Goal: Task Accomplishment & Management: Use online tool/utility

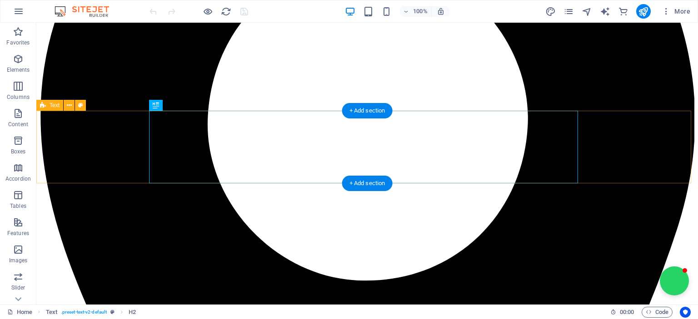
scroll to position [240, 0]
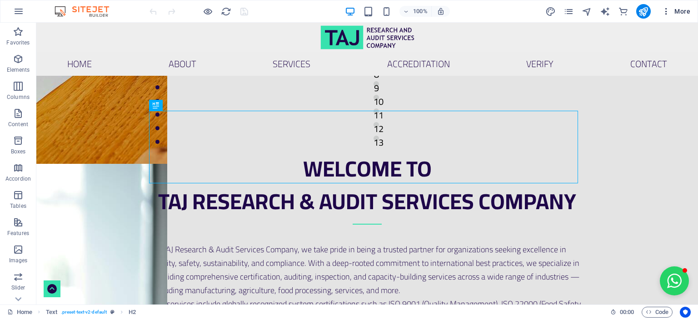
click at [665, 10] on icon "button" at bounding box center [665, 11] width 9 height 9
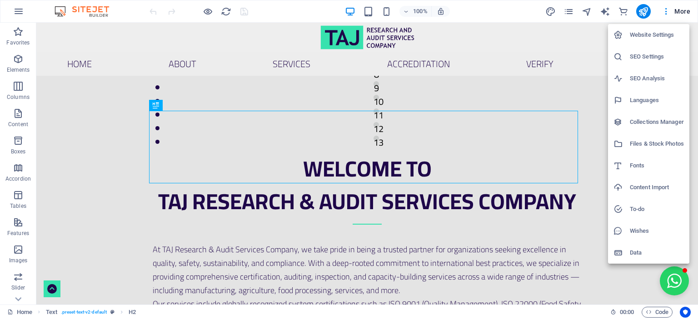
click at [659, 35] on h6 "Website Settings" at bounding box center [656, 35] width 54 height 11
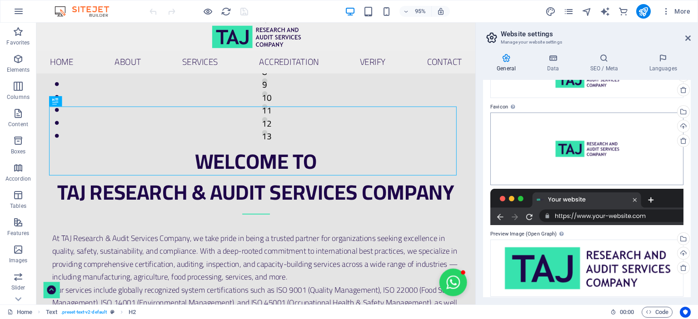
scroll to position [68, 0]
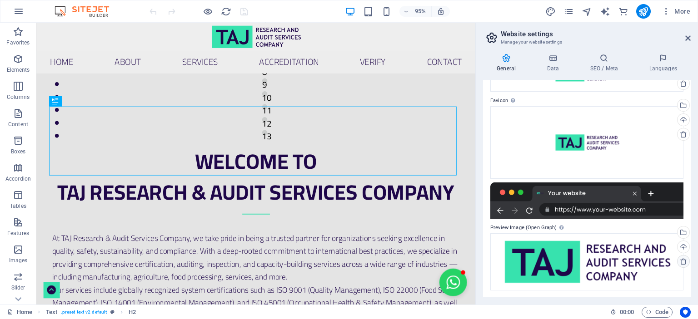
click at [681, 260] on icon at bounding box center [682, 261] width 7 height 7
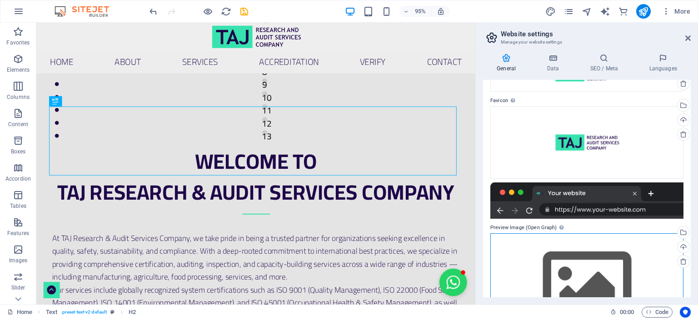
click at [578, 277] on div "Drag files here, click to choose files or select files from Files or our free s…" at bounding box center [586, 285] width 193 height 104
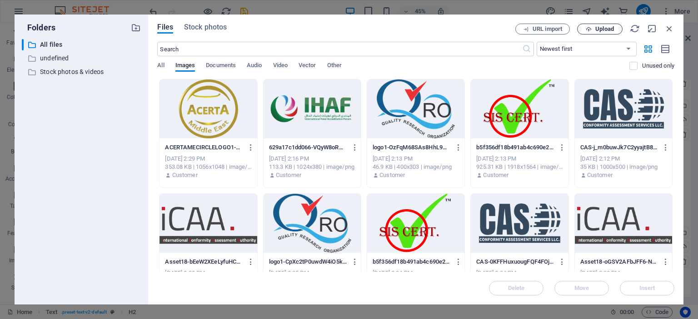
click at [603, 31] on span "Upload" at bounding box center [604, 28] width 19 height 5
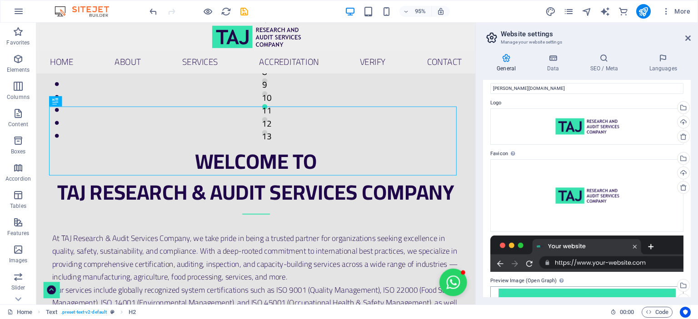
scroll to position [0, 0]
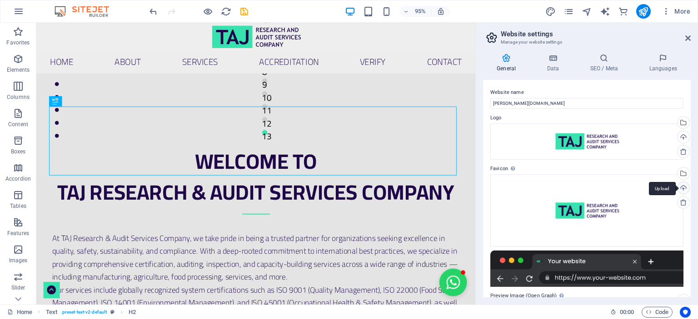
click at [681, 188] on div "Upload" at bounding box center [682, 189] width 14 height 14
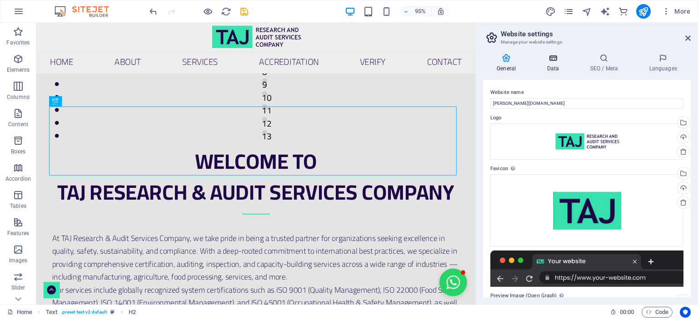
click at [552, 56] on icon at bounding box center [553, 58] width 40 height 9
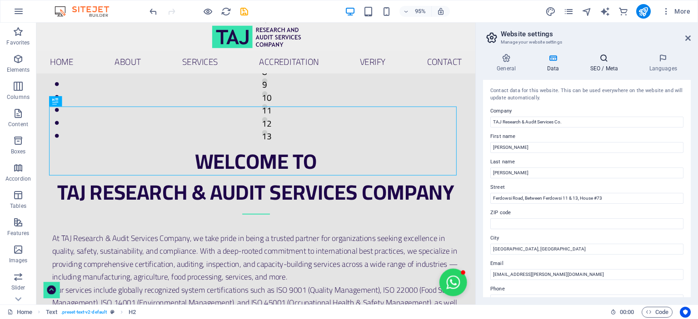
click at [608, 58] on icon at bounding box center [603, 58] width 55 height 9
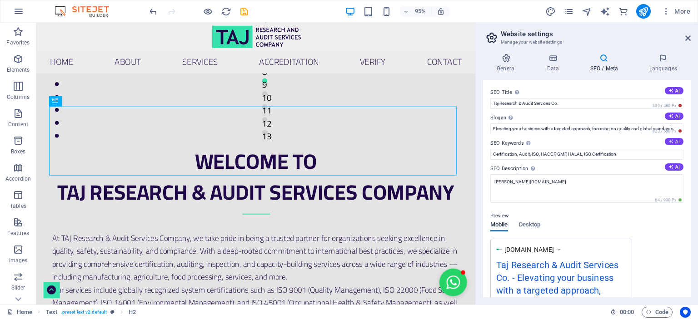
click at [674, 141] on button "AI" at bounding box center [673, 141] width 19 height 7
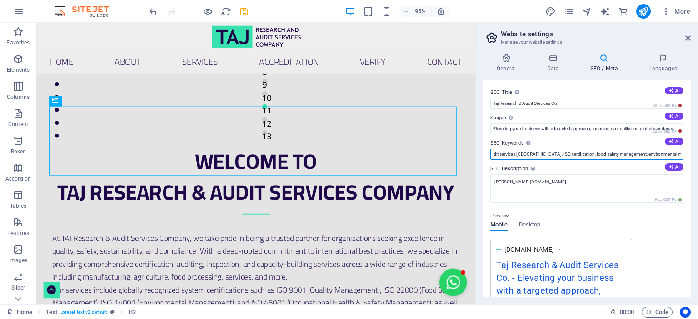
scroll to position [0, 104]
drag, startPoint x: 603, startPoint y: 156, endPoint x: 697, endPoint y: 155, distance: 94.0
click at [697, 155] on html "TAJ Research & Audit Services Co. Home (en) Favorites Elements Columns Content …" at bounding box center [349, 159] width 698 height 319
click at [626, 152] on input "TAJ Research, audit services Afghanistan, ISO certification, food safety manage…" at bounding box center [586, 154] width 193 height 11
click at [679, 153] on input "TAJ Research, audit services Afghanistan, ISO certification, food safety manage…" at bounding box center [586, 154] width 193 height 11
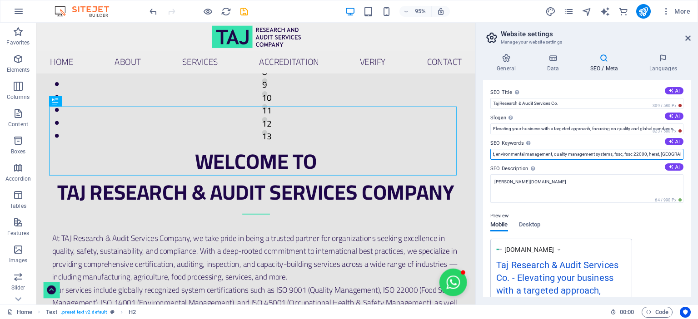
scroll to position [0, 188]
type input "TAJ Research, audit services Afghanistan, ISO certification, food safety manage…"
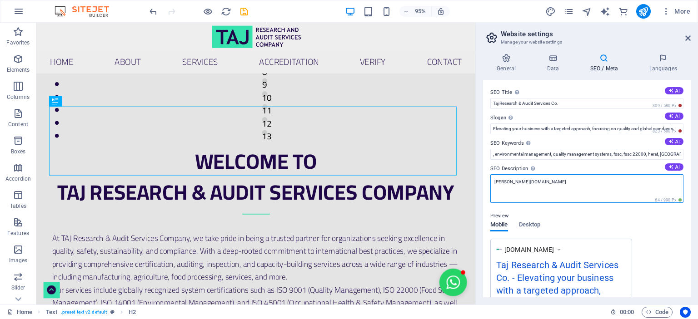
click at [570, 190] on textarea "taj-ra.com" at bounding box center [586, 188] width 193 height 29
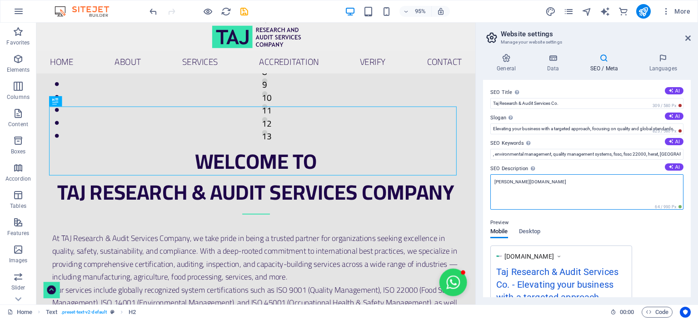
scroll to position [0, 0]
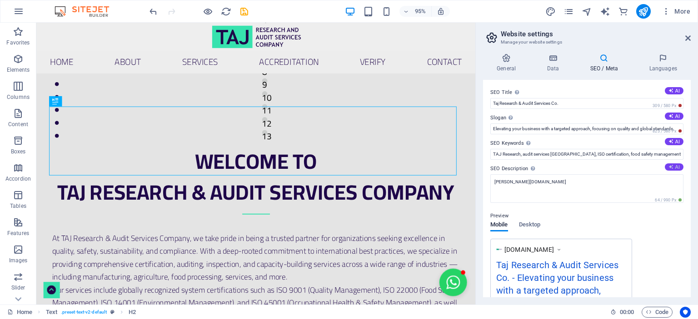
click at [675, 166] on button "AI" at bounding box center [673, 166] width 19 height 7
type textarea "Elevate your business with TAJ Research & Audit Services. We offer ISO certific…"
click at [676, 114] on button "AI" at bounding box center [673, 116] width 19 height 7
type input "Empowering Excellence Through Global Standards"
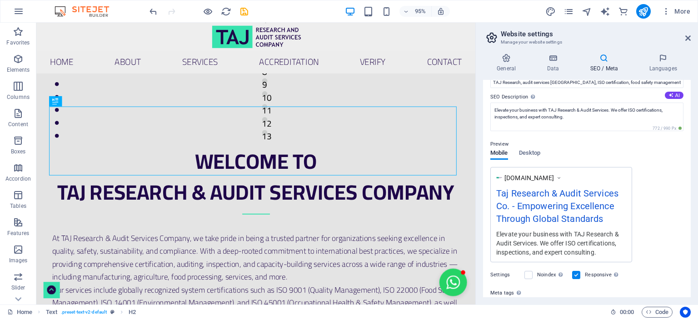
scroll to position [91, 0]
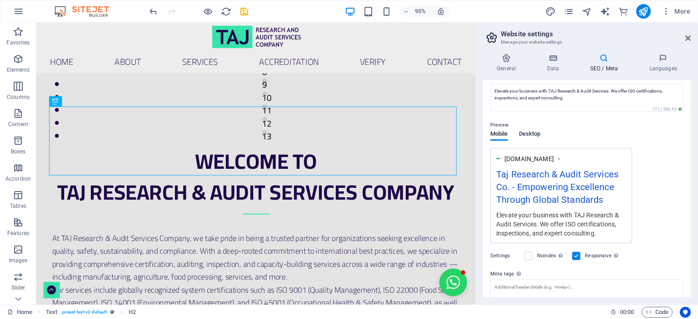
click at [530, 134] on span "Desktop" at bounding box center [530, 135] width 22 height 13
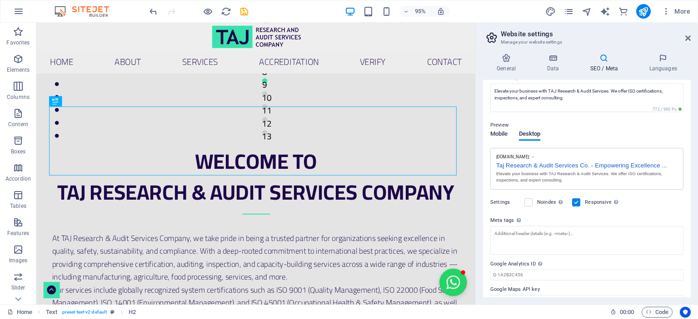
click at [504, 133] on span "Mobile" at bounding box center [499, 135] width 18 height 13
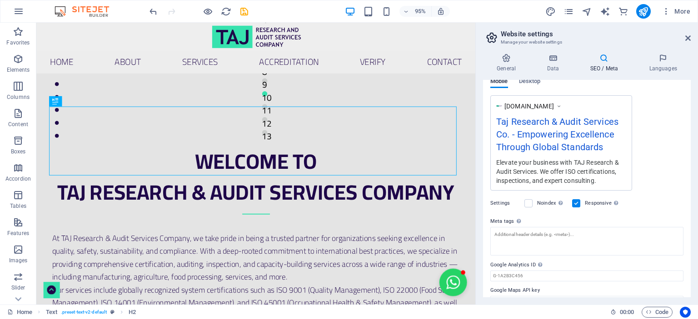
scroll to position [159, 0]
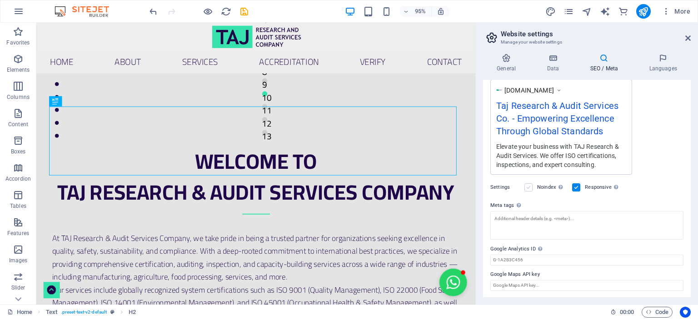
click at [527, 185] on label at bounding box center [528, 187] width 8 height 8
click at [0, 0] on input "Noindex Instruct search engines to exclude this website from search results." at bounding box center [0, 0] width 0 height 0
click at [529, 187] on label at bounding box center [528, 187] width 8 height 8
click at [0, 0] on input "Noindex Instruct search engines to exclude this website from search results." at bounding box center [0, 0] width 0 height 0
click at [541, 285] on input "Google Maps API key" at bounding box center [586, 285] width 193 height 11
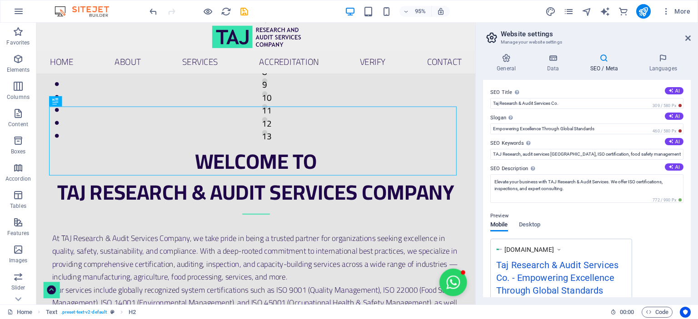
scroll to position [45, 0]
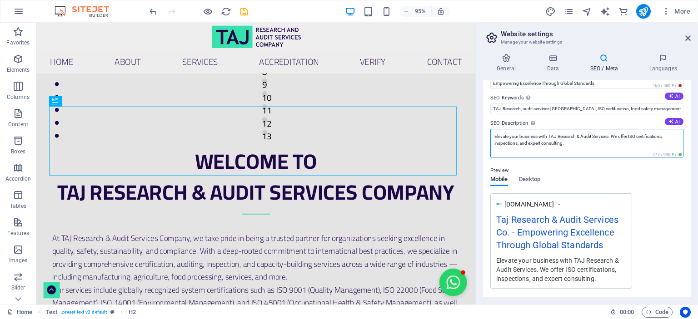
click at [585, 143] on textarea "Elevate your business with TAJ Research & Audit Services. We offer ISO certific…" at bounding box center [586, 143] width 193 height 29
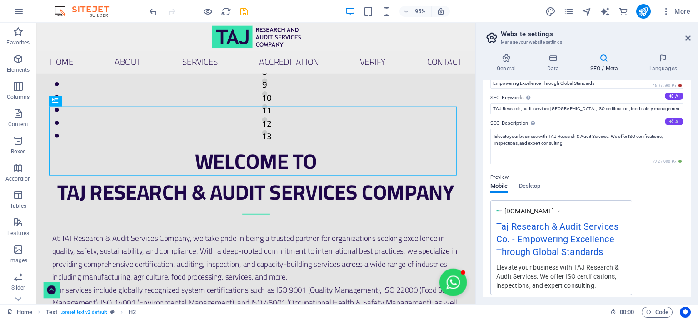
click at [678, 121] on button "AI" at bounding box center [673, 121] width 19 height 7
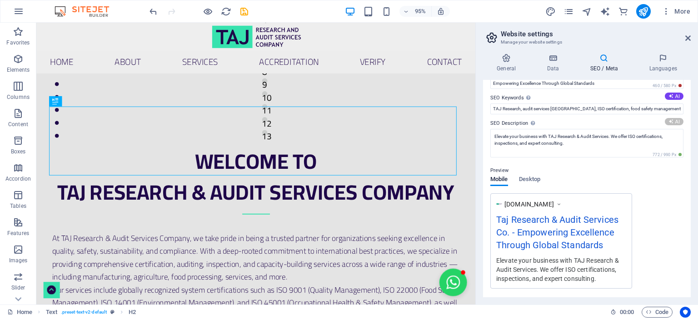
type textarea "Achieve excellence with TAJ Research & Audit Services! We offer ISO certificati…"
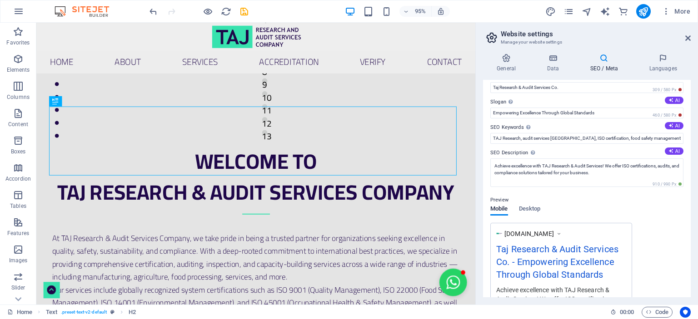
scroll to position [0, 0]
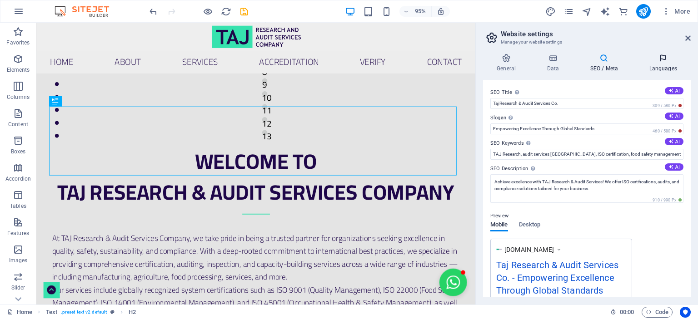
click at [659, 60] on icon at bounding box center [662, 58] width 55 height 9
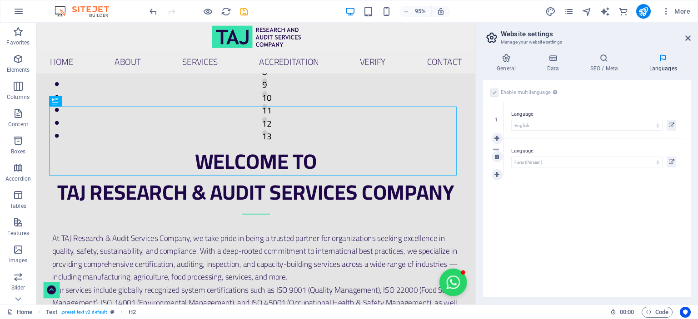
click at [525, 150] on label "Language" at bounding box center [593, 151] width 165 height 11
click at [497, 158] on icon at bounding box center [496, 156] width 5 height 6
click at [602, 60] on icon at bounding box center [603, 58] width 55 height 9
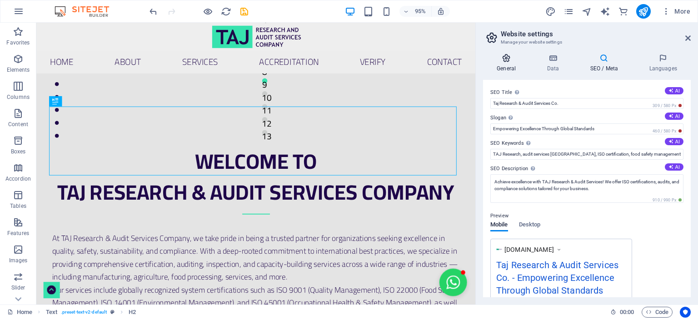
click at [503, 61] on icon at bounding box center [506, 58] width 46 height 9
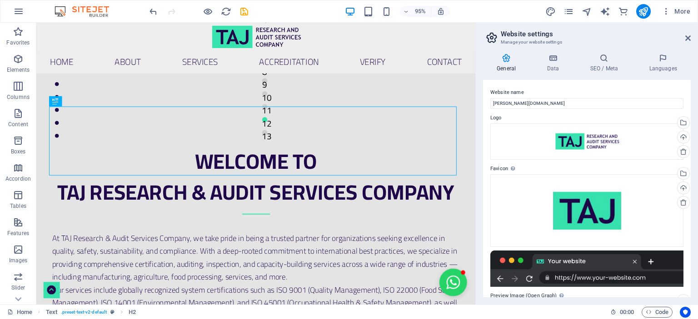
scroll to position [69, 0]
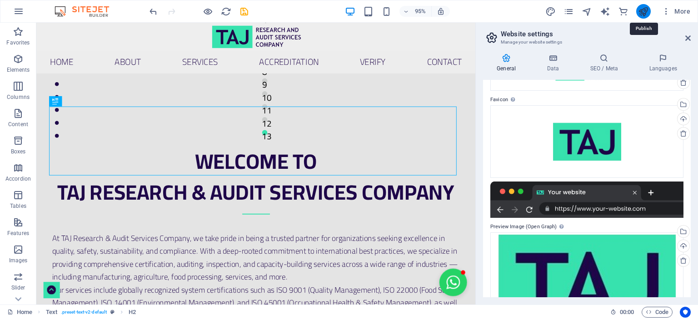
click at [641, 12] on icon "publish" at bounding box center [643, 11] width 10 height 10
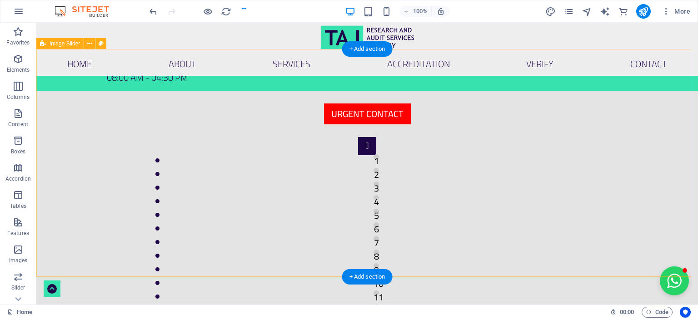
scroll to position [0, 0]
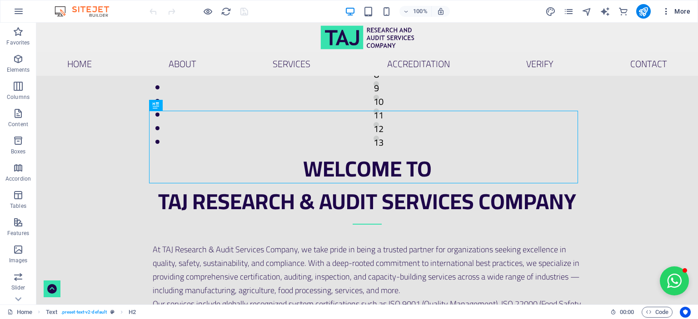
click at [667, 12] on icon "button" at bounding box center [665, 11] width 9 height 9
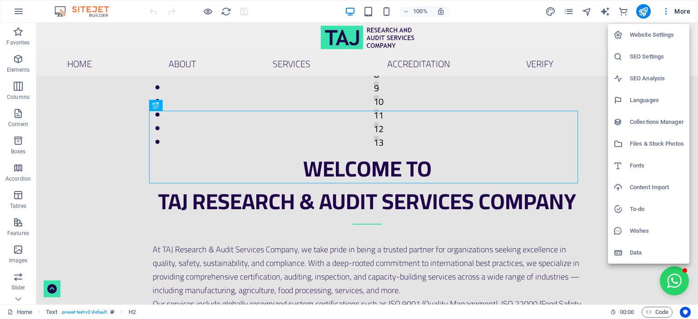
click at [637, 34] on h6 "Website Settings" at bounding box center [656, 35] width 54 height 11
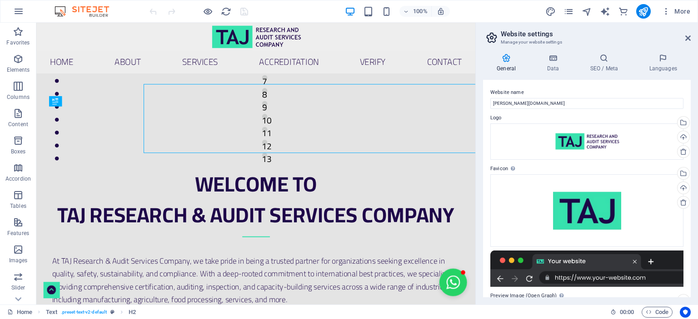
scroll to position [264, 0]
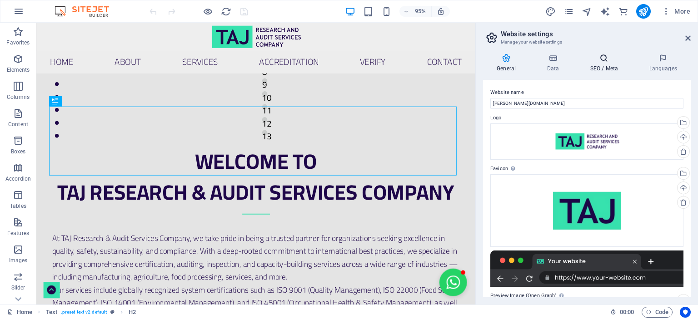
click at [605, 62] on icon at bounding box center [603, 58] width 55 height 9
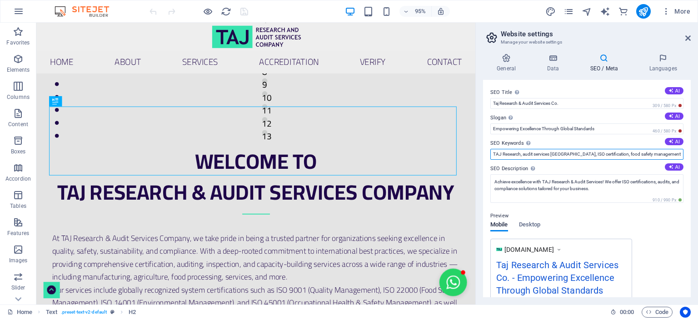
click at [521, 156] on input "TAJ Research, audit services [GEOGRAPHIC_DATA], ISO certification, food safety …" at bounding box center [586, 154] width 193 height 11
drag, startPoint x: 602, startPoint y: 154, endPoint x: 697, endPoint y: 152, distance: 95.4
click at [697, 152] on html "TAJ Research & Audit Services Co. Home (en) Favorites Elements Columns Content …" at bounding box center [349, 159] width 698 height 319
click at [670, 155] on input "TAJ Research, Taj audit services Afghanistan, ISO certification, food safety ma…" at bounding box center [586, 154] width 193 height 11
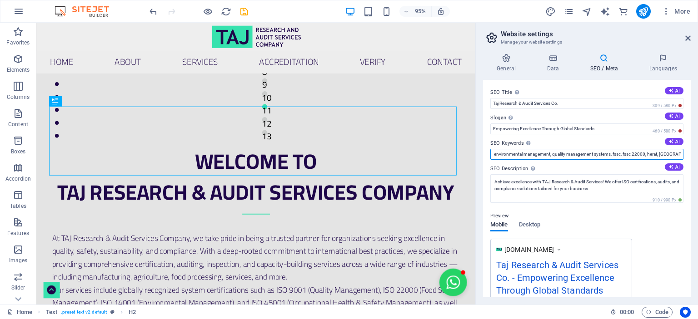
click at [677, 154] on input "TAJ Research, Taj audit services Afghanistan, ISO certification, food safety ma…" at bounding box center [586, 154] width 193 height 11
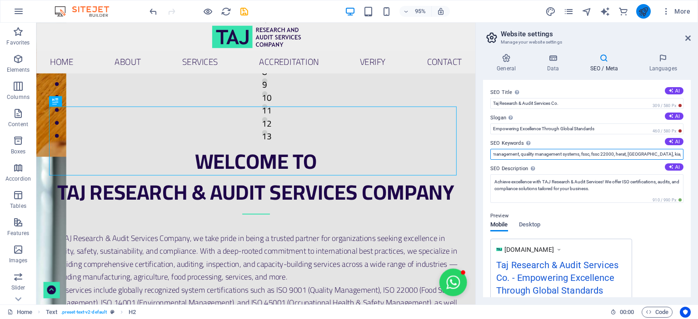
type input "TAJ Research, Taj audit services Afghanistan, ISO certification, food safety ma…"
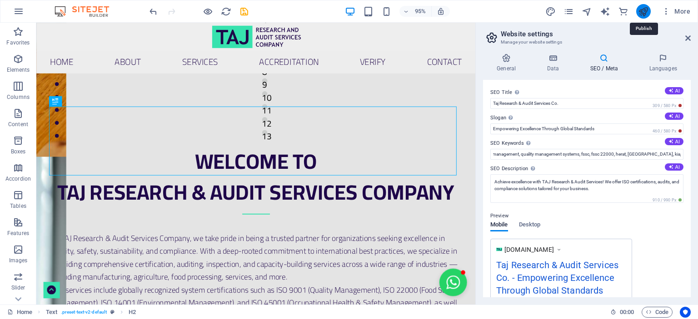
click at [644, 10] on icon "publish" at bounding box center [643, 11] width 10 height 10
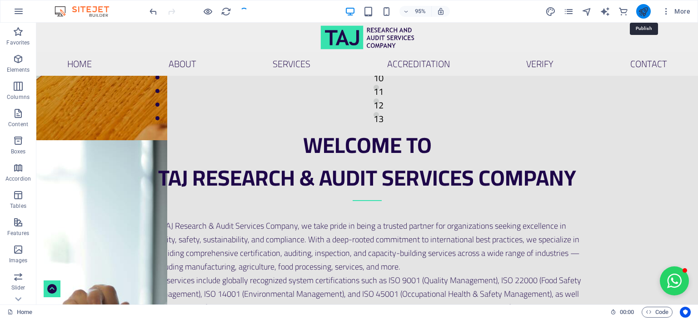
scroll to position [240, 0]
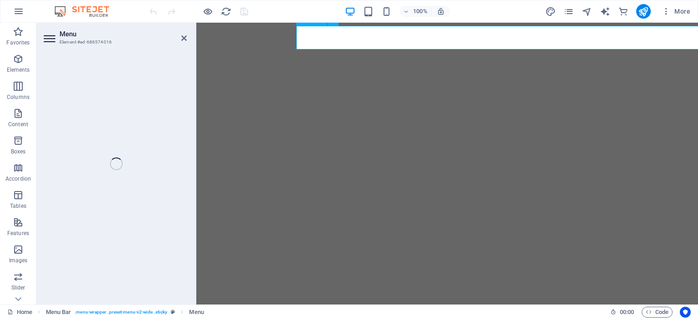
select select
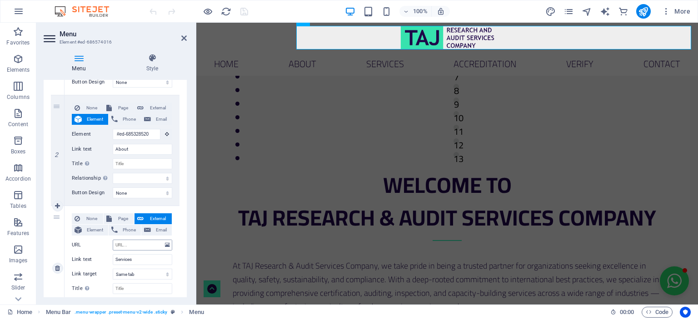
scroll to position [272, 0]
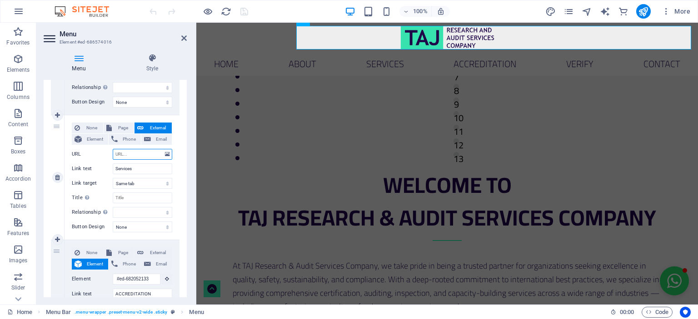
click at [139, 156] on input "URL" at bounding box center [142, 154] width 59 height 11
click at [93, 139] on span "Element" at bounding box center [94, 139] width 21 height 11
select select
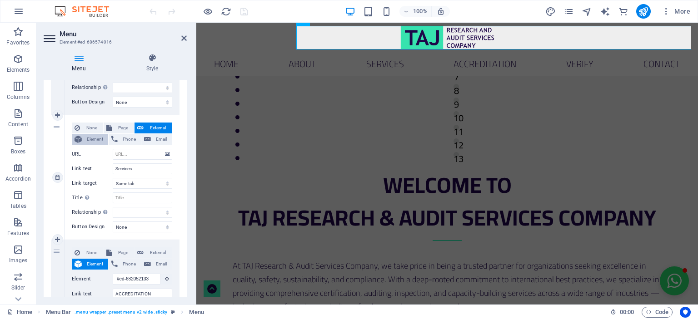
select select
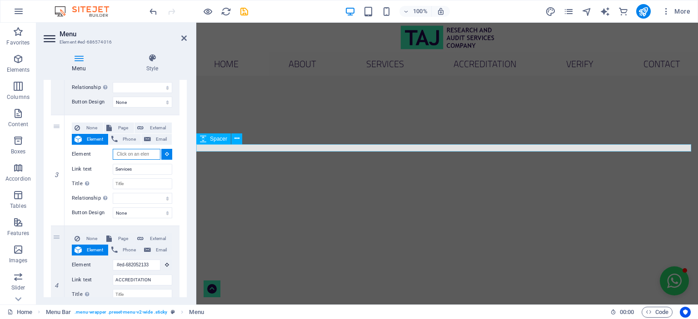
scroll to position [1602, 0]
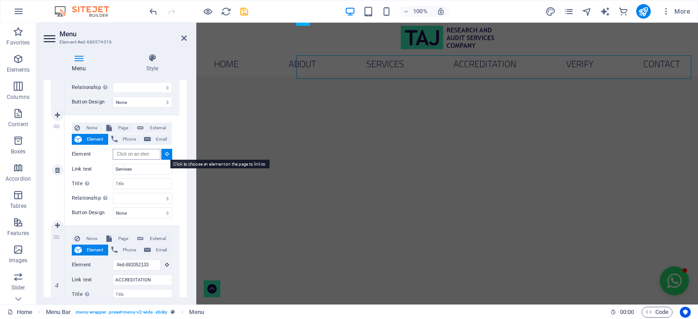
click at [165, 154] on icon at bounding box center [167, 154] width 4 height 5
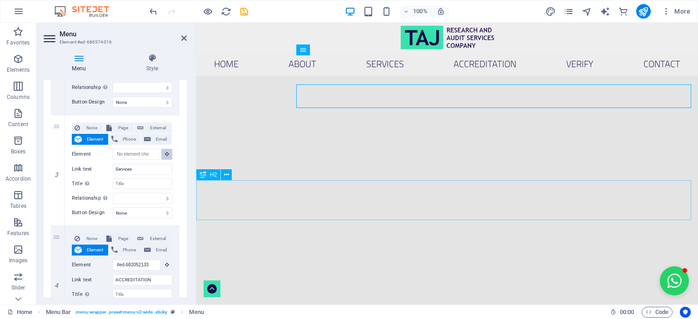
scroll to position [1544, 0]
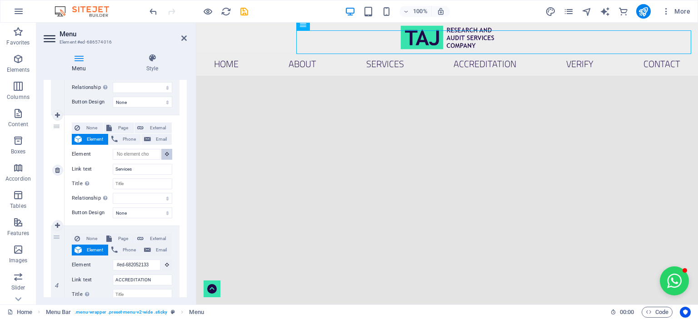
click at [165, 152] on icon at bounding box center [167, 154] width 4 height 5
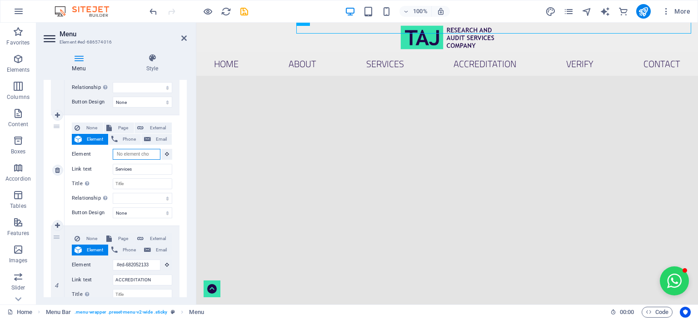
click at [137, 150] on input "Element" at bounding box center [137, 154] width 48 height 11
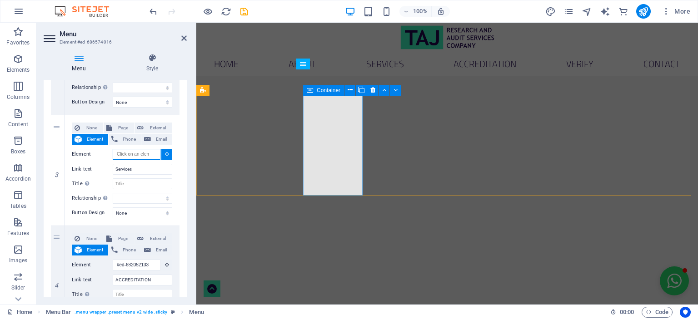
scroll to position [1621, 0]
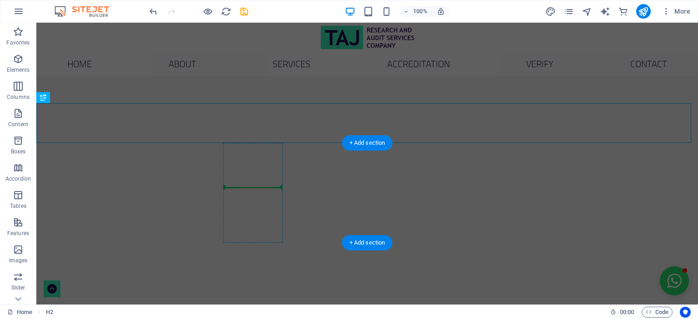
drag, startPoint x: 56, startPoint y: 120, endPoint x: 234, endPoint y: 169, distance: 184.7
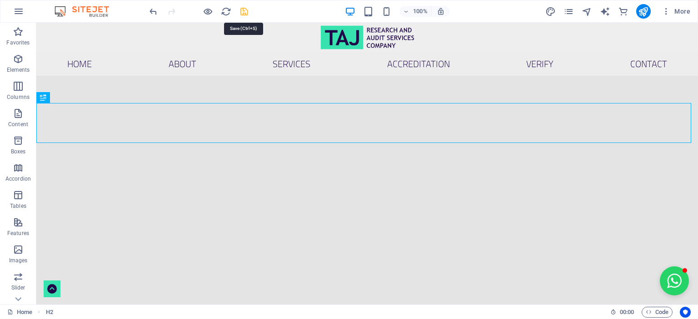
click at [245, 10] on icon "save" at bounding box center [244, 11] width 10 height 10
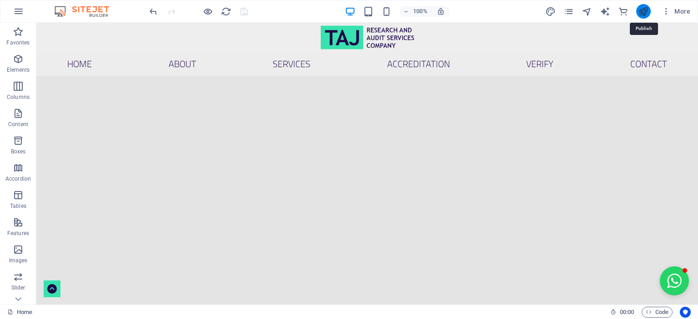
click at [640, 10] on icon "publish" at bounding box center [643, 11] width 10 height 10
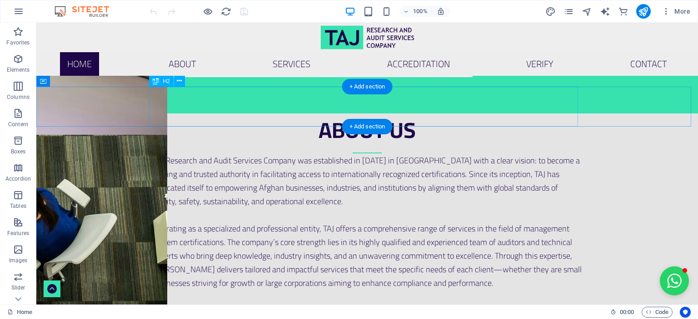
scroll to position [876, 0]
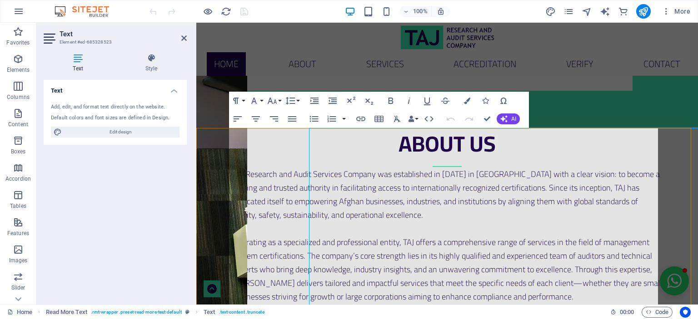
click at [280, 167] on span "TAJ Research and Audit Services Company was established in [DATE] in [GEOGRAPHI…" at bounding box center [446, 195] width 427 height 56
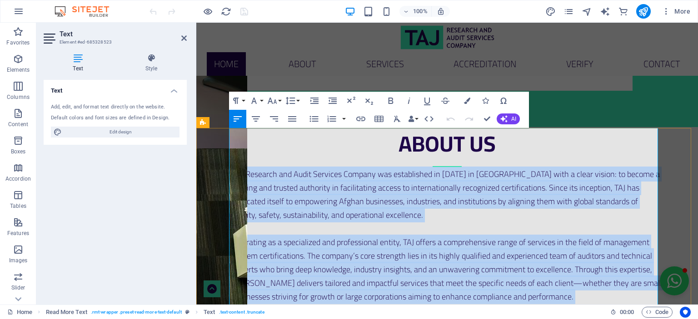
copy div "TAJ Research and Audit Services Company was established in 2025 in Afghanistan …"
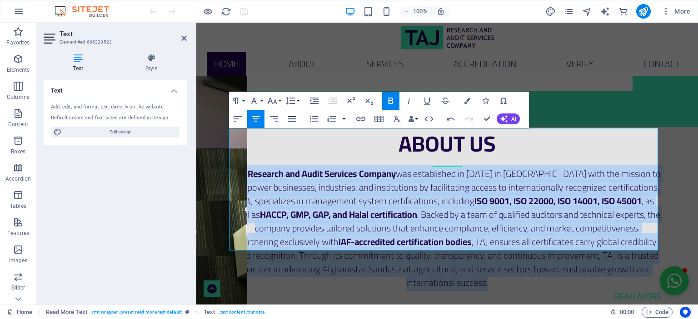
click at [293, 117] on icon "button" at bounding box center [292, 118] width 8 height 5
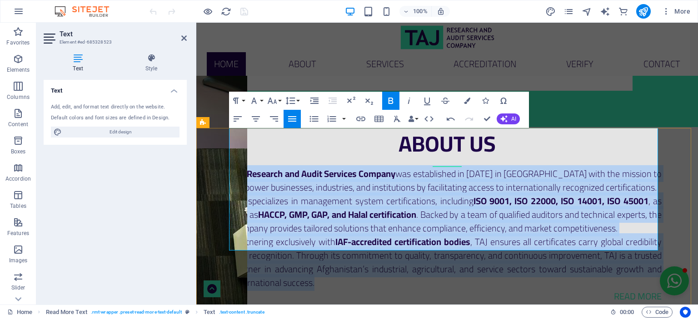
click at [363, 206] on strong "HACCP, GMP, GAP, and Halal certification" at bounding box center [337, 214] width 158 height 17
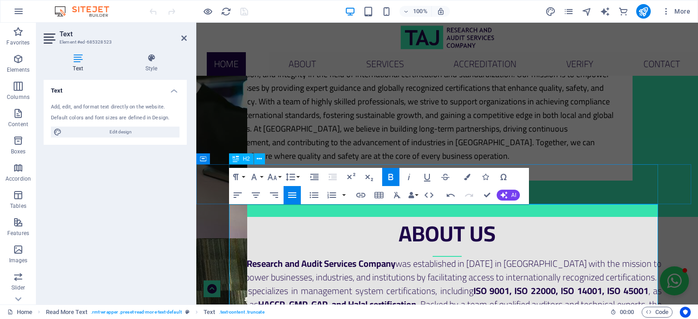
scroll to position [785, 0]
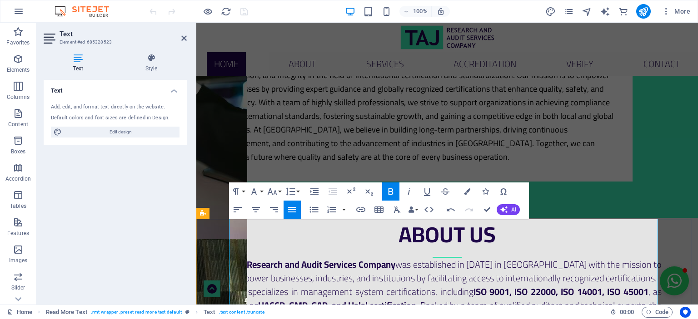
click at [627, 258] on p "TAJ Research and Audit Services Company was established in 2025 in Afghanistan …" at bounding box center [447, 271] width 429 height 27
click at [643, 283] on strong "ISO 9001, ISO 22000, ISO 14001, ISO 45001" at bounding box center [560, 291] width 175 height 17
click at [646, 285] on p "TAJ specializes in management system certifications, including ISO 9001, ISO 22…" at bounding box center [447, 305] width 429 height 41
click at [643, 283] on strong "ISO 9001, ISO 22000, ISO 14001, ISO 45001" at bounding box center [560, 291] width 175 height 17
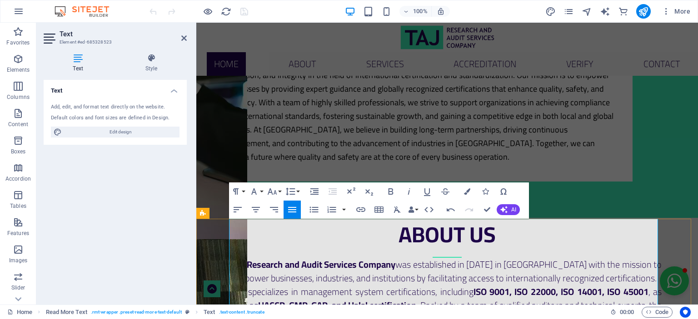
click at [643, 283] on strong "ISO 9001, ISO 22000, ISO 14001, ISO 45001" at bounding box center [560, 291] width 175 height 17
click at [644, 283] on strong "ISO 9001, ISO 22000, ISO 14001, ISO 45001" at bounding box center [560, 291] width 175 height 17
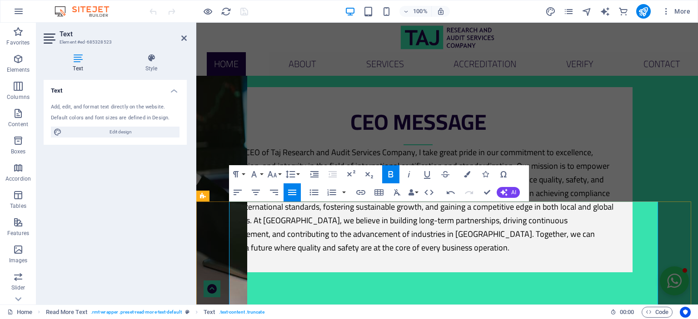
scroll to position [831, 0]
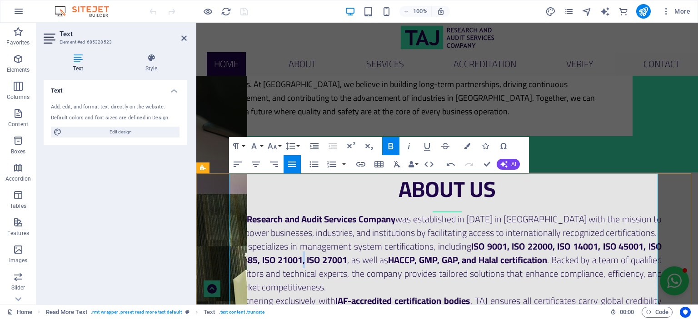
click at [303, 238] on strong "ISO 9001, ISO 22000, ISO 14001, ISO 45001, ISO 13485, ISO 21001, ISO 27001" at bounding box center [447, 253] width 429 height 30
click at [305, 240] on p "TAJ specializes in management system certifications, including ISO 9001, ISO 22…" at bounding box center [447, 267] width 429 height 54
click at [307, 238] on strong "ISO 9001, ISO 22000, ISO 14001, ISO 45001, ISO 13485, ISO 21001, ISO 27001" at bounding box center [447, 253] width 429 height 30
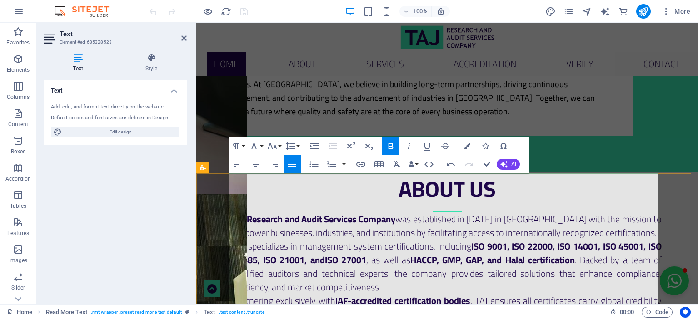
drag, startPoint x: 346, startPoint y: 232, endPoint x: 389, endPoint y: 242, distance: 44.2
click at [346, 240] on p "TAJ specializes in management system certifications, including ISO 9001, ISO 22…" at bounding box center [447, 267] width 429 height 54
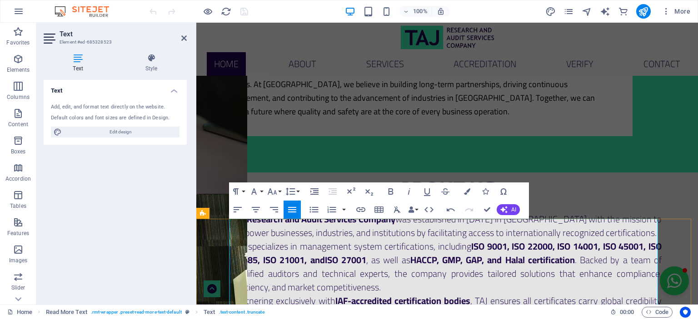
scroll to position [785, 0]
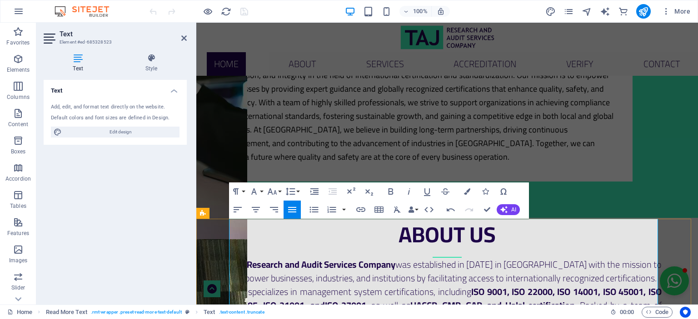
click at [635, 258] on p "TAJ Research and Audit Services Company was established in 2025 in Afghanistan …" at bounding box center [447, 271] width 429 height 27
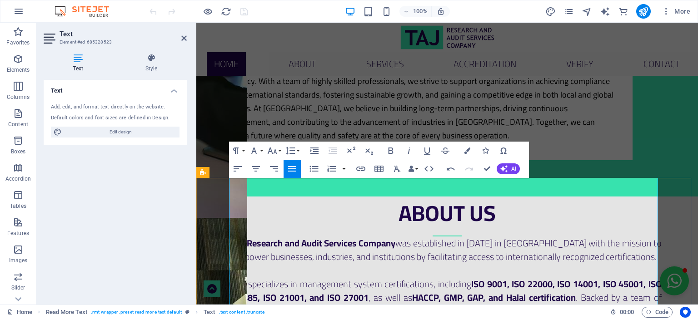
scroll to position [845, 0]
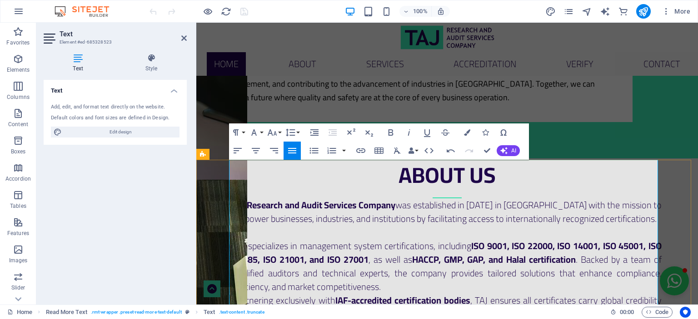
click at [395, 251] on p "TAJ specializes in management system certifications, including ISO 9001, ISO 22…" at bounding box center [447, 266] width 429 height 54
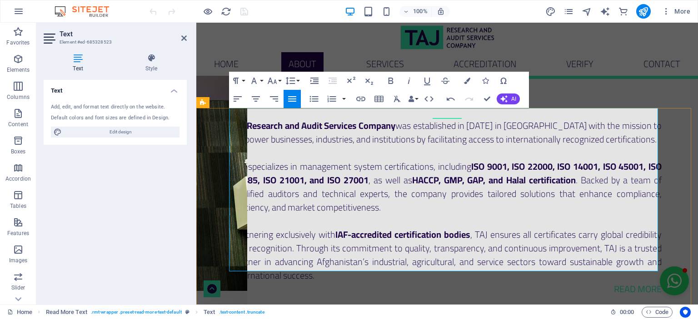
scroll to position [936, 0]
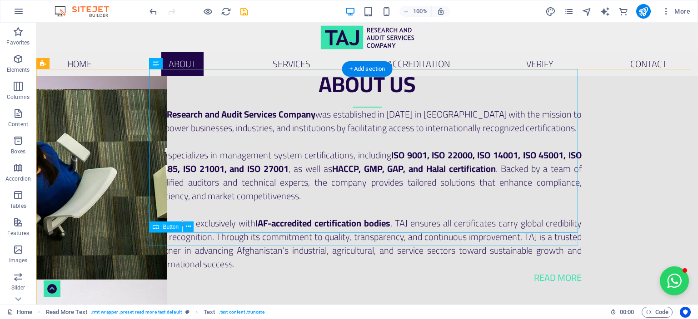
click at [504, 271] on div "Read more" at bounding box center [367, 278] width 429 height 14
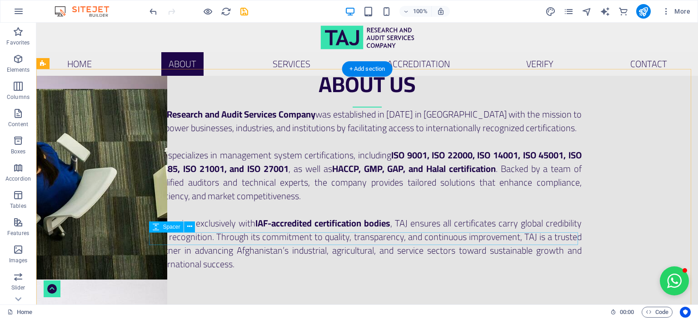
click at [504, 271] on div at bounding box center [367, 277] width 429 height 13
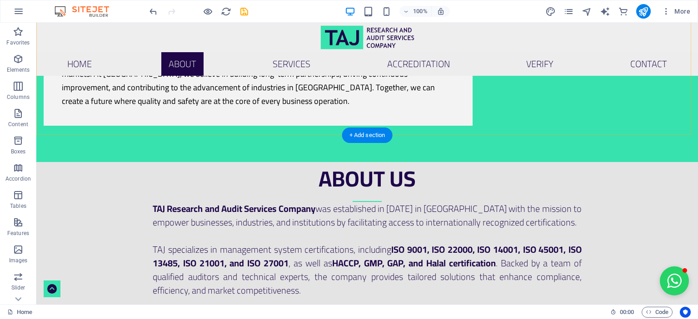
scroll to position [890, 0]
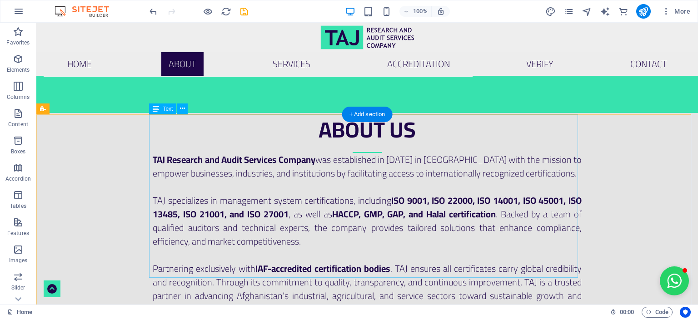
click at [252, 172] on div "TAJ Research and Audit Services Company was established in 2025 in Afghanistan …" at bounding box center [367, 234] width 429 height 163
click at [251, 176] on div "TAJ Research and Audit Services Company was established in 2025 in Afghanistan …" at bounding box center [367, 234] width 429 height 163
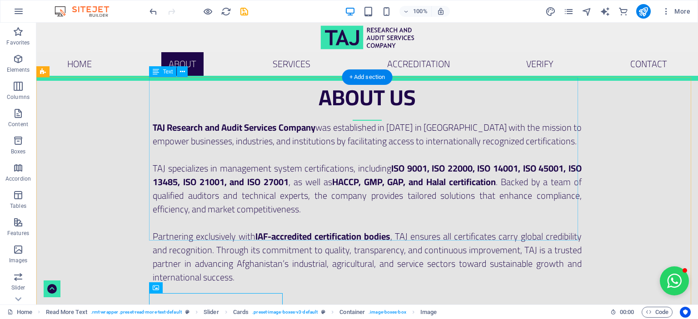
scroll to position [915, 0]
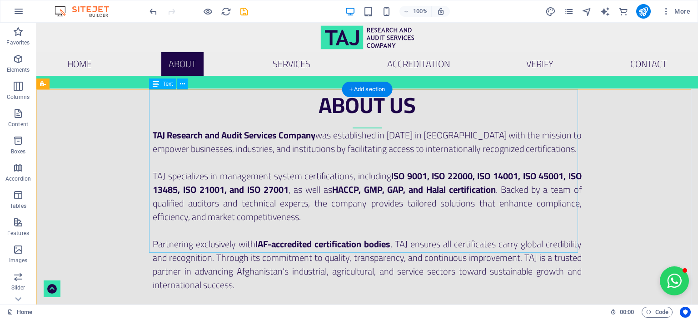
click at [295, 172] on div "TAJ Research and Audit Services Company was established in 2025 in Afghanistan …" at bounding box center [367, 210] width 429 height 163
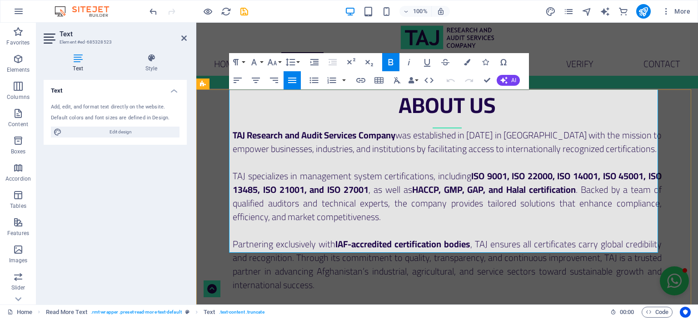
click at [328, 169] on p "TAJ specializes in management system certifications, including ISO 9001, ISO 22…" at bounding box center [447, 196] width 429 height 54
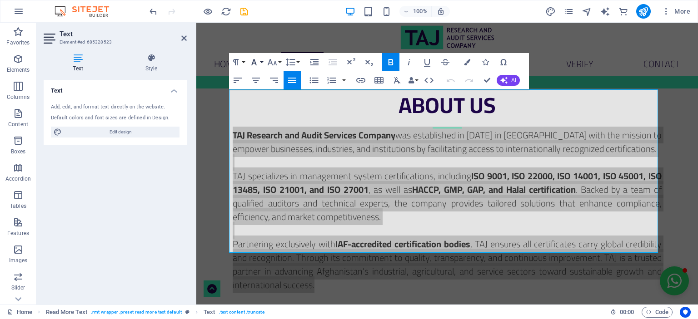
click at [261, 63] on button "Font Family" at bounding box center [255, 62] width 17 height 18
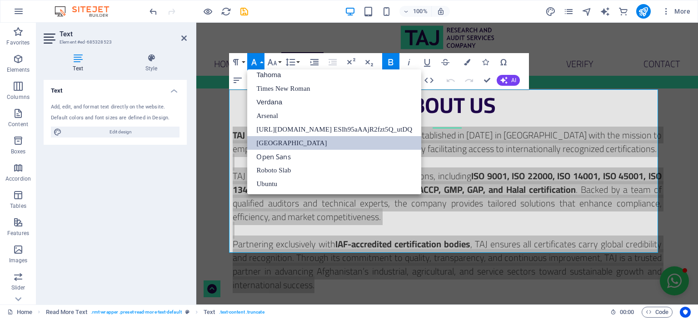
scroll to position [45, 0]
click at [261, 63] on button "Font Family" at bounding box center [255, 62] width 17 height 18
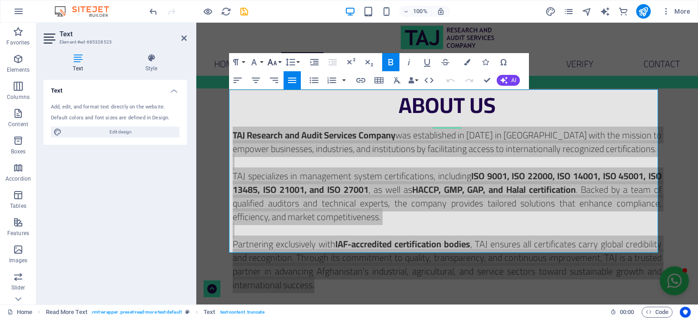
click at [278, 64] on button "Font Size" at bounding box center [273, 62] width 17 height 18
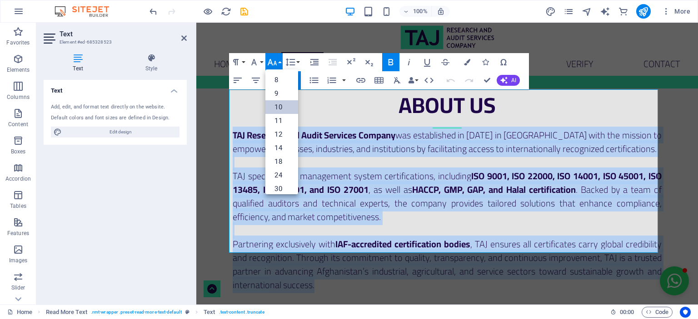
click at [280, 108] on link "10" at bounding box center [281, 107] width 33 height 14
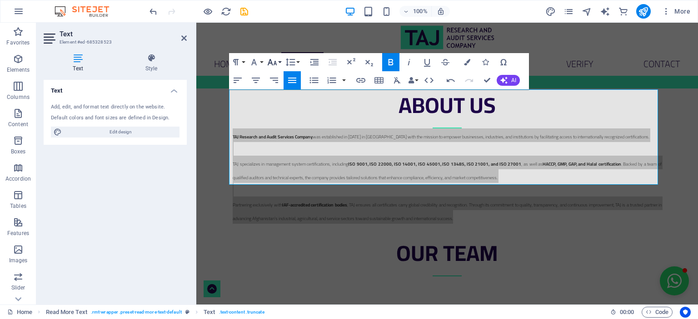
click at [274, 59] on icon "button" at bounding box center [272, 62] width 11 height 11
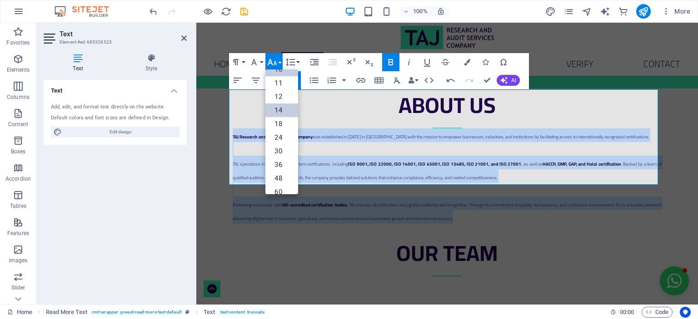
click at [279, 106] on link "14" at bounding box center [281, 111] width 33 height 14
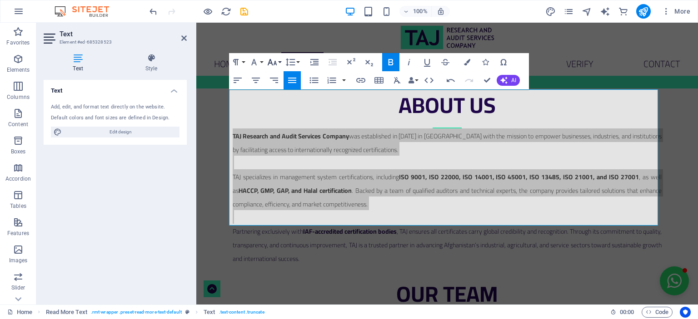
click at [276, 65] on icon "button" at bounding box center [272, 62] width 11 height 11
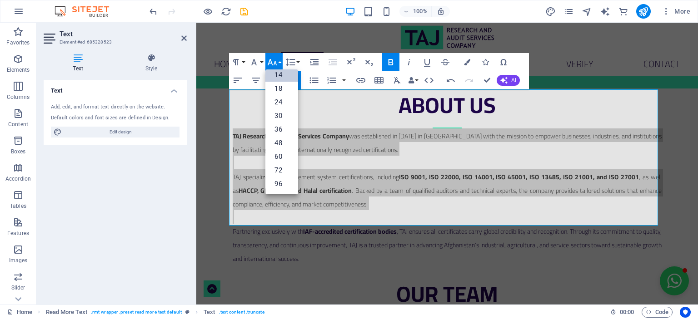
scroll to position [73, 0]
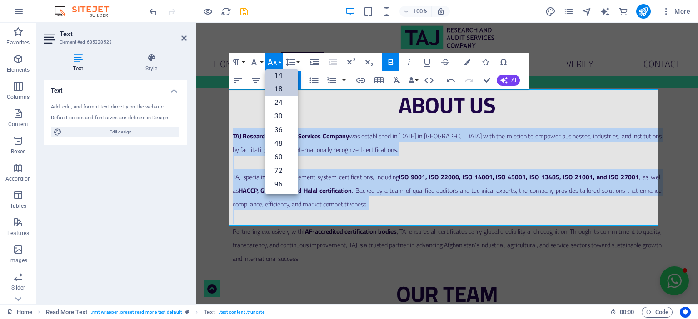
click at [282, 88] on link "18" at bounding box center [281, 89] width 33 height 14
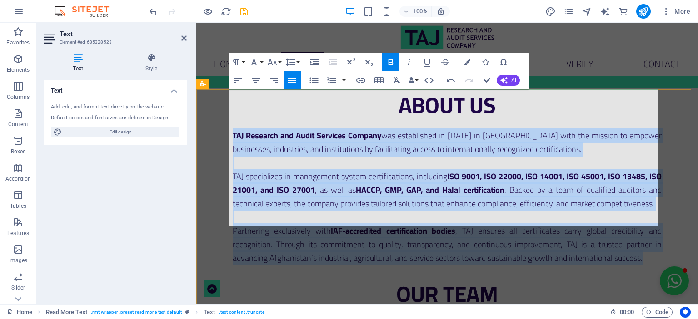
click at [294, 169] on strong "ISO 9001, ISO 22000, ISO 14001, ISO 45001, ISO 13485, ISO 21001, and ISO 27001" at bounding box center [447, 183] width 429 height 29
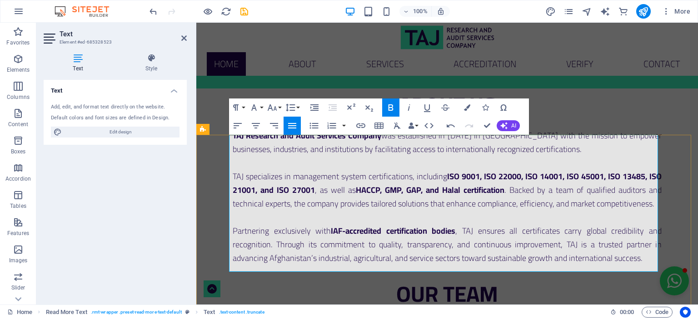
scroll to position [869, 0]
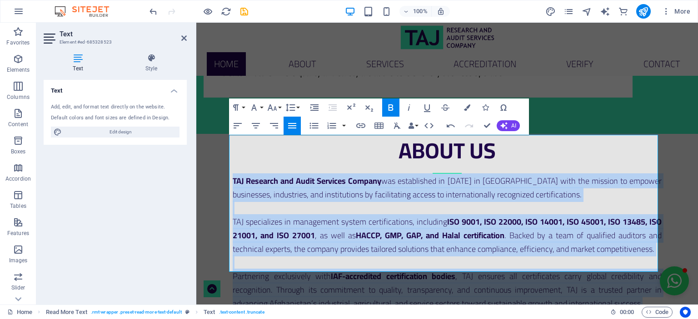
click at [387, 107] on icon "button" at bounding box center [390, 107] width 11 height 11
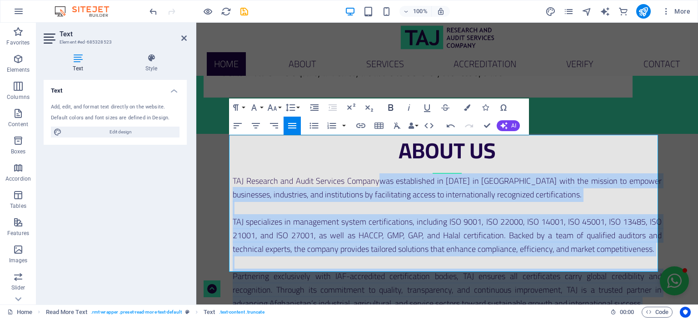
click at [391, 107] on icon "button" at bounding box center [390, 107] width 11 height 11
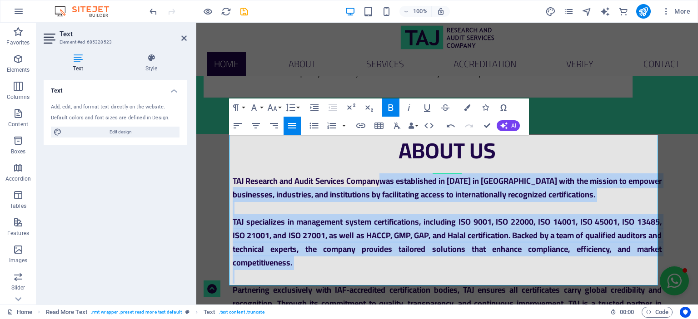
click at [391, 107] on icon "button" at bounding box center [390, 107] width 11 height 11
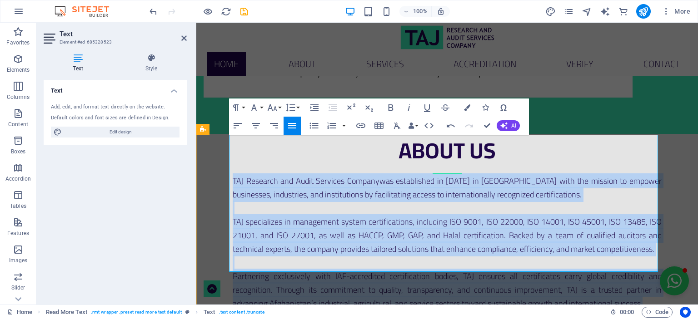
click at [323, 173] on span "was established in 2025 in Afghanistan with the mission to empower businesses, …" at bounding box center [447, 187] width 429 height 29
click at [317, 214] on span "TAJ specializes in management system certifications, including ISO 9001, ISO 22…" at bounding box center [447, 235] width 429 height 42
copy div "TAJ Research and Audit Services Company was established in 2025 in Afghanistan …"
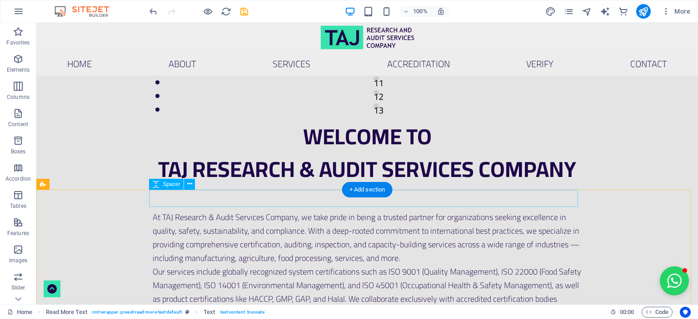
scroll to position [279, 0]
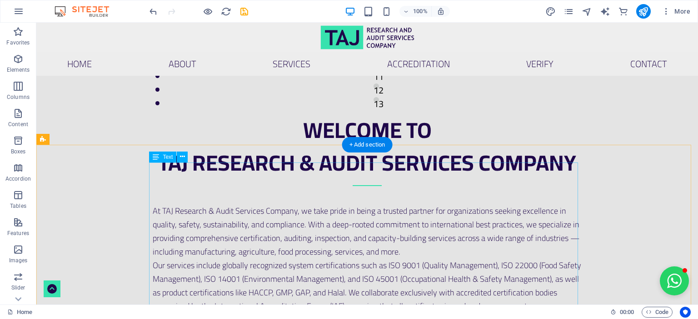
click at [223, 204] on div "At TAJ Research & Audit Services Company, we take pride in being a trusted part…" at bounding box center [367, 320] width 429 height 232
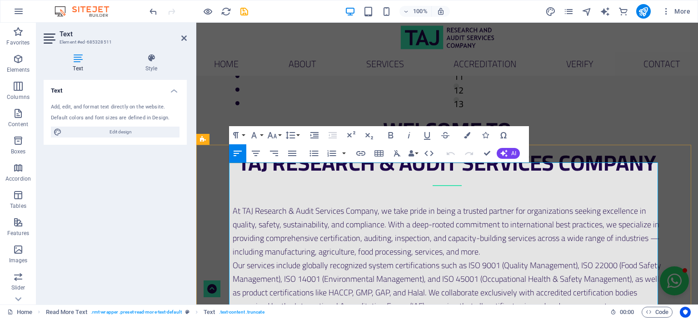
click at [332, 203] on span "At TAJ Research & Audit Services Company, we take pride in being a trusted part…" at bounding box center [446, 231] width 427 height 56
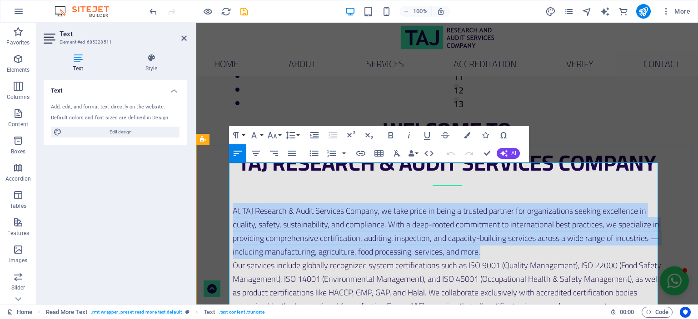
click at [332, 203] on span "At TAJ Research & Audit Services Company, we take pride in being a trusted part…" at bounding box center [446, 231] width 427 height 56
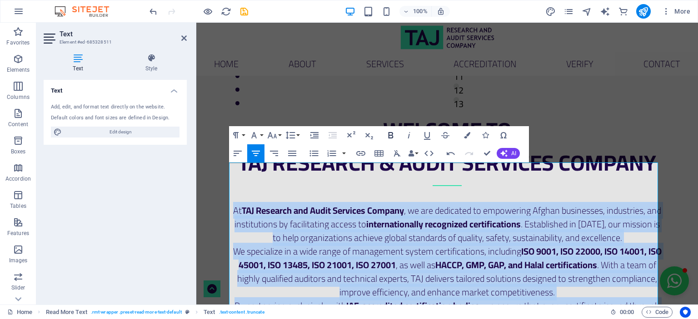
click at [394, 136] on icon "button" at bounding box center [390, 135] width 11 height 11
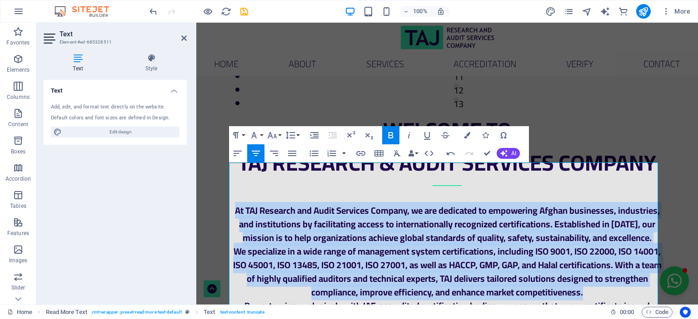
click at [392, 134] on icon "button" at bounding box center [390, 135] width 5 height 6
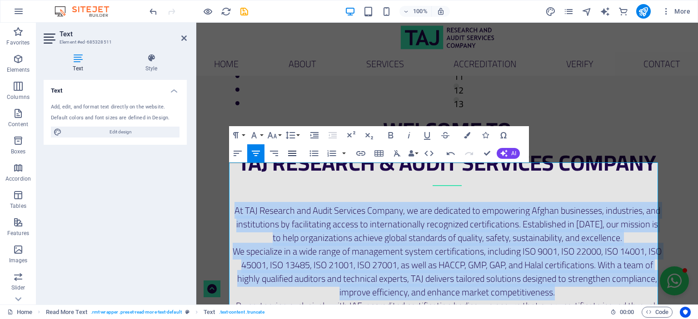
click at [289, 151] on icon "button" at bounding box center [292, 153] width 8 height 5
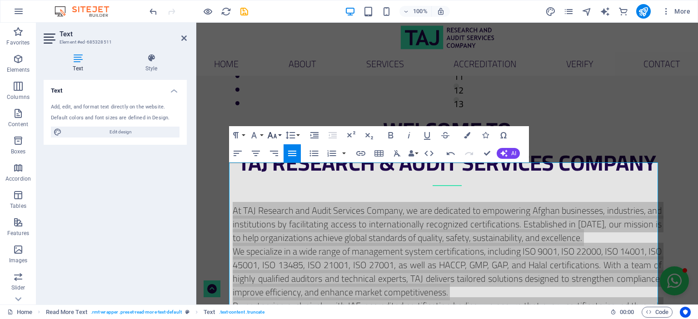
click at [280, 138] on button "Font Size" at bounding box center [273, 135] width 17 height 18
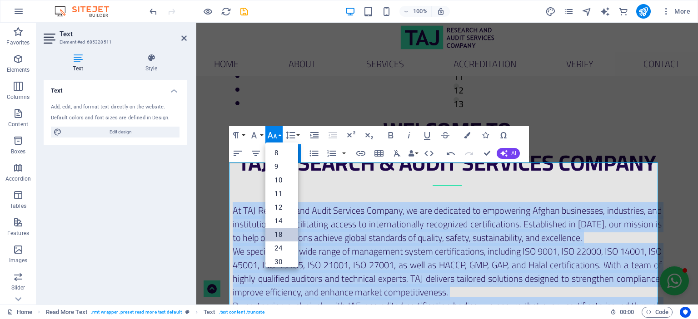
click at [278, 234] on link "18" at bounding box center [281, 235] width 33 height 14
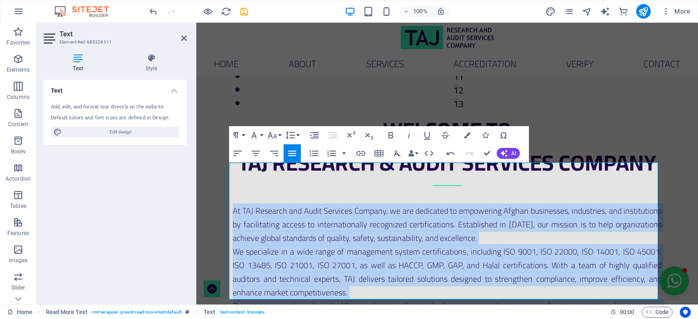
click at [196, 23] on div "Add a word 21001, and" at bounding box center [196, 23] width 0 height 0
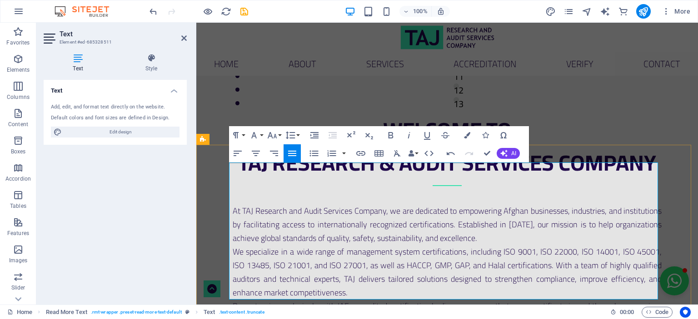
click at [496, 204] on p "At TAJ Research and Audit Services Company, we are dedicated to empowering Afgh…" at bounding box center [447, 224] width 429 height 41
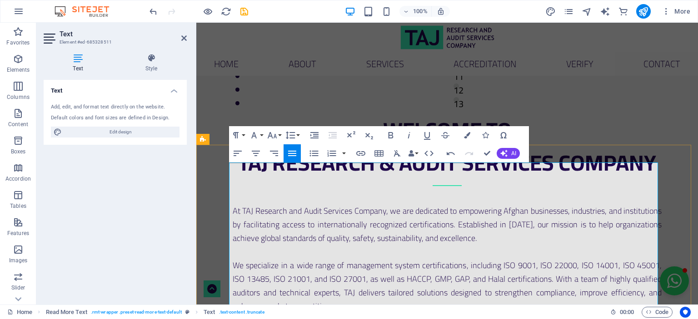
click at [383, 264] on p "We specialize in a wide range of management system certifications, including IS…" at bounding box center [447, 285] width 429 height 54
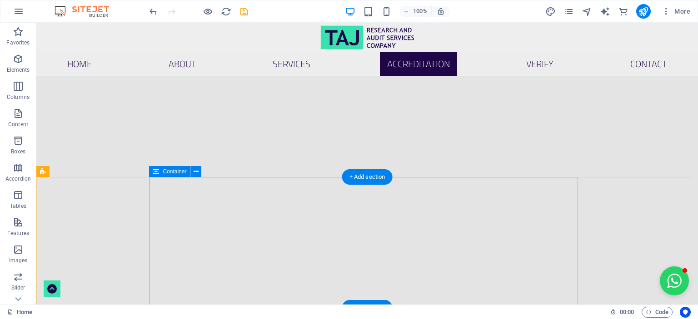
scroll to position [1596, 0]
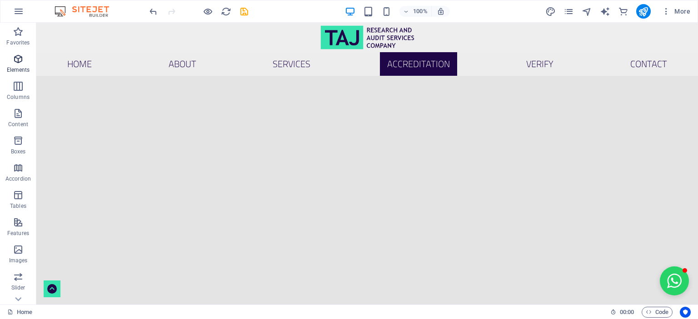
click at [15, 61] on icon "button" at bounding box center [18, 59] width 11 height 11
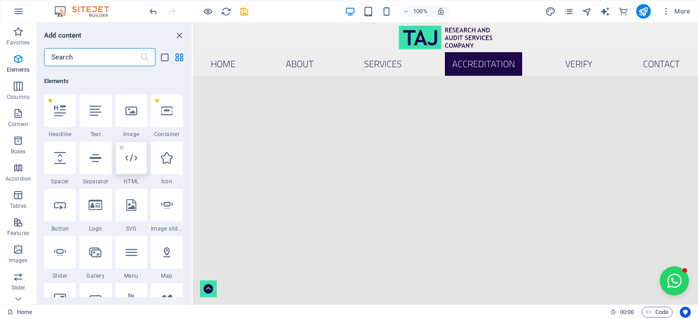
scroll to position [96, 0]
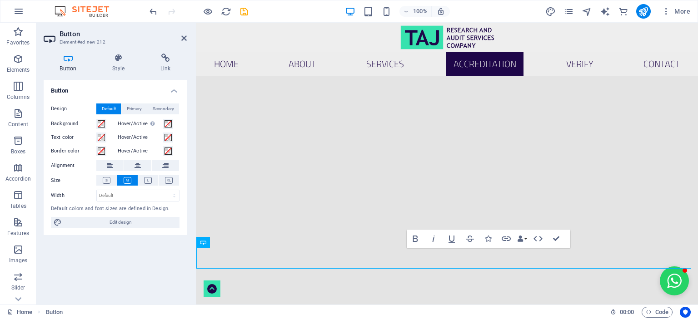
scroll to position [1550, 0]
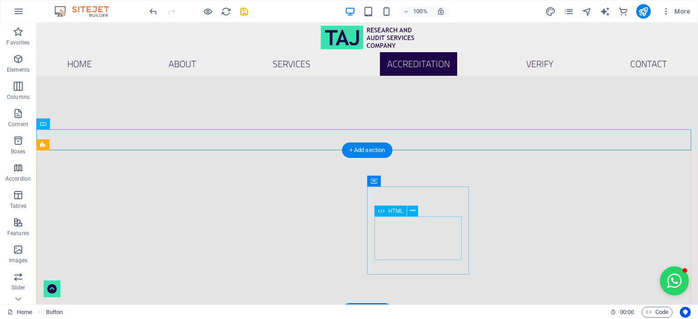
scroll to position [1687, 0]
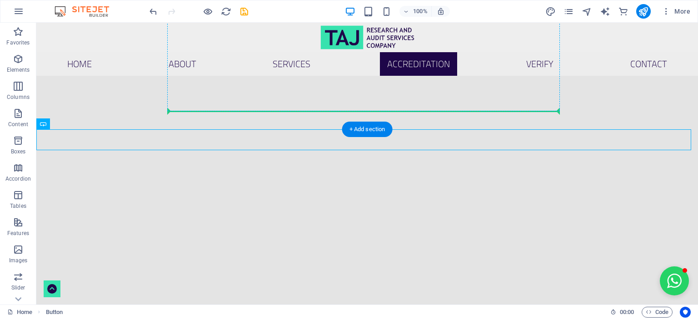
drag, startPoint x: 432, startPoint y: 141, endPoint x: 436, endPoint y: 108, distance: 33.3
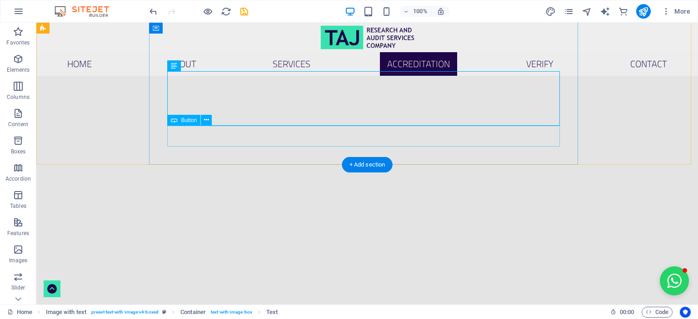
scroll to position [1641, 0]
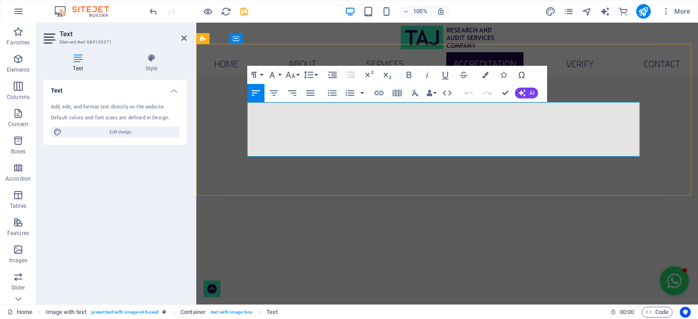
copy p "To verify the validity and authenticity of your certificate, please select one …"
click at [292, 72] on icon "button" at bounding box center [290, 74] width 11 height 11
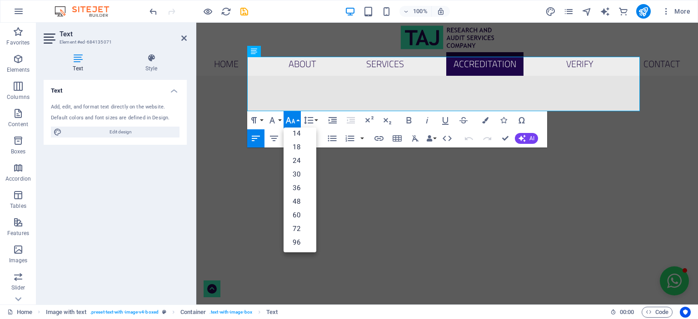
scroll to position [73, 0]
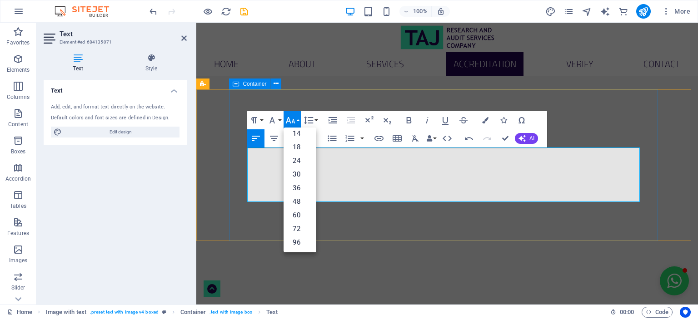
scroll to position [1596, 0]
click at [297, 114] on button "Font Size" at bounding box center [291, 120] width 17 height 18
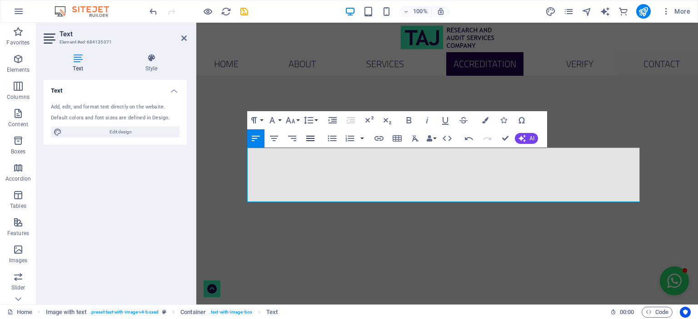
click at [312, 138] on icon "button" at bounding box center [310, 138] width 11 height 11
click at [196, 23] on div "-to-date," at bounding box center [196, 23] width 0 height 0
drag, startPoint x: 507, startPoint y: 138, endPoint x: 468, endPoint y: 115, distance: 44.8
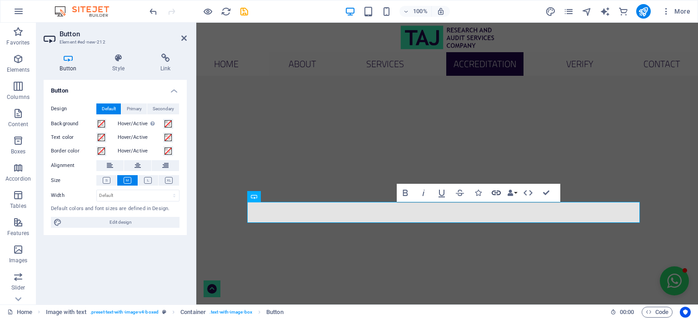
click at [497, 193] on icon "button" at bounding box center [495, 193] width 9 height 5
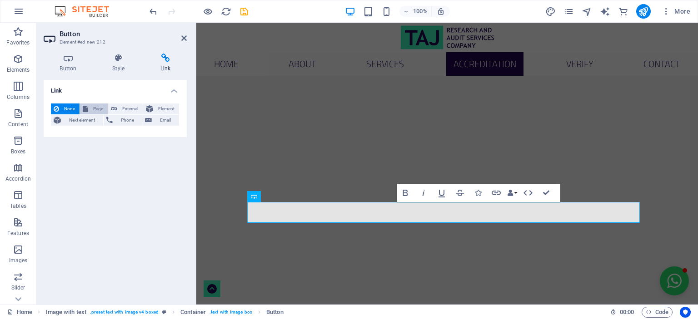
click at [94, 107] on span "Page" at bounding box center [98, 109] width 14 height 11
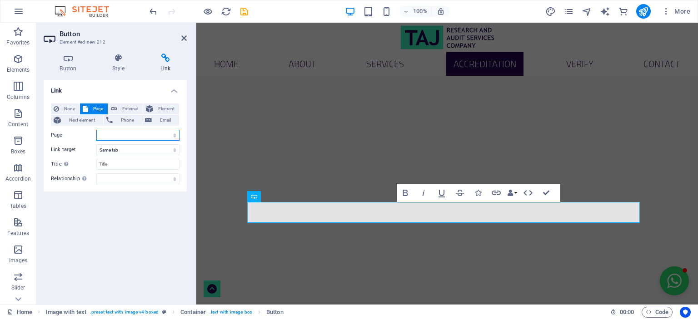
click at [175, 134] on select "Home FSSC 22000 ISO Standards HACCP GMP Halal Sedex Data" at bounding box center [137, 135] width 83 height 11
click at [81, 119] on span "Next element" at bounding box center [82, 120] width 37 height 11
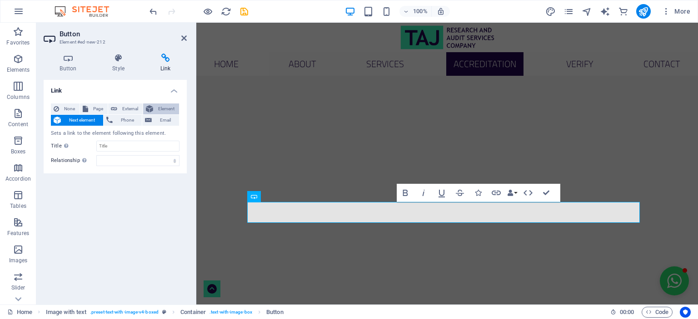
click at [159, 111] on span "Element" at bounding box center [166, 109] width 20 height 11
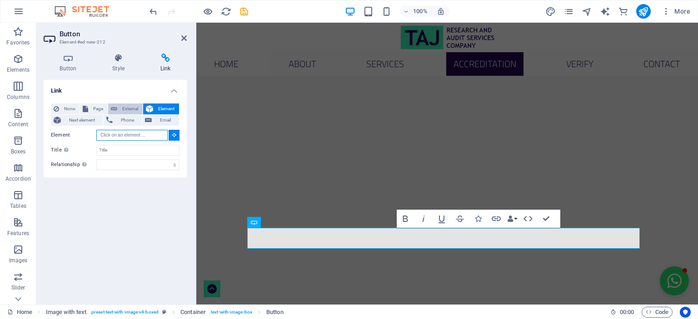
scroll to position [1566, 0]
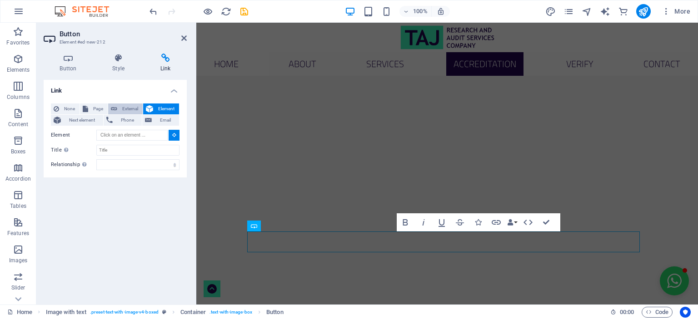
click at [125, 109] on span "External" at bounding box center [130, 109] width 20 height 11
select select
select select "blank"
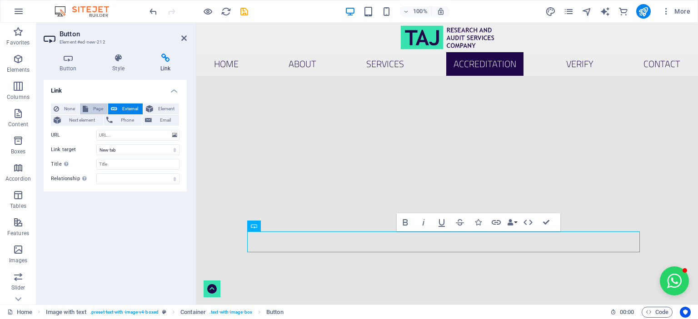
click at [89, 109] on button "Page" at bounding box center [94, 109] width 28 height 11
select select
click at [129, 107] on span "External" at bounding box center [130, 109] width 20 height 11
select select "blank"
click at [123, 136] on input "URL" at bounding box center [137, 135] width 83 height 11
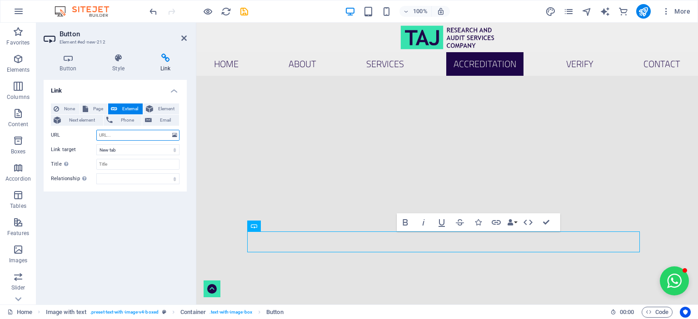
paste input "https://taj-ra.com/verification.html"
type input "https://taj-ra.com/verification.html"
click at [131, 148] on select "New tab Same tab Overlay" at bounding box center [137, 149] width 83 height 11
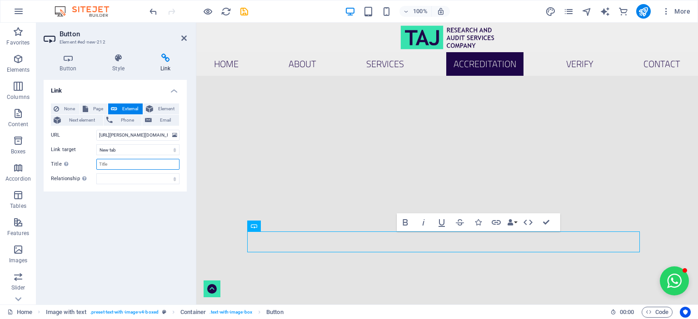
click at [127, 162] on input "Title Additional link description, should not be the same as the link text. The…" at bounding box center [137, 164] width 83 height 11
click at [107, 162] on input "Cerificate Verification" at bounding box center [137, 164] width 83 height 11
type input "Certificates Verification"
click at [146, 172] on div "None Page External Element Next element Phone Email Page Home FSSC 22000 ISO St…" at bounding box center [115, 144] width 129 height 81
click at [146, 176] on select "alternate author bookmark external help license next nofollow noreferrer noopen…" at bounding box center [137, 178] width 83 height 11
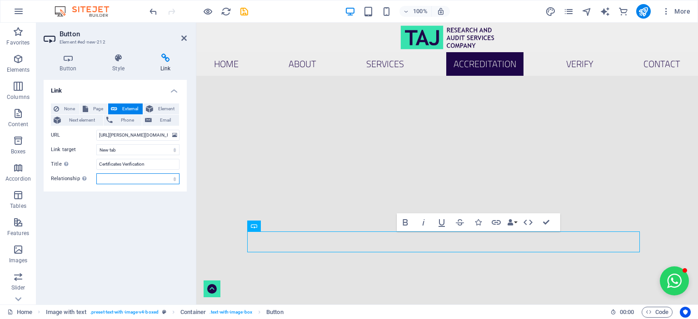
click at [146, 176] on select "alternate author bookmark external help license next nofollow noreferrer noopen…" at bounding box center [137, 178] width 83 height 11
click at [404, 222] on icon "button" at bounding box center [405, 222] width 5 height 6
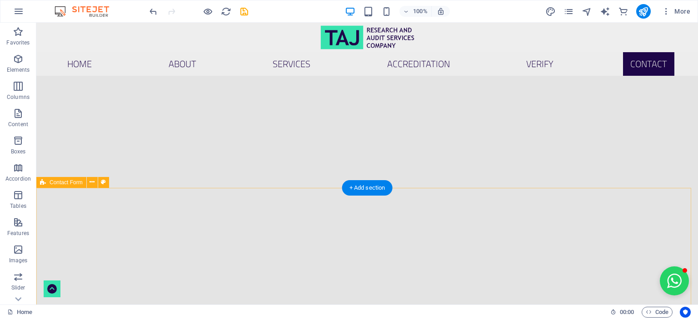
scroll to position [1975, 0]
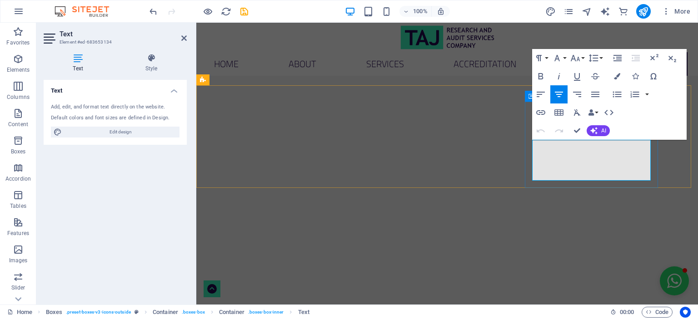
drag, startPoint x: 624, startPoint y: 172, endPoint x: 551, endPoint y: 162, distance: 73.4
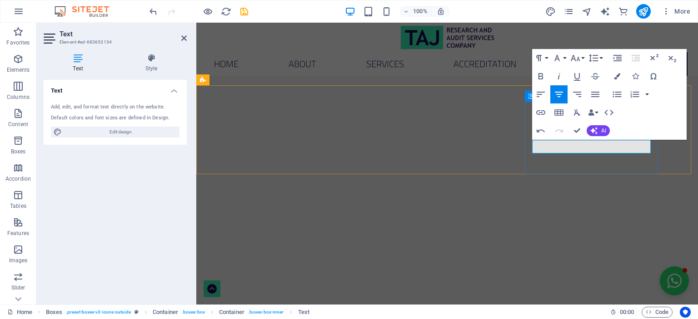
click at [541, 76] on icon "button" at bounding box center [540, 76] width 5 height 6
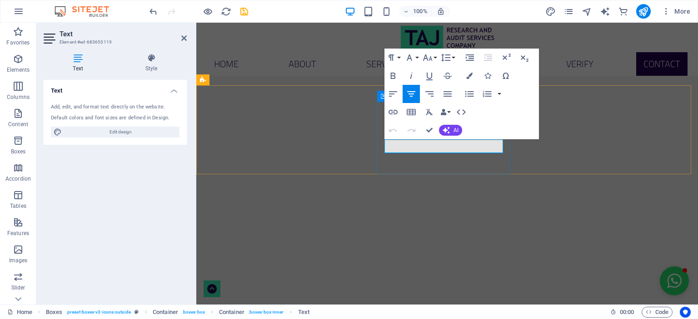
scroll to position [0, 0]
click at [391, 74] on icon "button" at bounding box center [392, 75] width 11 height 11
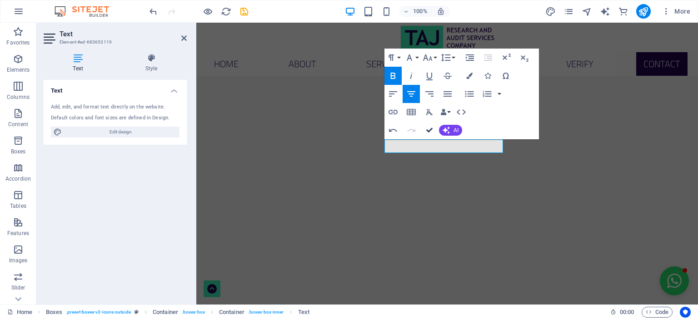
drag, startPoint x: 430, startPoint y: 129, endPoint x: 392, endPoint y: 107, distance: 43.8
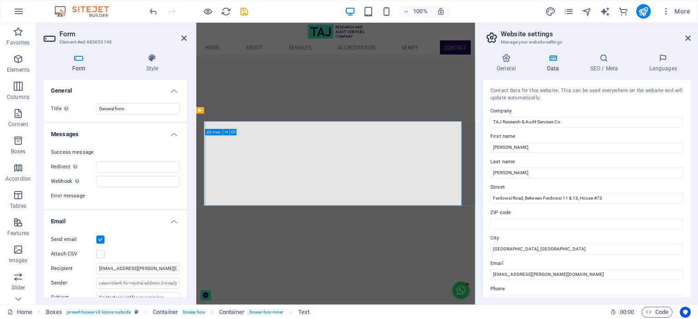
scroll to position [1999, 0]
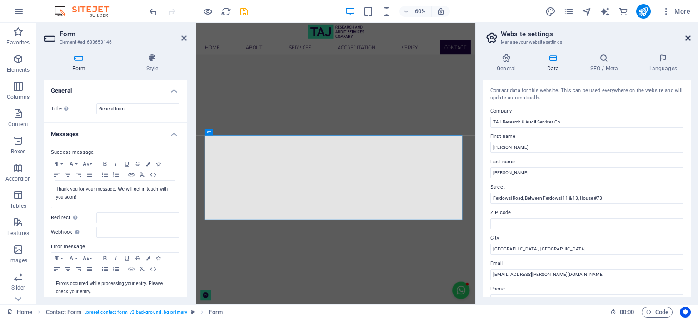
click at [687, 37] on icon at bounding box center [687, 38] width 5 height 7
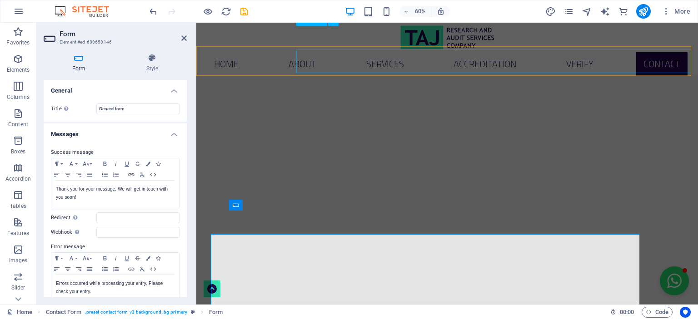
scroll to position [1975, 0]
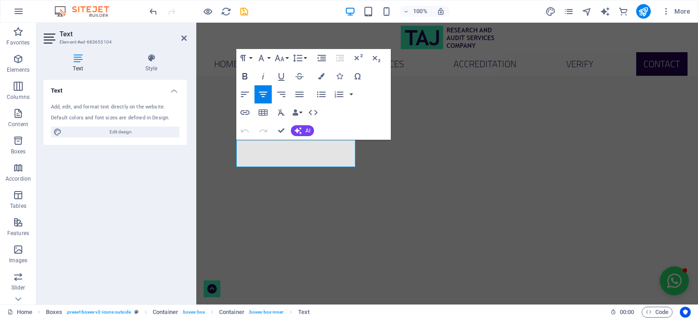
click at [243, 78] on icon "button" at bounding box center [245, 76] width 5 height 6
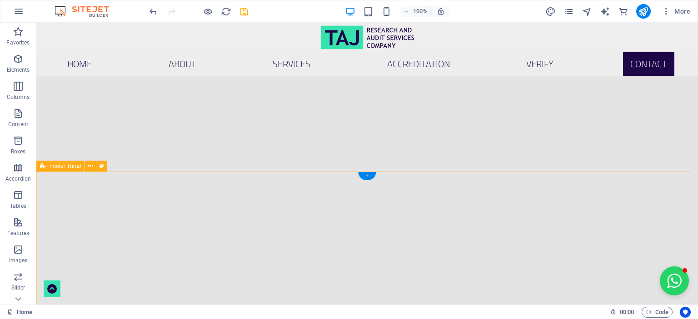
scroll to position [2432, 0]
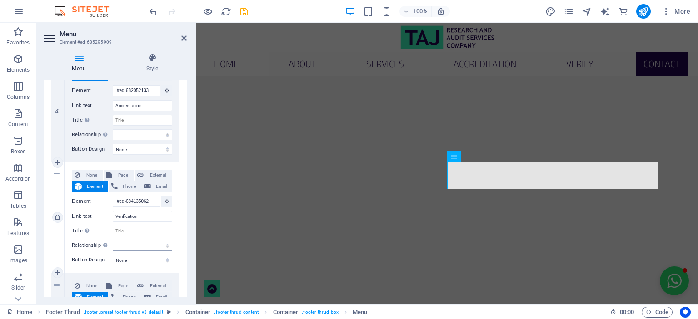
scroll to position [454, 0]
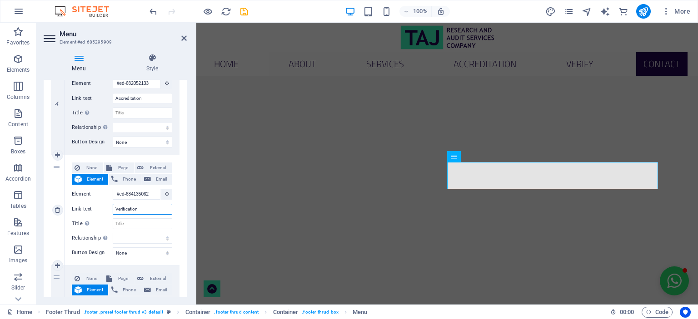
click at [144, 211] on input "Verification" at bounding box center [142, 209] width 59 height 11
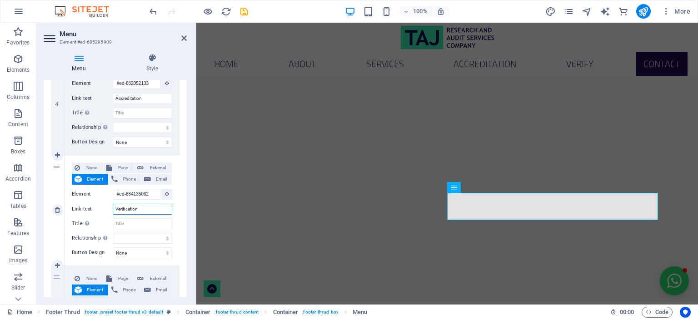
scroll to position [2314, 0]
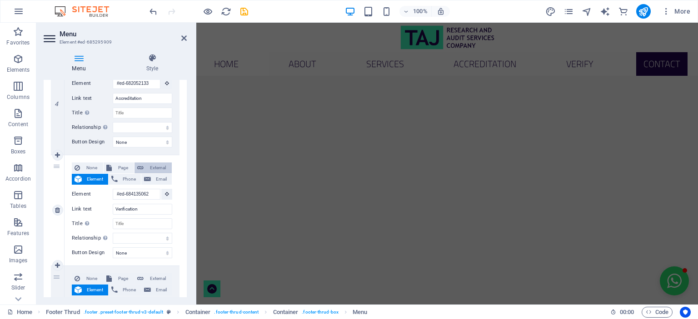
click at [155, 167] on span "External" at bounding box center [157, 168] width 23 height 11
select select
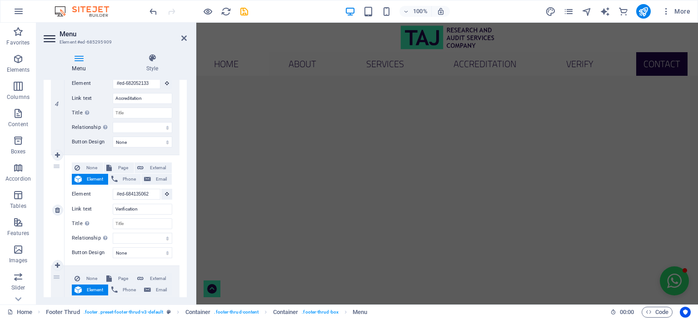
select select "blank"
select select
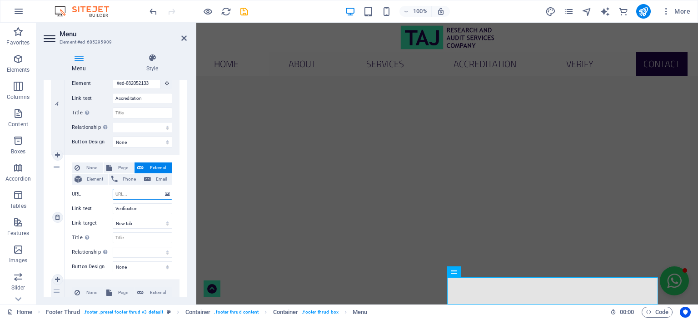
scroll to position [2385, 0]
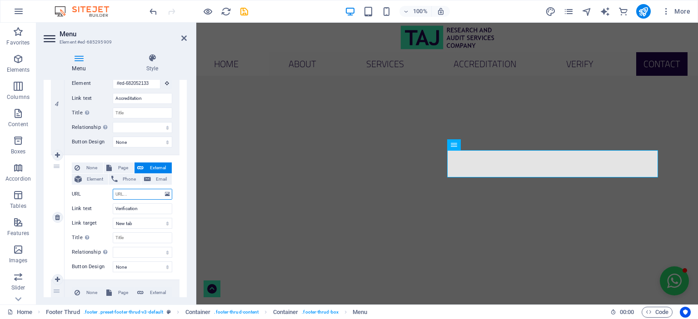
paste input "https://taj-ra.com/verification.html"
type input "https://taj-ra.com/verification.html"
select select
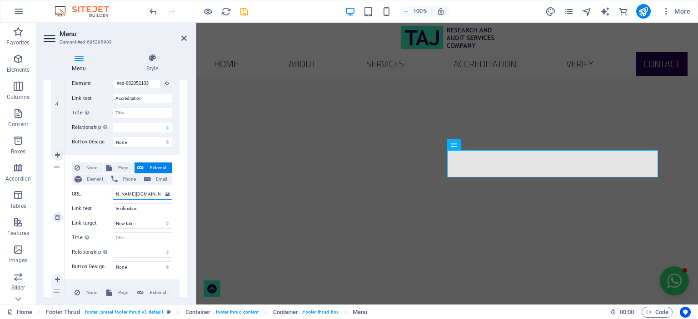
select select
type input "https://taj-ra.com/verification.html"
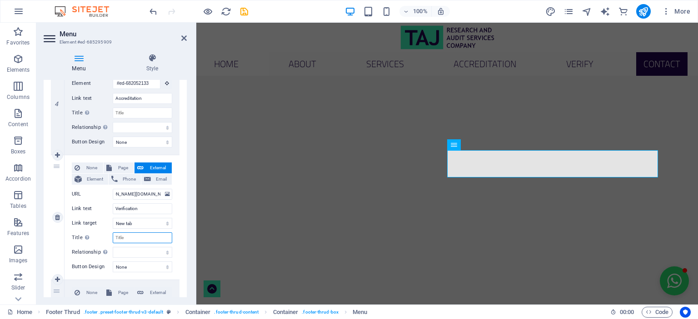
click at [139, 237] on input "Title Additional link description, should not be the same as the link text. The…" at bounding box center [142, 238] width 59 height 11
type input "C"
select select
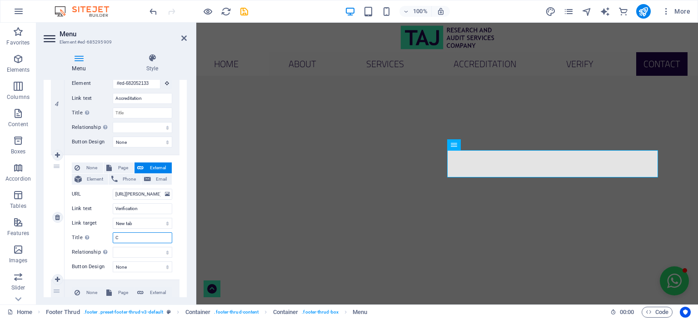
select select
type input "Cer"
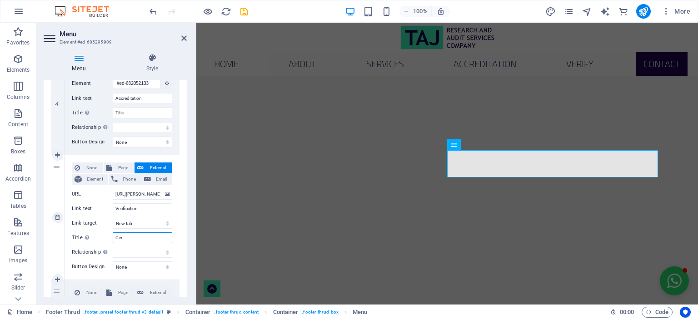
select select
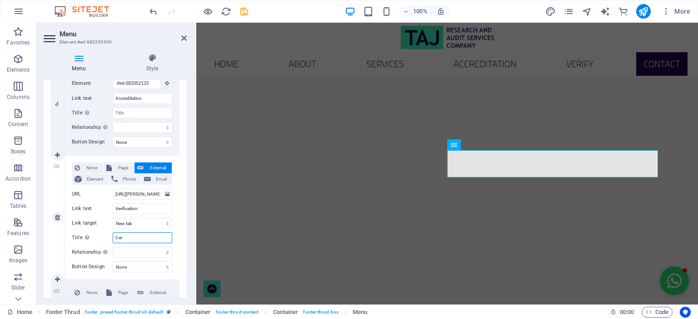
select select
type input "Certificates"
select select
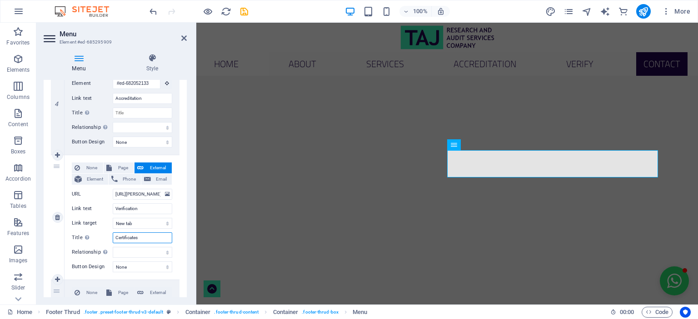
select select
type input "Certificates Verification"
select select
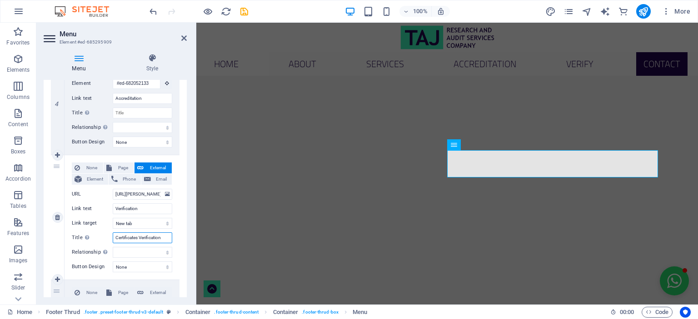
select select
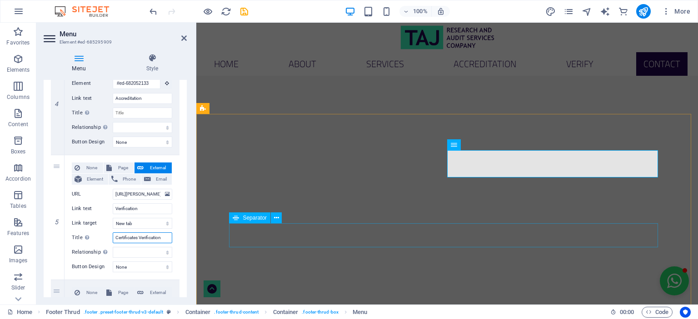
type input "Certificates Verification"
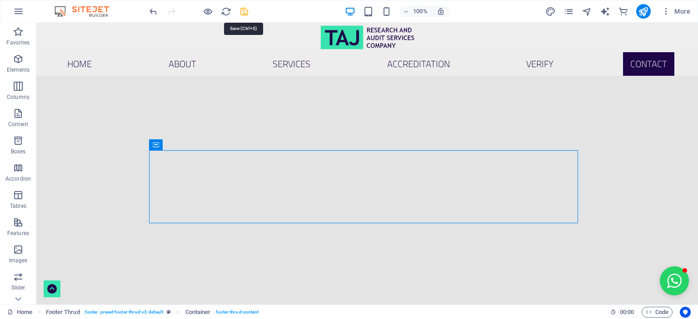
drag, startPoint x: 245, startPoint y: 12, endPoint x: 325, endPoint y: 51, distance: 89.6
click at [245, 12] on icon "save" at bounding box center [244, 11] width 10 height 10
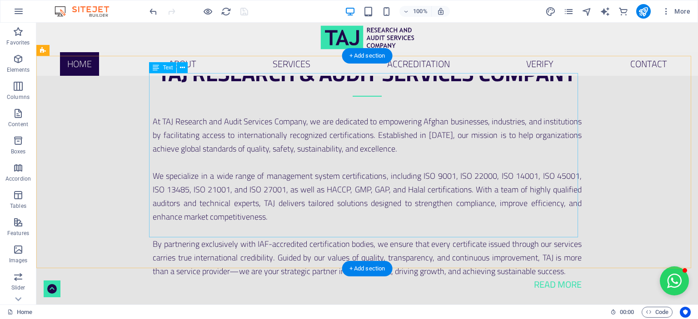
scroll to position [343, 0]
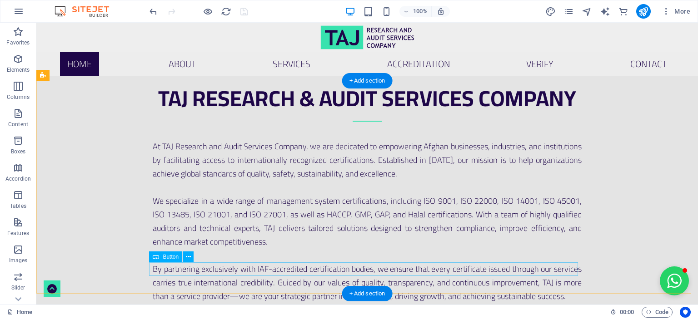
click at [507, 303] on div "Read more" at bounding box center [367, 310] width 429 height 14
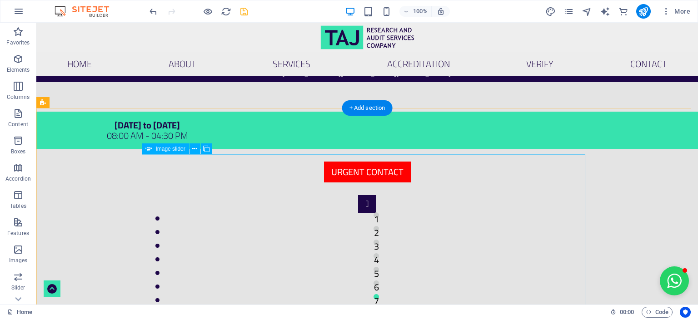
scroll to position [227, 0]
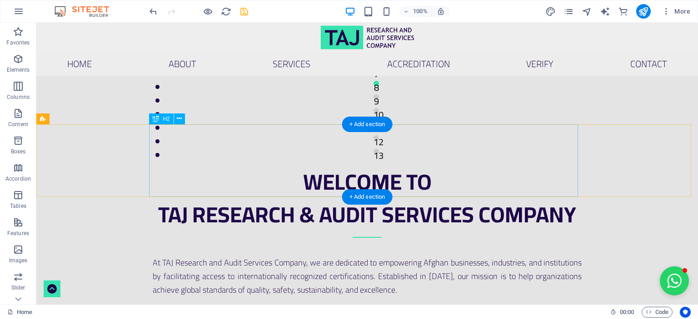
click at [351, 171] on div "Welcome to TAJ Research & Audit Services Company" at bounding box center [367, 201] width 429 height 73
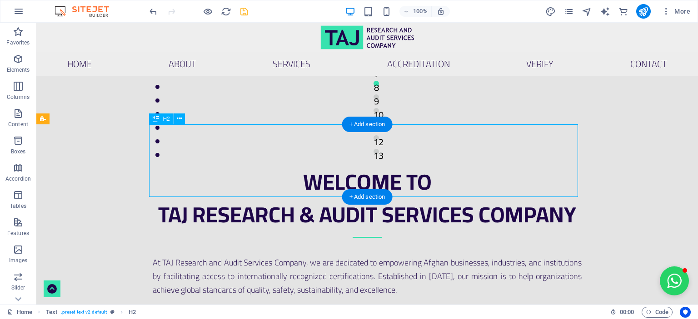
click at [351, 171] on div "Welcome to TAJ Research & Audit Services Company" at bounding box center [367, 201] width 429 height 73
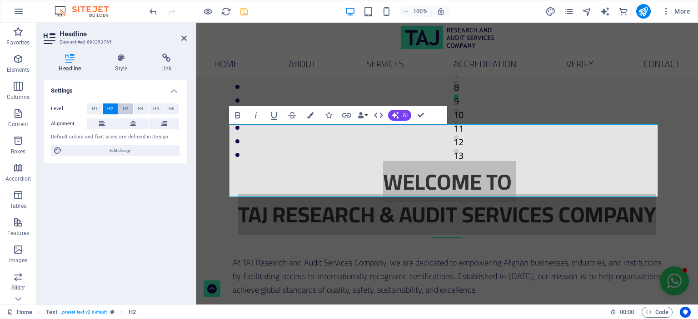
click at [130, 108] on button "H3" at bounding box center [125, 109] width 15 height 11
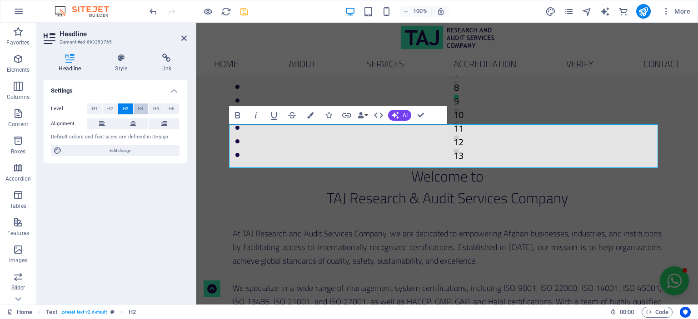
click at [143, 108] on span "H4" at bounding box center [141, 109] width 6 height 11
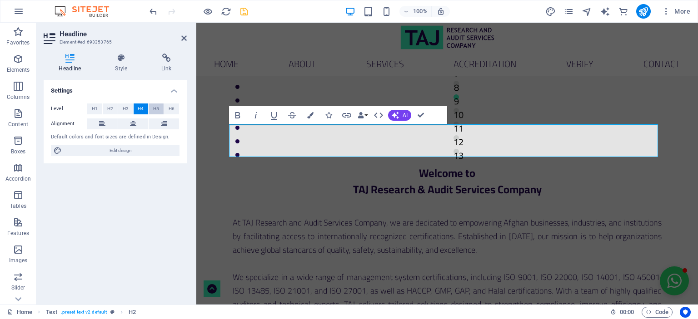
click at [151, 108] on button "H5" at bounding box center [156, 109] width 15 height 11
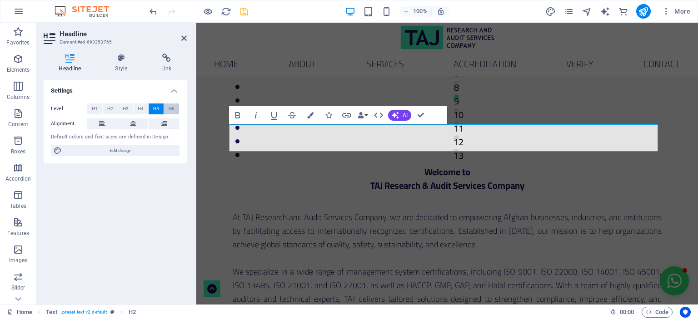
click at [168, 110] on span "H6" at bounding box center [171, 109] width 6 height 11
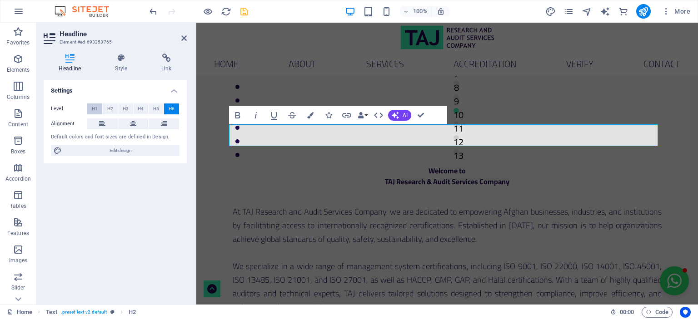
click at [95, 110] on span "H1" at bounding box center [95, 109] width 6 height 11
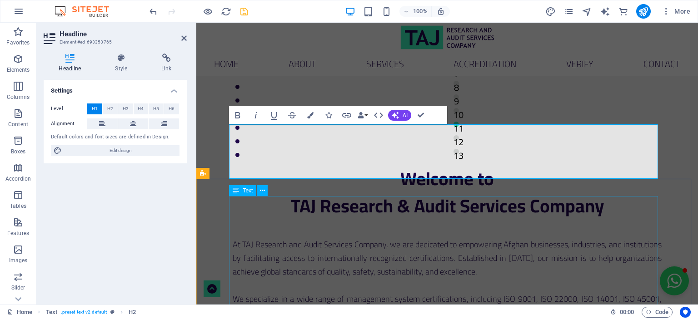
click at [420, 238] on div "At TAJ Research and Audit Services Company, we are dedicated to empowering Afgh…" at bounding box center [447, 319] width 429 height 163
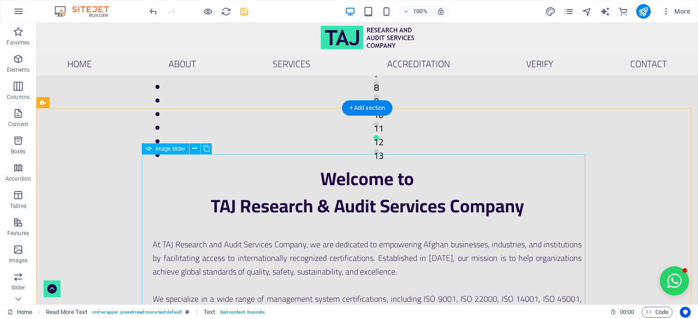
scroll to position [0, 0]
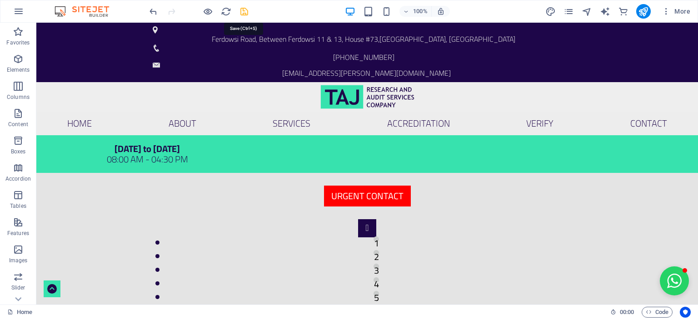
click at [247, 10] on icon "save" at bounding box center [244, 11] width 10 height 10
click at [551, 9] on icon "design" at bounding box center [550, 11] width 10 height 10
select select "px"
select select "300"
select select "px"
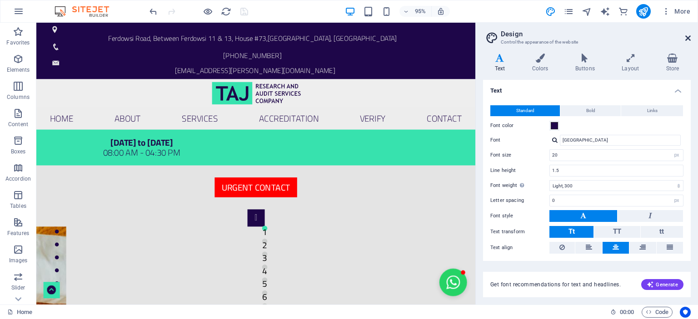
click at [686, 37] on icon at bounding box center [687, 38] width 5 height 7
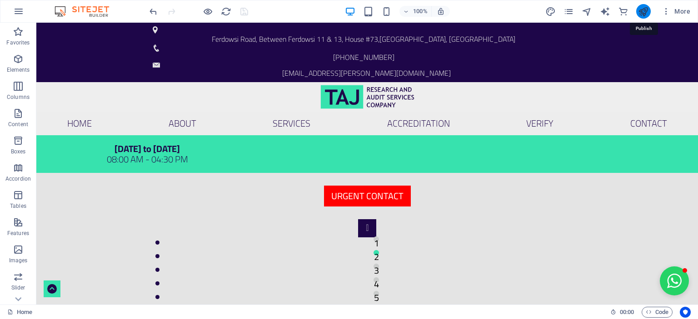
click at [645, 11] on icon "publish" at bounding box center [643, 11] width 10 height 10
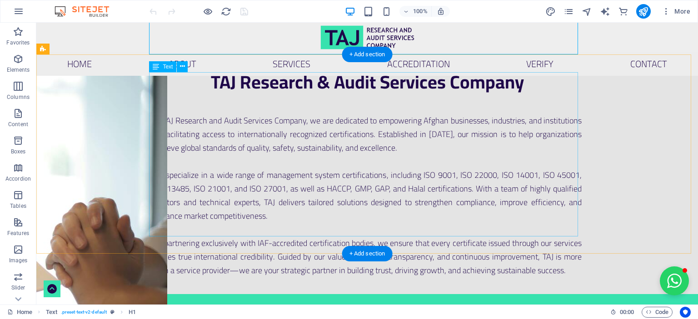
scroll to position [351, 0]
click at [298, 114] on div "At TAJ Research and Audit Services Company, we are dedicated to empowering Afgh…" at bounding box center [367, 195] width 429 height 163
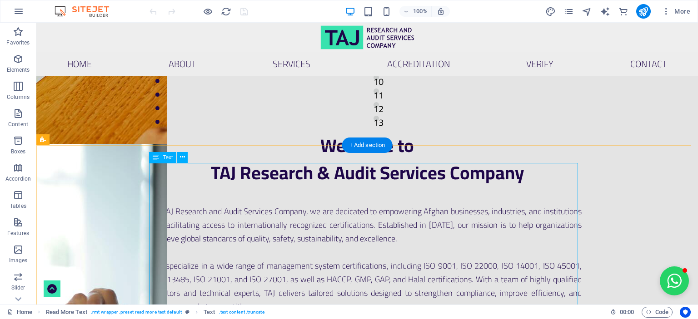
scroll to position [306, 0]
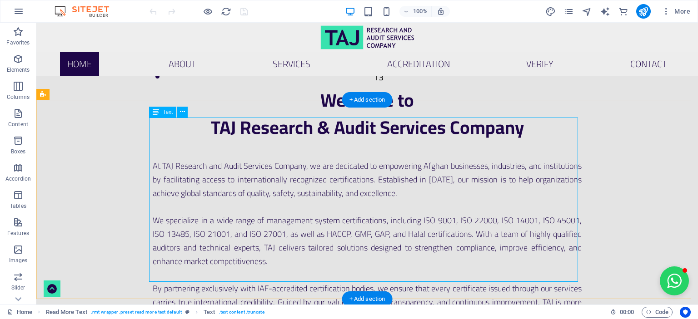
click at [275, 159] on div "At TAJ Research and Audit Services Company, we are dedicated to empowering Afgh…" at bounding box center [367, 240] width 429 height 163
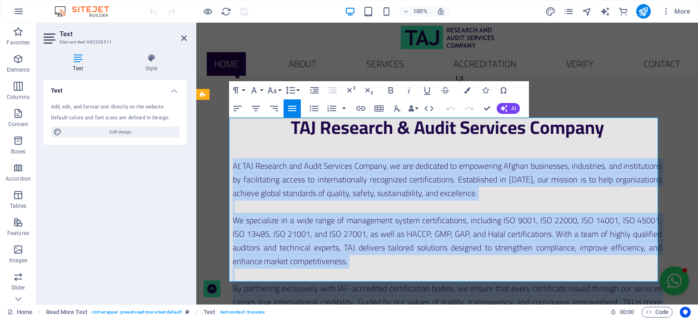
copy div "Lo IPS Dolorsit ame Conse Adipisci Elitsed, do eiu temporinc ut laboreetdo Magn…"
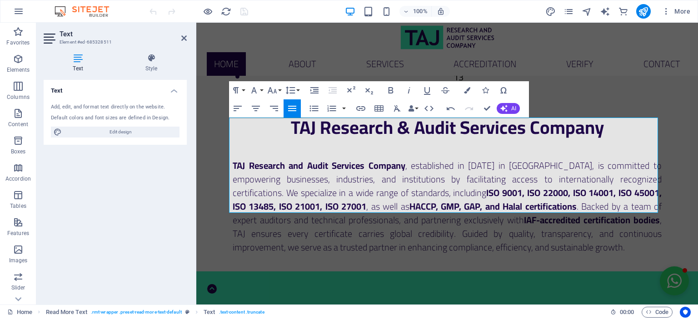
click at [196, 23] on span "and" at bounding box center [196, 23] width 0 height 0
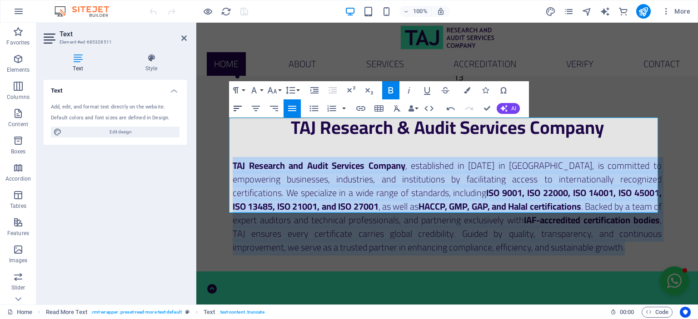
click at [238, 110] on icon "button" at bounding box center [237, 108] width 11 height 11
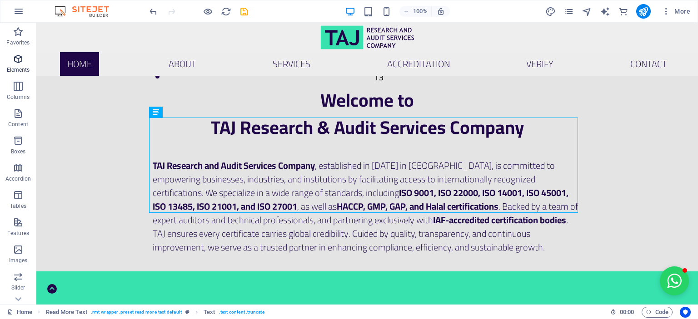
click at [17, 61] on icon "button" at bounding box center [18, 59] width 11 height 11
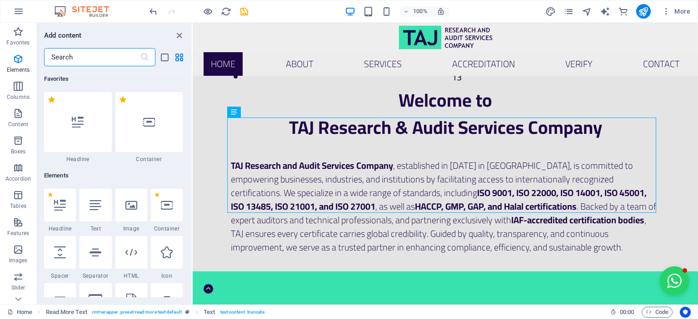
scroll to position [96, 0]
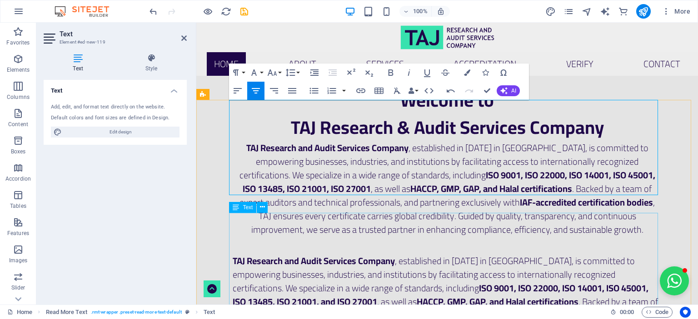
click at [358, 254] on div "TAJ Research and Audit Services Company , established in [DATE] in [GEOGRAPHIC_…" at bounding box center [447, 301] width 429 height 95
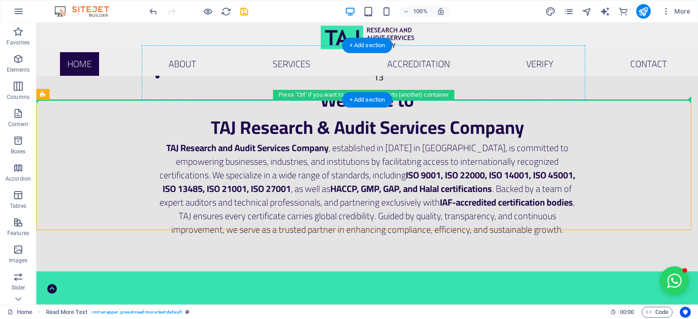
drag, startPoint x: 327, startPoint y: 203, endPoint x: 333, endPoint y: 99, distance: 104.2
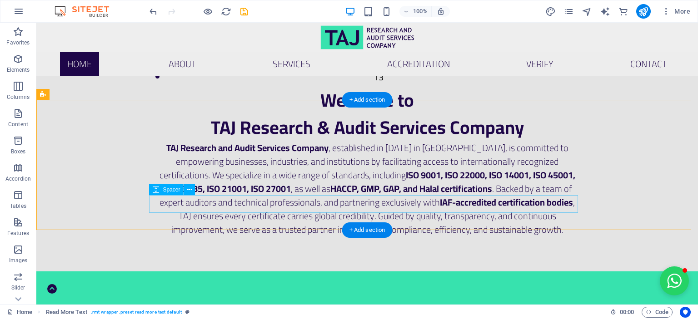
click at [351, 237] on div at bounding box center [367, 245] width 429 height 17
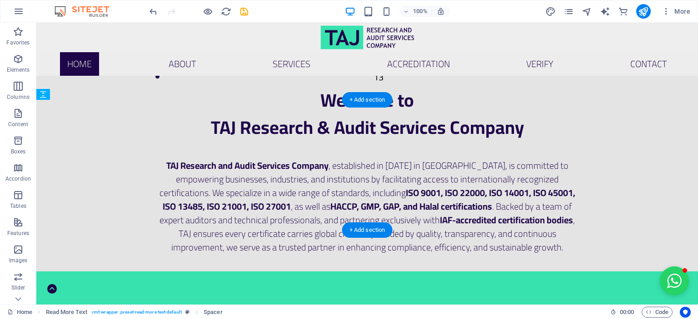
drag, startPoint x: 359, startPoint y: 206, endPoint x: 401, endPoint y: 105, distance: 109.5
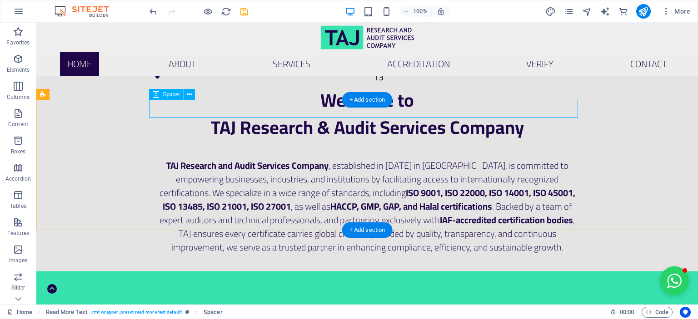
click at [329, 141] on div at bounding box center [367, 149] width 429 height 17
select select "px"
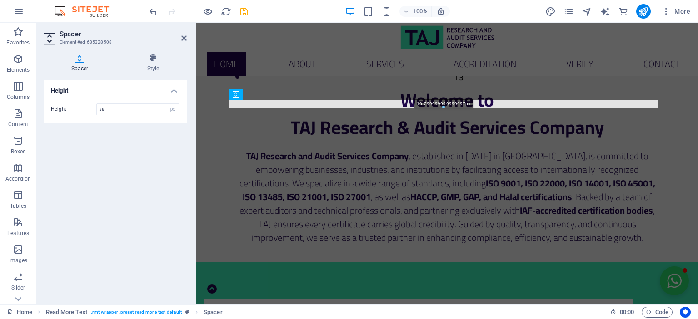
drag, startPoint x: 445, startPoint y: 115, endPoint x: 247, endPoint y: 82, distance: 200.8
click at [443, 105] on div "16.799999999999997px" at bounding box center [443, 104] width 429 height 8
type input "16"
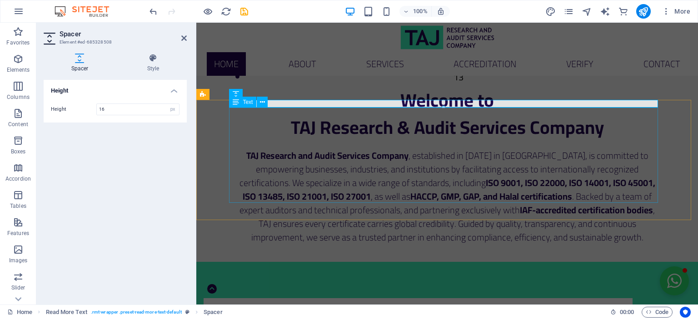
click at [465, 163] on div "TAJ Research and Audit Services Company , established in [DATE] in [GEOGRAPHIC_…" at bounding box center [447, 196] width 429 height 95
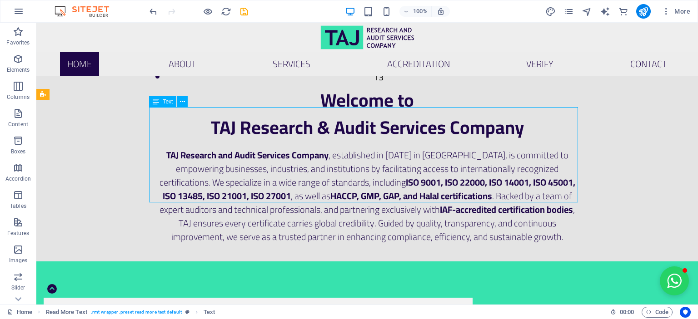
click at [427, 169] on div "TAJ Research and Audit Services Company , established in [DATE] in [GEOGRAPHIC_…" at bounding box center [367, 196] width 429 height 95
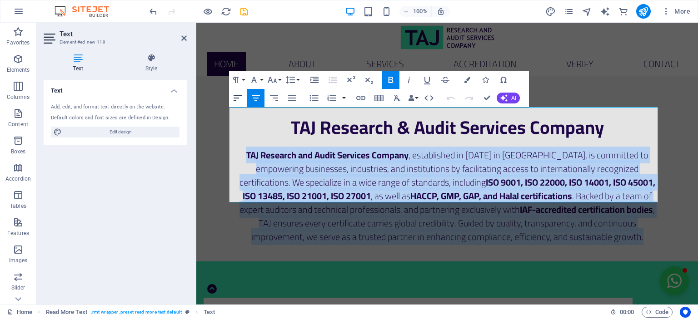
click at [235, 99] on icon "button" at bounding box center [237, 98] width 11 height 11
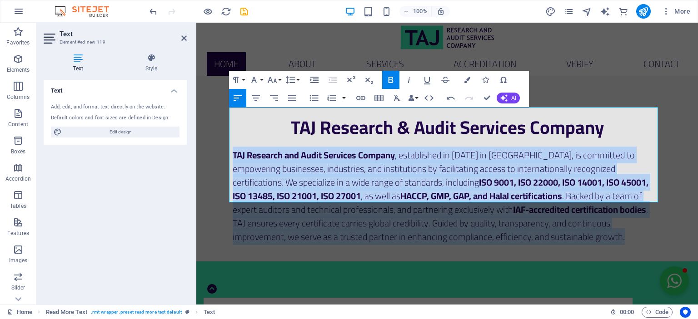
click at [391, 78] on icon "button" at bounding box center [390, 79] width 11 height 11
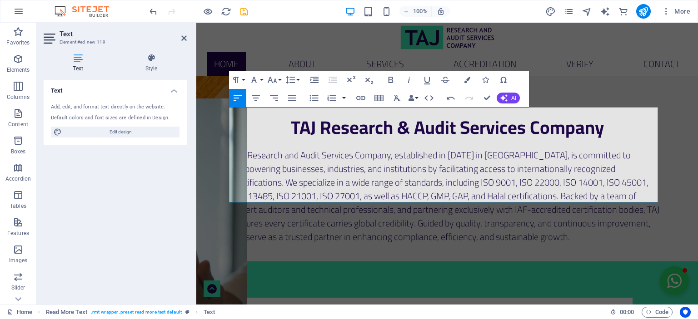
click at [196, 23] on span "and" at bounding box center [196, 23] width 0 height 0
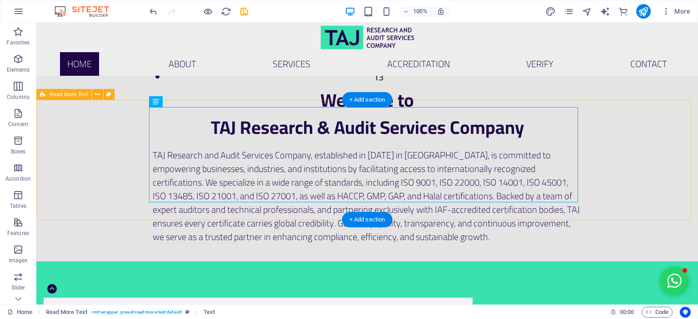
click at [654, 170] on div "TAJ Research and Audit Services Company, established in [DATE] in [GEOGRAPHIC_D…" at bounding box center [366, 201] width 661 height 120
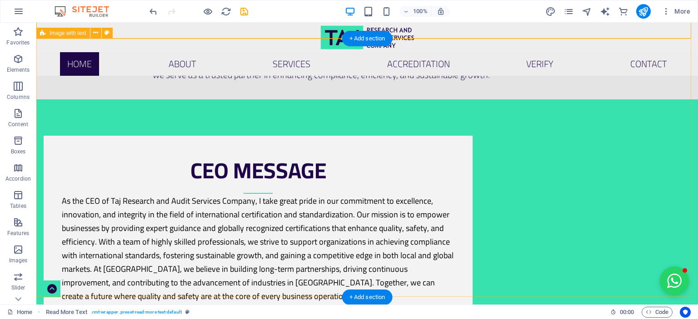
scroll to position [487, 0]
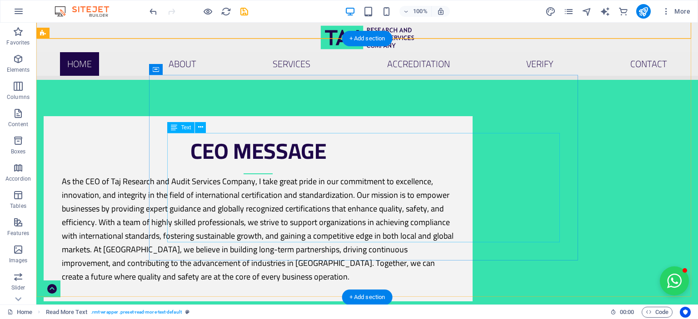
click at [371, 183] on div "As the CEO of Taj Research and Audit Services Company, I take great pride in ou…" at bounding box center [258, 228] width 392 height 109
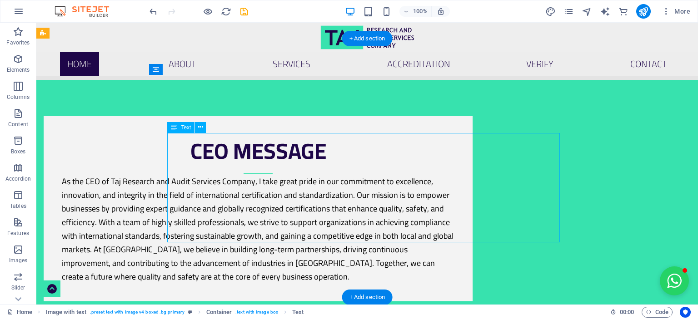
click at [356, 182] on div "As the CEO of Taj Research and Audit Services Company, I take great pride in ou…" at bounding box center [258, 228] width 392 height 109
click at [197, 182] on div "CEO Message As the CEO of Taj Research and Audit Services Company, I take great…" at bounding box center [366, 209] width 661 height 258
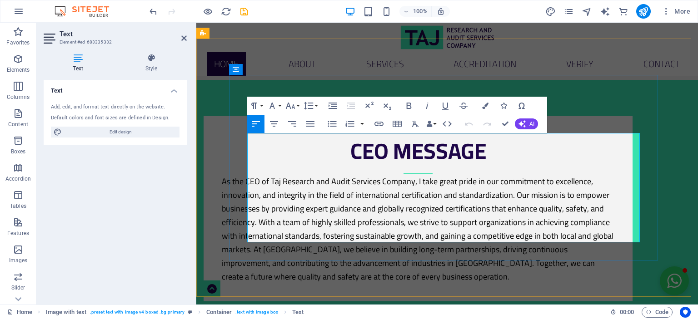
click at [361, 174] on span "As the CEO of Taj Research and Audit Services Company, I take great pride in ou…" at bounding box center [417, 229] width 391 height 110
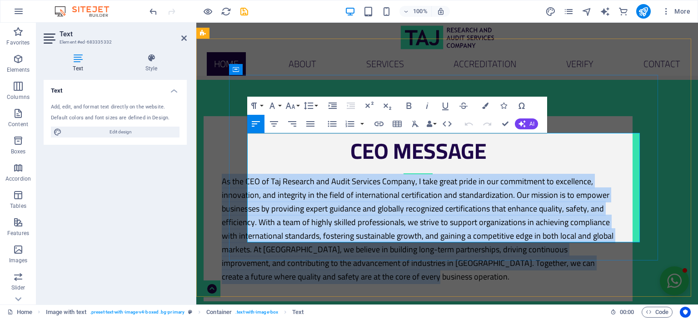
copy span "As the CEO of Taj Research and Audit Services Company, I take great pride in ou…"
click at [411, 248] on div "CEO Message As the CEO of Taj Research and Audit Services Company, I take great…" at bounding box center [417, 208] width 429 height 185
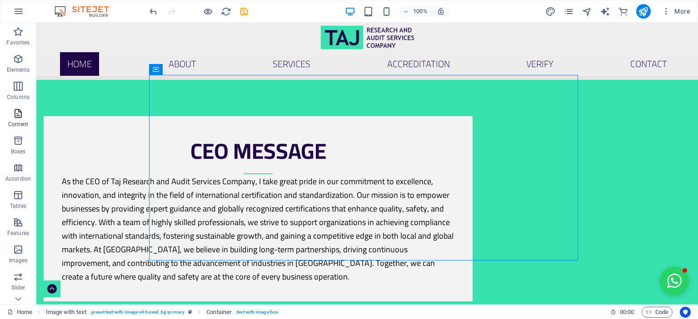
click at [16, 117] on icon "button" at bounding box center [18, 113] width 11 height 11
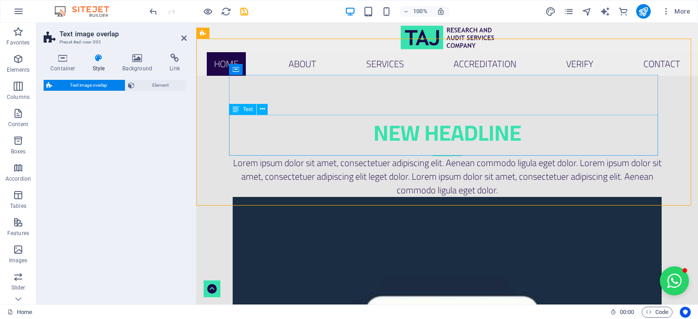
scroll to position [396, 0]
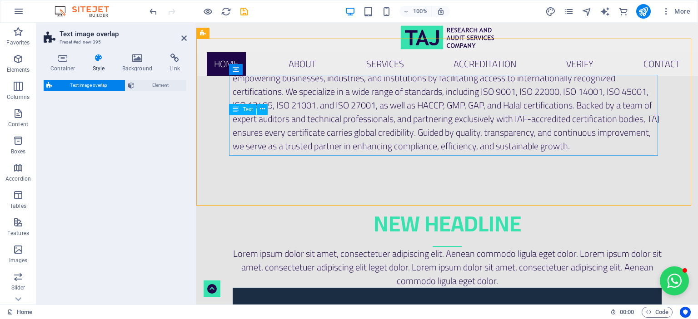
select select "rem"
select select "px"
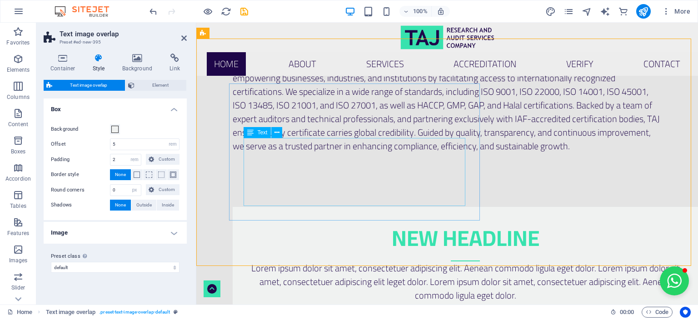
scroll to position [487, 0]
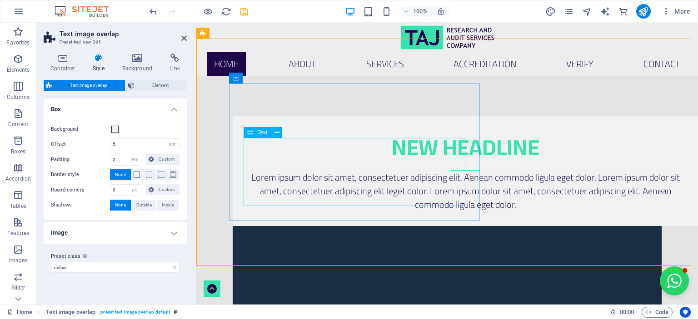
click at [350, 171] on div "Lorem ipsum dolor sit amet, consectetuer adipiscing elit. Aenean commodo ligula…" at bounding box center [465, 191] width 436 height 41
click at [356, 171] on div "Lorem ipsum dolor sit amet, consectetuer adipiscing elit. Aenean commodo ligula…" at bounding box center [465, 191] width 436 height 41
click at [356, 170] on div "New headline" at bounding box center [465, 151] width 436 height 40
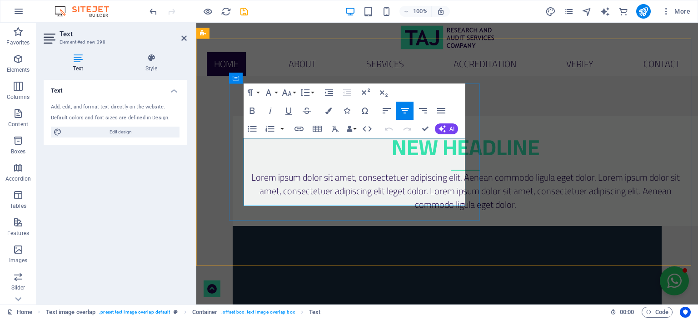
click at [356, 171] on p "Lorem ipsum dolor sit amet, consectetuer adipiscing elit. Aenean commodo ligula…" at bounding box center [465, 191] width 436 height 41
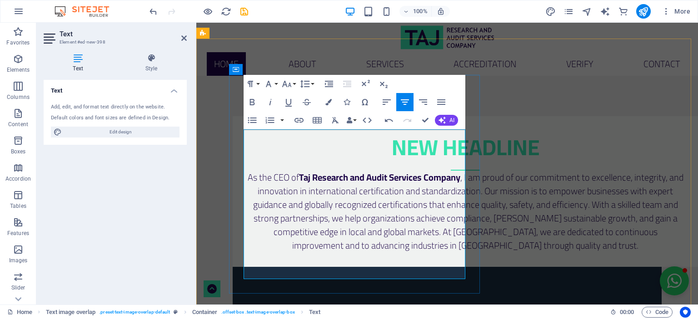
click at [322, 186] on p "As the CEO of Taj Research and Audit Services Company , I am proud of our commi…" at bounding box center [465, 212] width 436 height 82
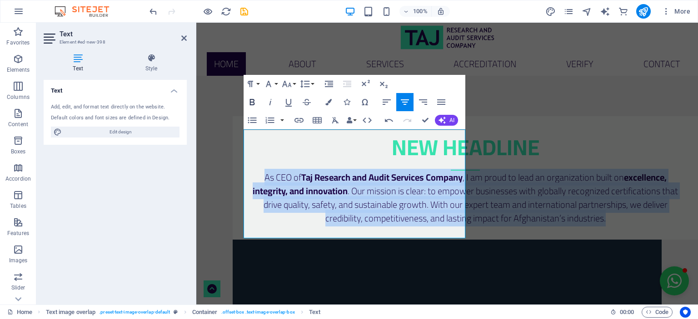
click at [251, 99] on icon "button" at bounding box center [252, 102] width 11 height 11
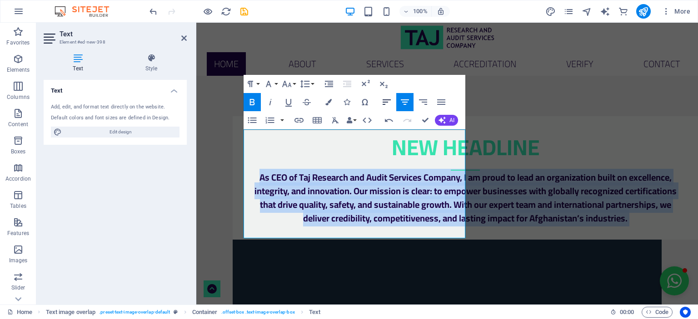
click at [382, 101] on icon "button" at bounding box center [386, 102] width 11 height 11
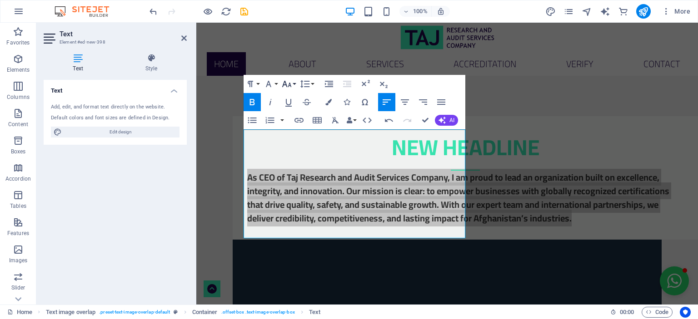
click at [287, 85] on icon "button" at bounding box center [287, 84] width 10 height 6
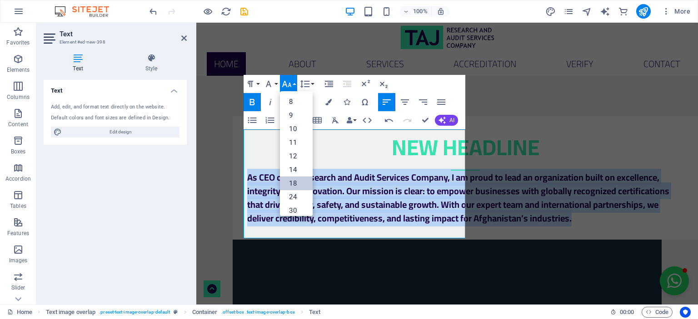
click at [296, 179] on link "18" at bounding box center [296, 184] width 33 height 14
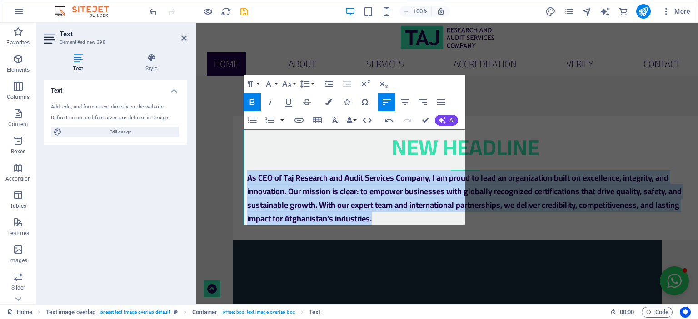
click at [251, 102] on icon "button" at bounding box center [252, 102] width 5 height 6
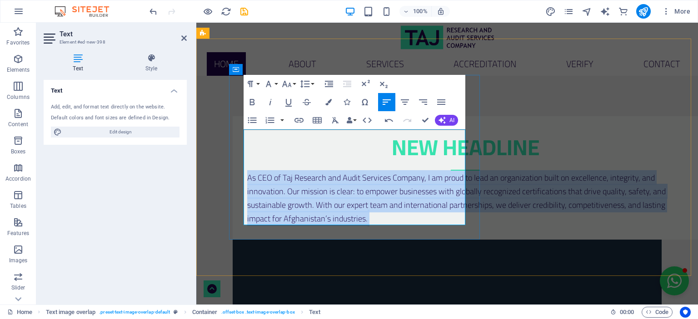
click at [334, 170] on span "As CEO of Taj Research and Audit Services Company, I am proud to lead an organi…" at bounding box center [456, 198] width 418 height 56
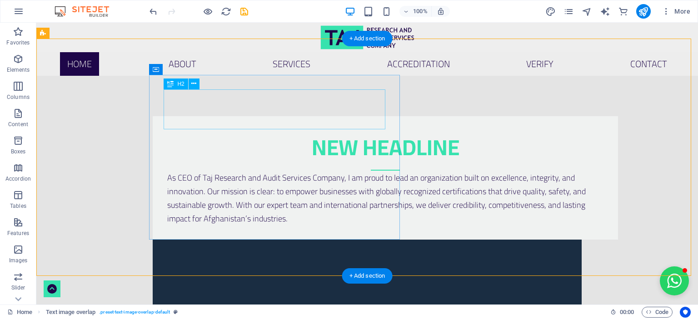
click at [308, 131] on div "New headline" at bounding box center [385, 151] width 436 height 40
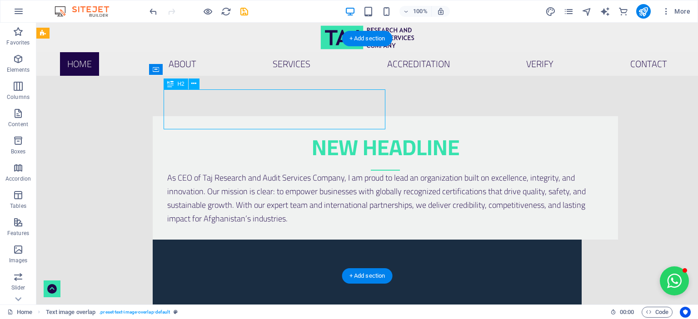
click at [308, 131] on div "New headline" at bounding box center [385, 151] width 436 height 40
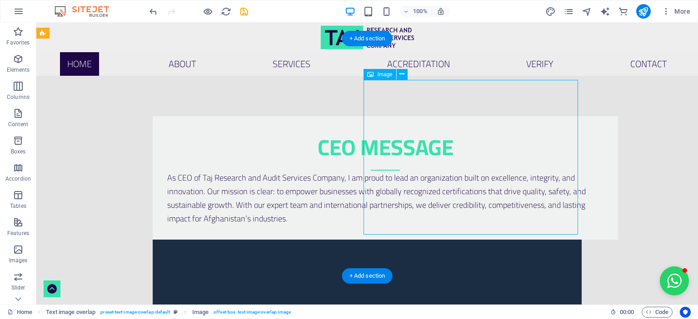
select select "%"
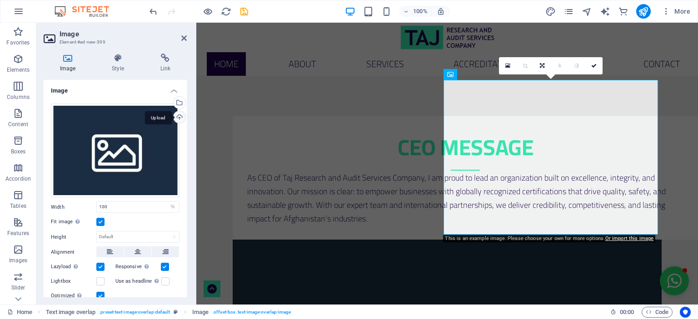
click at [179, 114] on div "Upload" at bounding box center [179, 118] width 14 height 14
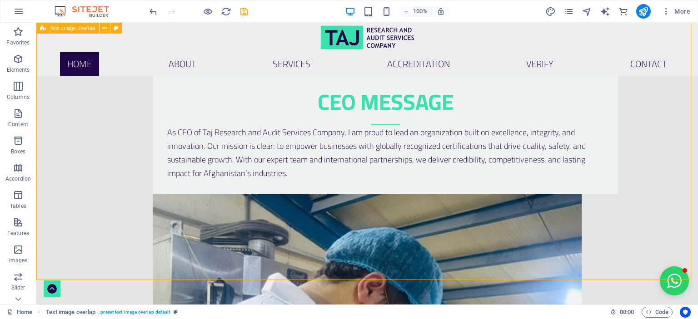
scroll to position [487, 0]
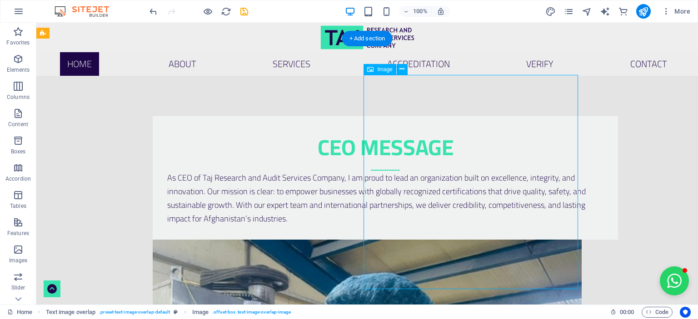
select select "%"
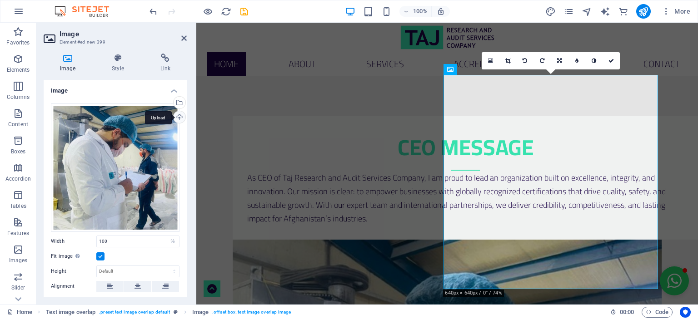
click at [174, 117] on div "Upload" at bounding box center [179, 118] width 14 height 14
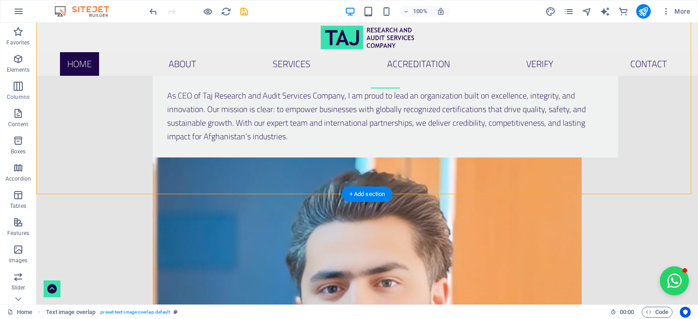
scroll to position [624, 0]
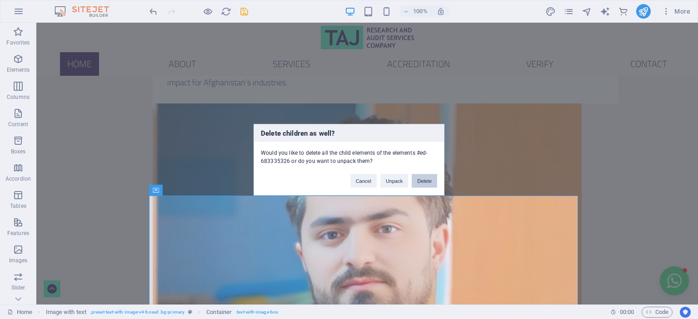
click at [421, 186] on button "Delete" at bounding box center [423, 181] width 25 height 14
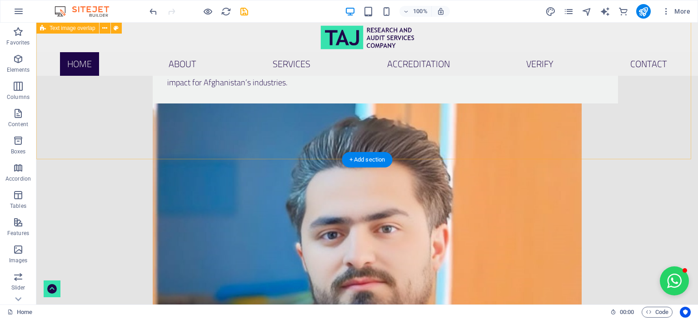
click at [99, 80] on div "CEO Message As CEO of Taj Research and Audit Services Company, I am proud to le…" at bounding box center [366, 226] width 661 height 565
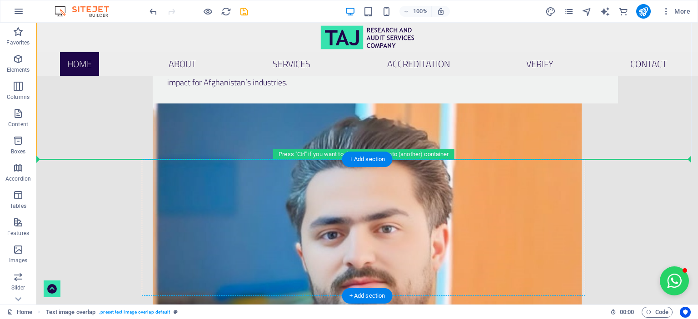
drag, startPoint x: 125, startPoint y: 75, endPoint x: 256, endPoint y: 225, distance: 198.9
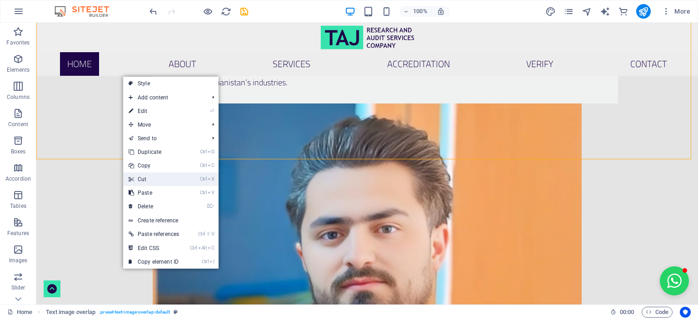
click at [146, 176] on link "Ctrl X Cut" at bounding box center [153, 180] width 61 height 14
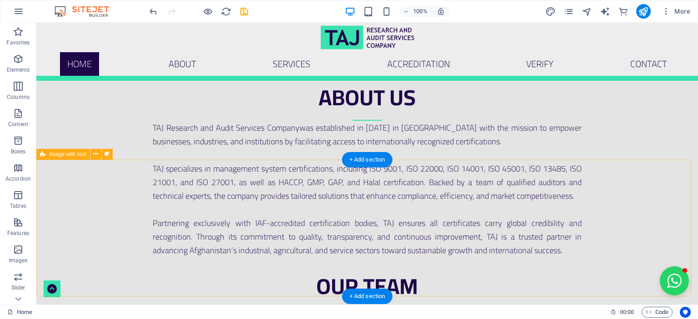
scroll to position [366, 0]
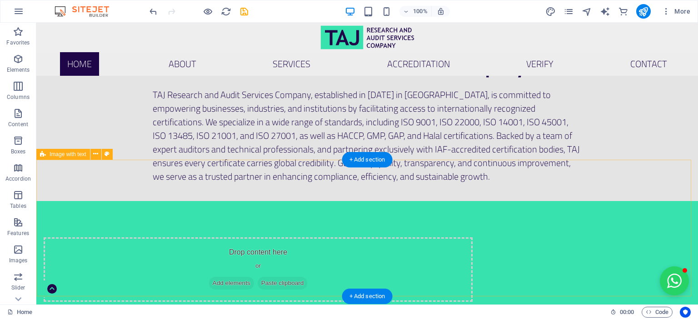
click at [307, 277] on span "Paste clipboard" at bounding box center [282, 283] width 50 height 13
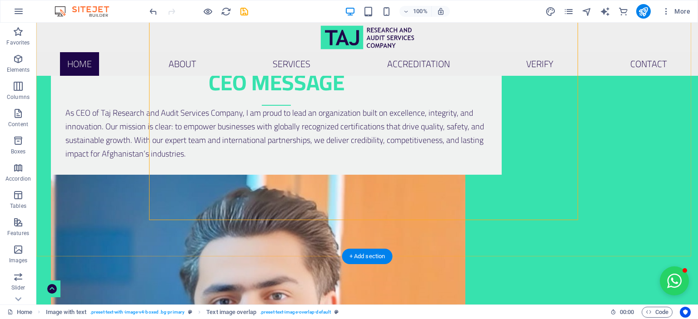
scroll to position [593, 0]
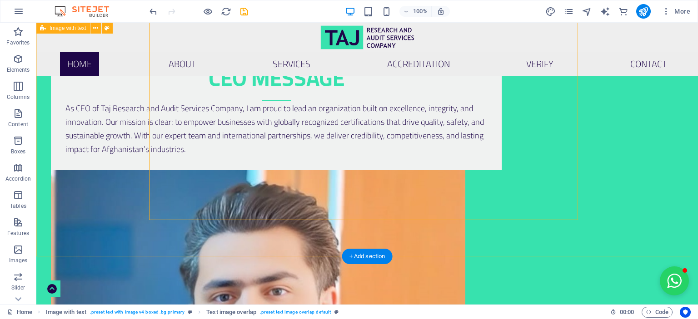
click at [656, 150] on div "CEO Message As CEO of Taj Research and Audit Services Company, I am proud to le…" at bounding box center [366, 287] width 661 height 626
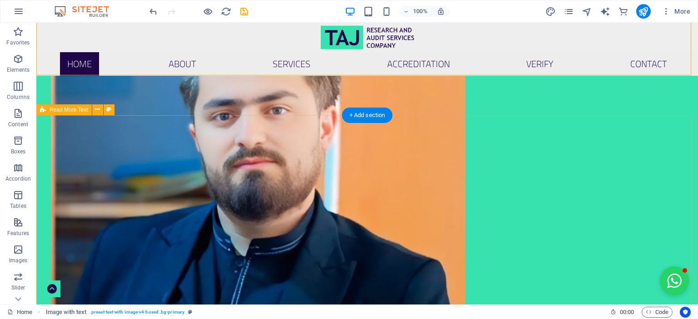
scroll to position [775, 0]
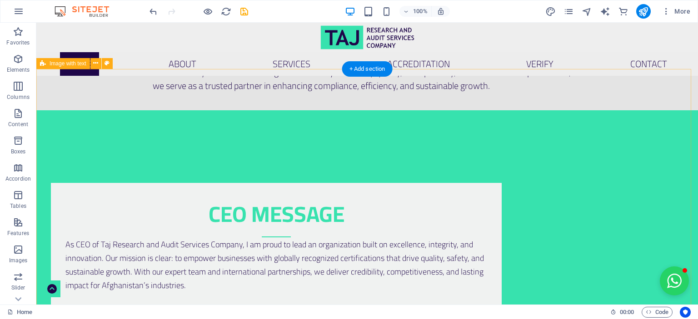
scroll to position [321, 0]
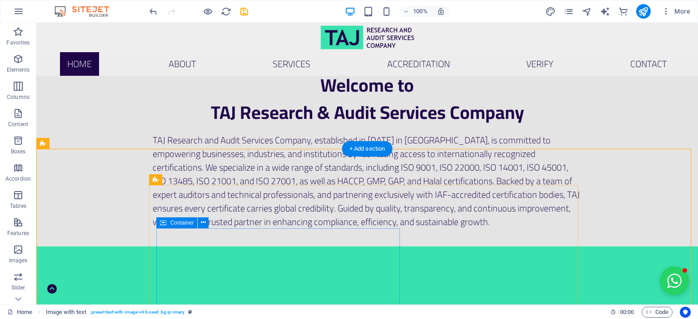
scroll to position [411, 0]
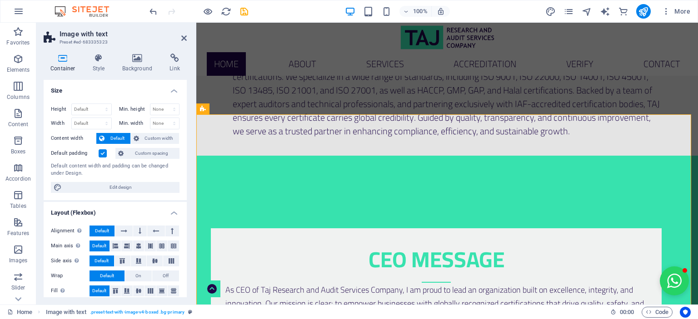
click at [102, 153] on label at bounding box center [103, 153] width 8 height 8
click at [0, 0] on input "Default padding" at bounding box center [0, 0] width 0 height 0
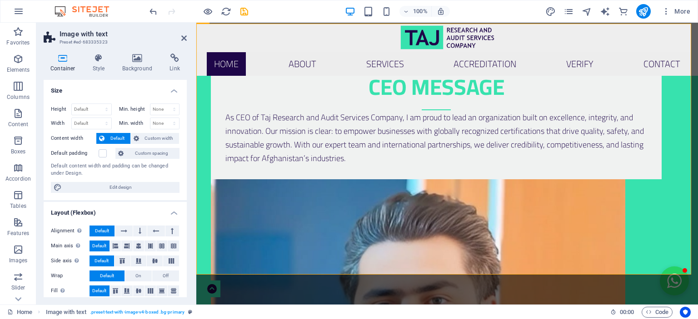
scroll to position [502, 0]
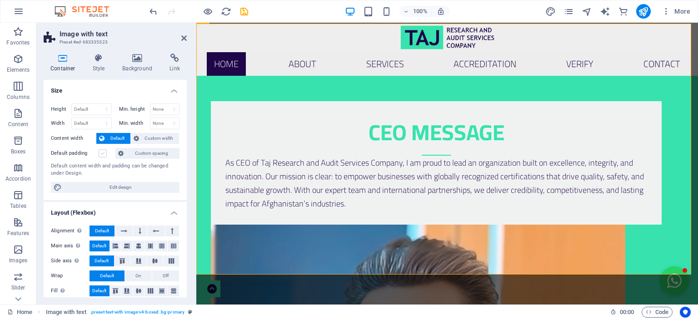
click at [103, 152] on label at bounding box center [103, 153] width 8 height 8
click at [0, 0] on input "Default padding" at bounding box center [0, 0] width 0 height 0
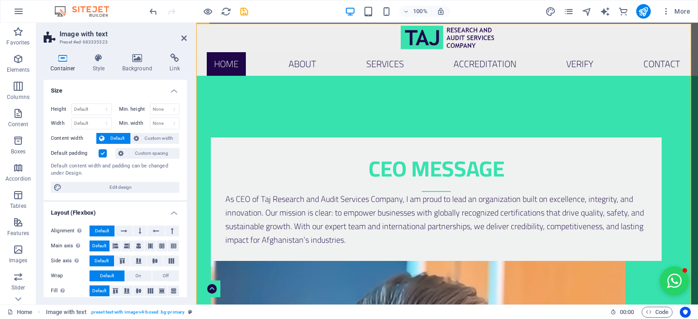
click at [103, 152] on label at bounding box center [103, 153] width 8 height 8
click at [0, 0] on input "Default padding" at bounding box center [0, 0] width 0 height 0
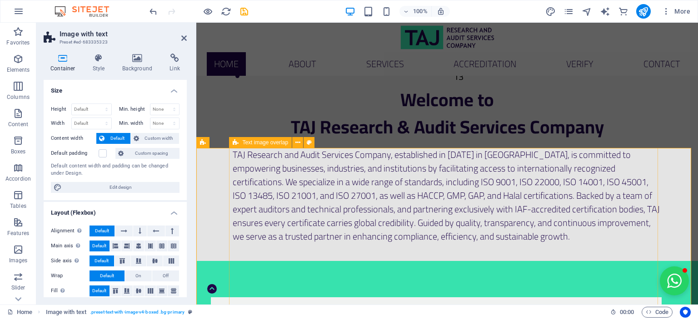
scroll to position [411, 0]
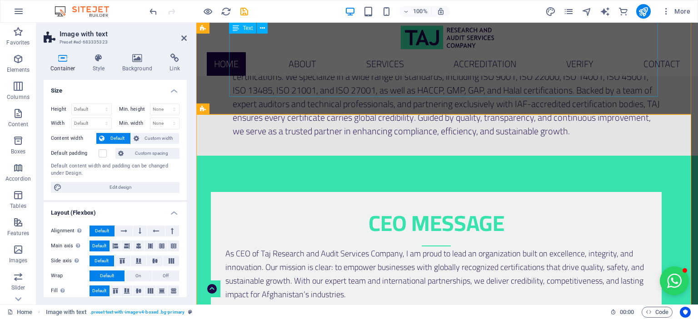
click at [434, 94] on div "TAJ Research and Audit Services Company, established in [DATE] in [GEOGRAPHIC_D…" at bounding box center [447, 90] width 429 height 95
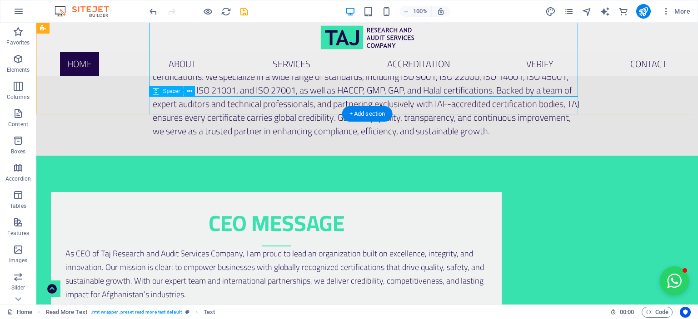
click at [408, 138] on div at bounding box center [367, 146] width 429 height 17
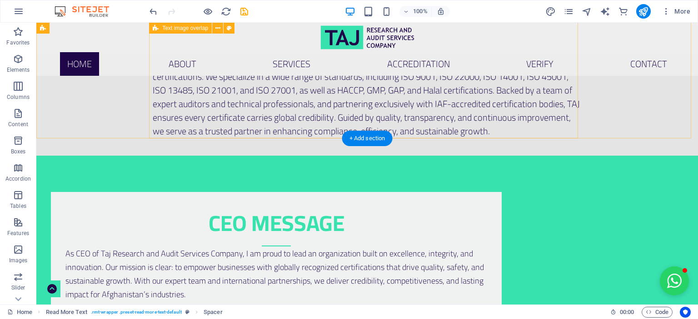
scroll to position [639, 0]
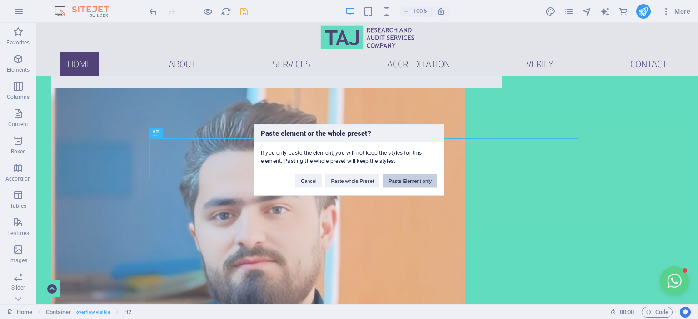
click at [416, 182] on button "Paste Element only" at bounding box center [410, 181] width 54 height 14
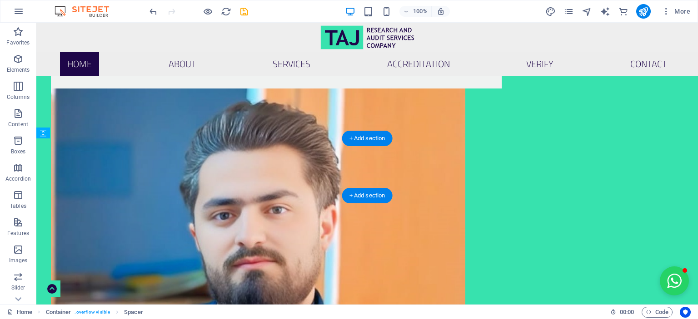
drag, startPoint x: 421, startPoint y: 185, endPoint x: 392, endPoint y: 147, distance: 47.7
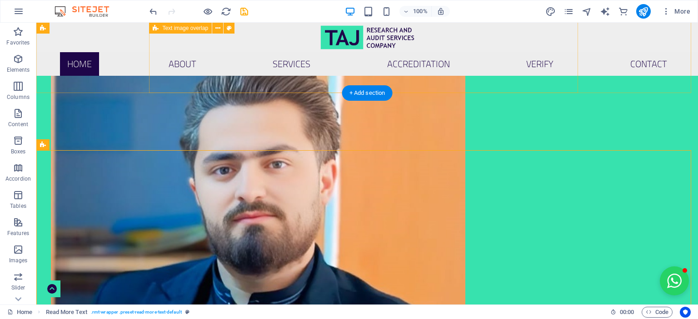
click at [205, 69] on div "CEO Message As CEO of Taj Research and Audit Services Company, I am proud to le…" at bounding box center [258, 159] width 429 height 553
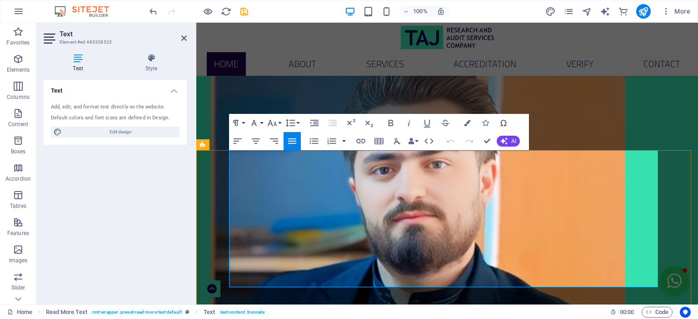
copy div "TAJ Research and Audit Services Company was established in 2025 in Afghanistan …"
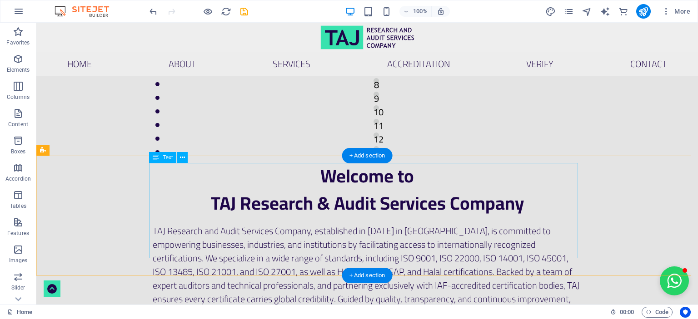
scroll to position [275, 0]
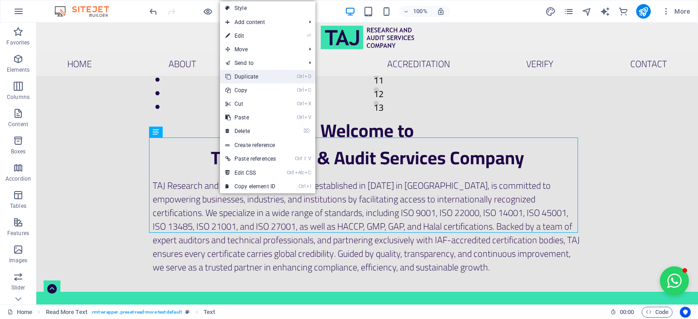
click at [254, 77] on link "Ctrl D Duplicate" at bounding box center [250, 77] width 61 height 14
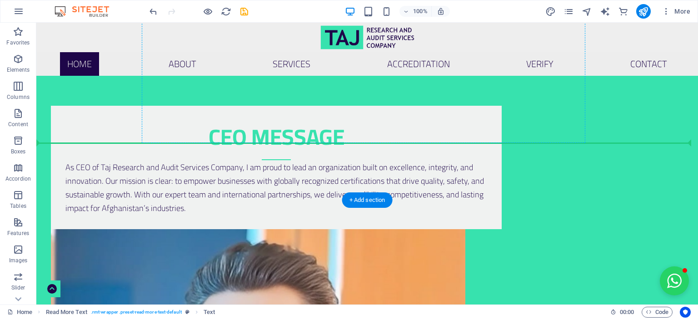
scroll to position [729, 0]
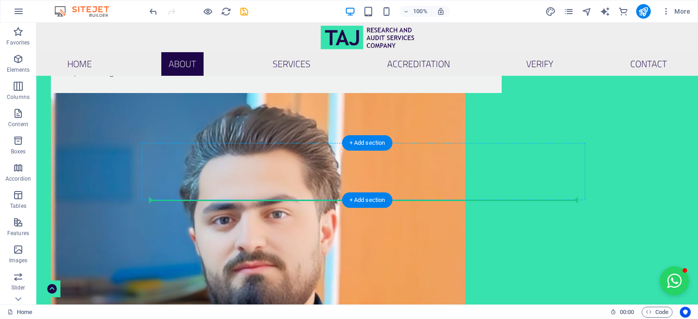
drag, startPoint x: 245, startPoint y: 140, endPoint x: 260, endPoint y: 198, distance: 59.5
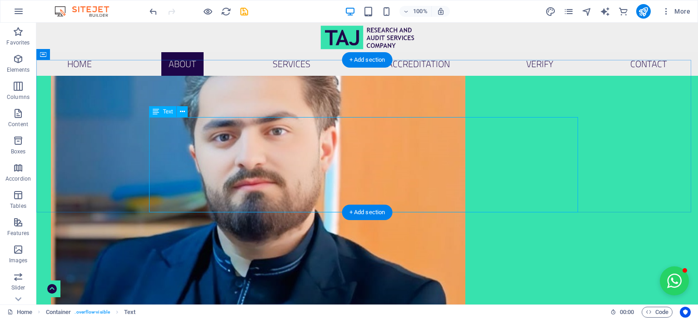
scroll to position [725, 0]
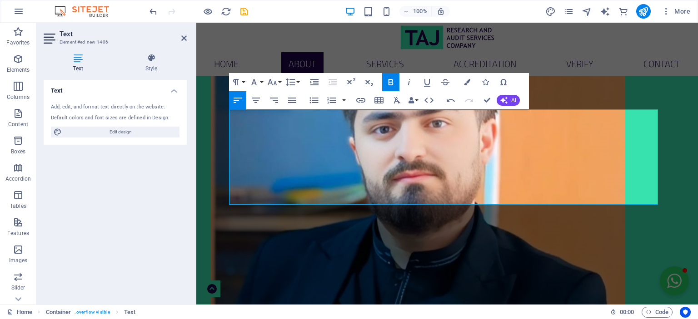
click at [389, 81] on icon "button" at bounding box center [390, 82] width 11 height 11
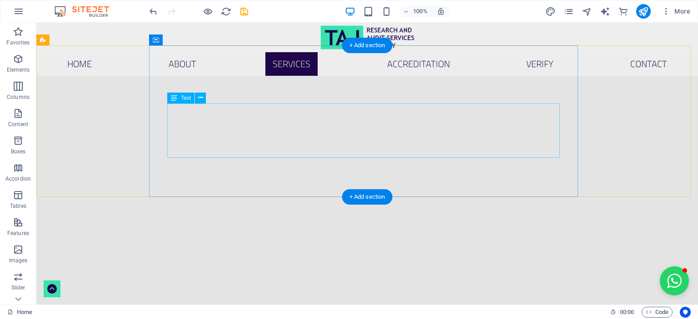
scroll to position [1497, 0]
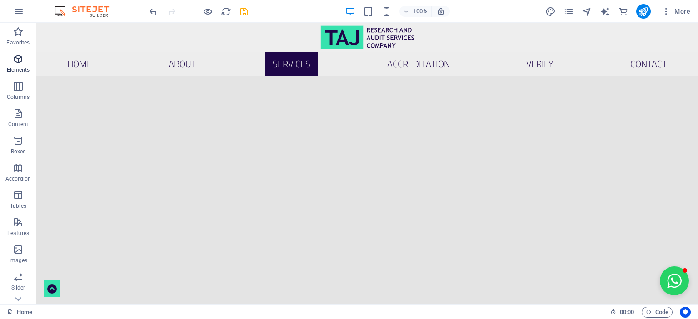
click at [15, 61] on icon "button" at bounding box center [18, 59] width 11 height 11
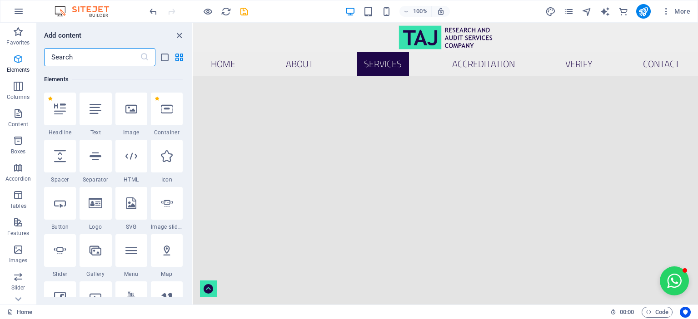
scroll to position [96, 0]
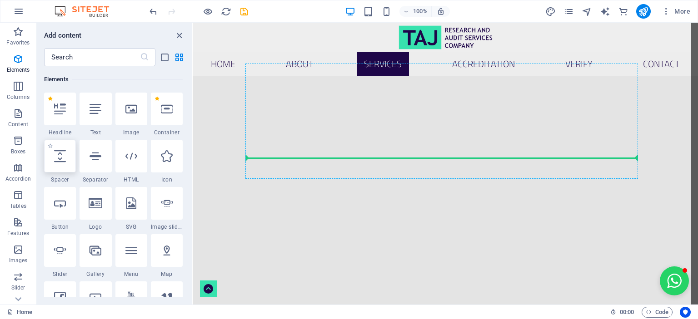
select select "px"
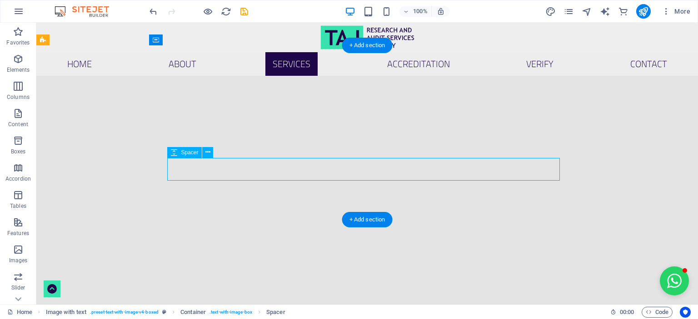
drag, startPoint x: 354, startPoint y: 170, endPoint x: 195, endPoint y: 169, distance: 159.4
select select "px"
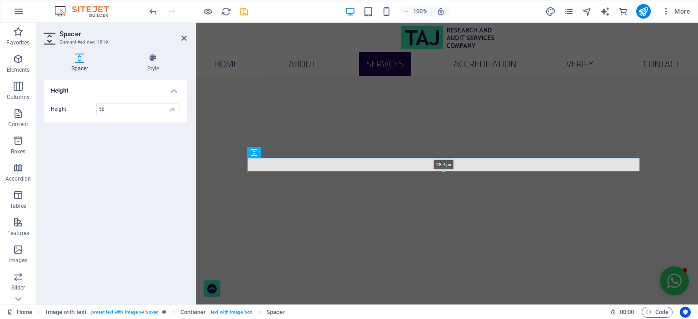
drag, startPoint x: 445, startPoint y: 178, endPoint x: 444, endPoint y: 168, distance: 10.5
click at [444, 168] on div "28.4px" at bounding box center [443, 165] width 392 height 14
type input "28"
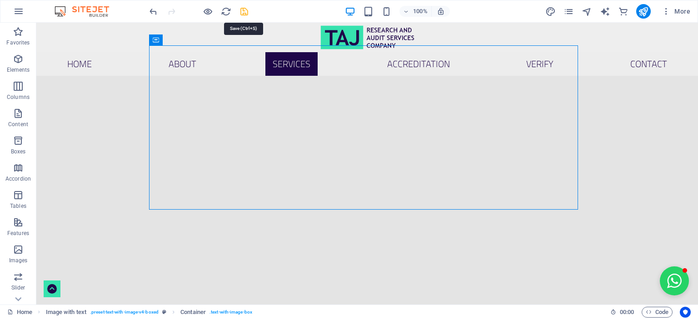
click at [245, 10] on icon "save" at bounding box center [244, 11] width 10 height 10
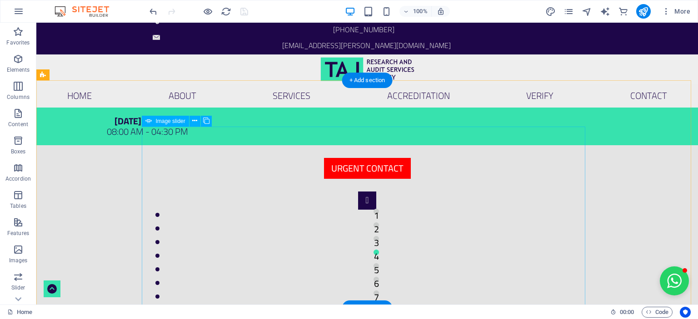
scroll to position [0, 0]
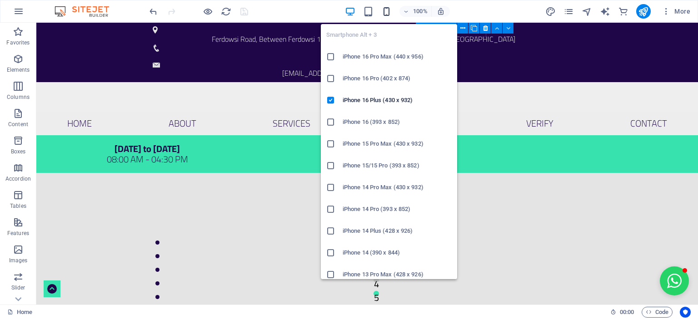
click at [386, 10] on icon "button" at bounding box center [386, 11] width 10 height 10
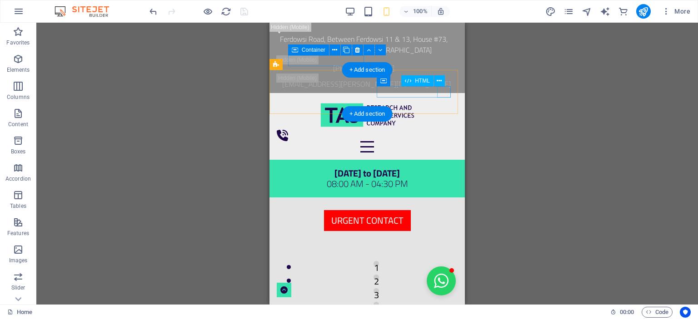
click at [448, 141] on div at bounding box center [367, 146] width 181 height 11
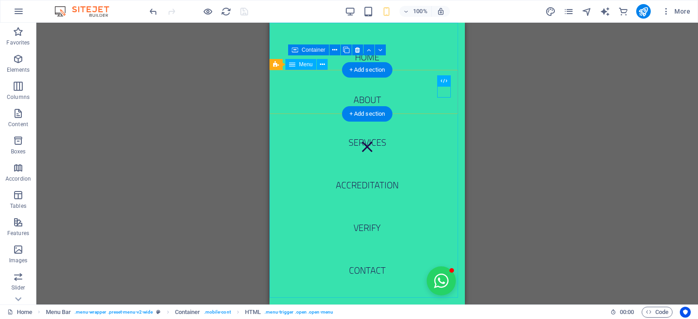
click at [371, 99] on nav "Home About Services ACCREDITATION VERIFY Contact" at bounding box center [366, 164] width 195 height 282
select select
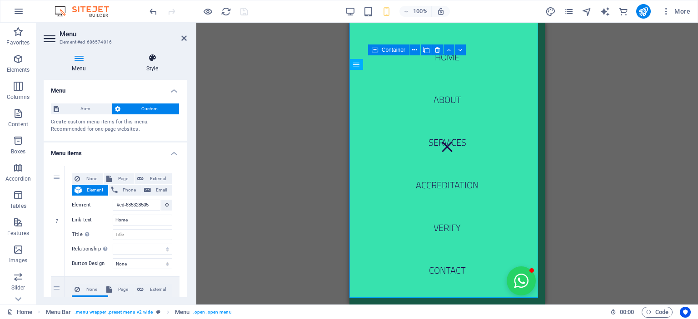
click at [153, 63] on h4 "Style" at bounding box center [152, 63] width 69 height 19
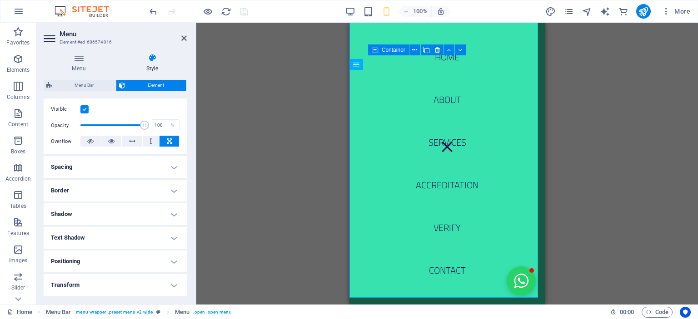
scroll to position [136, 0]
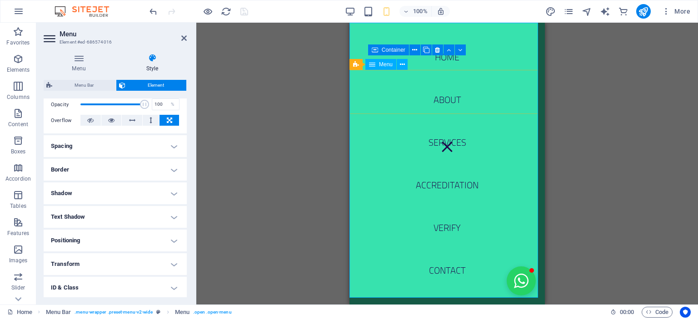
click at [434, 122] on nav "Home About Services ACCREDITATION VERIFY Contact" at bounding box center [446, 164] width 195 height 282
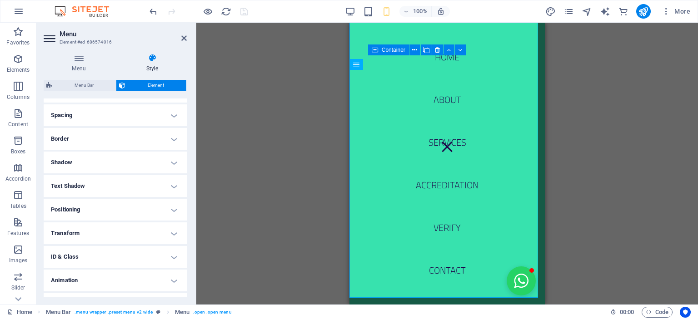
scroll to position [184, 0]
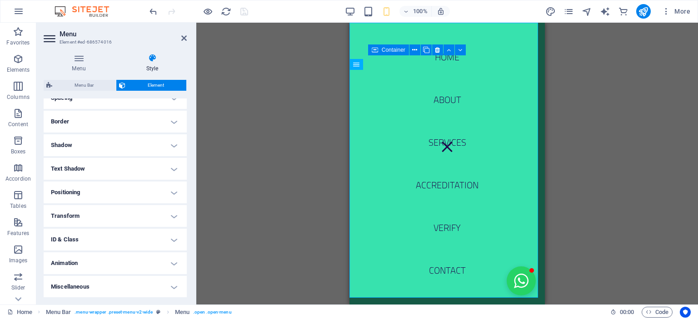
click at [173, 168] on h4 "Text Shadow" at bounding box center [115, 169] width 143 height 22
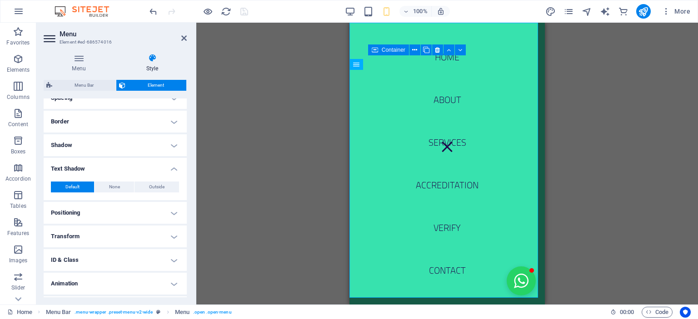
click at [173, 168] on h4 "Text Shadow" at bounding box center [115, 166] width 143 height 16
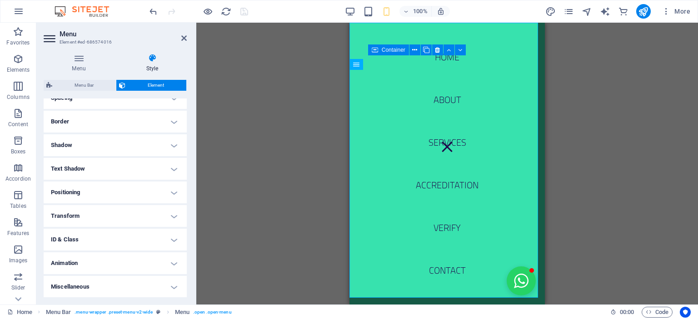
click at [171, 167] on h4 "Text Shadow" at bounding box center [115, 169] width 143 height 22
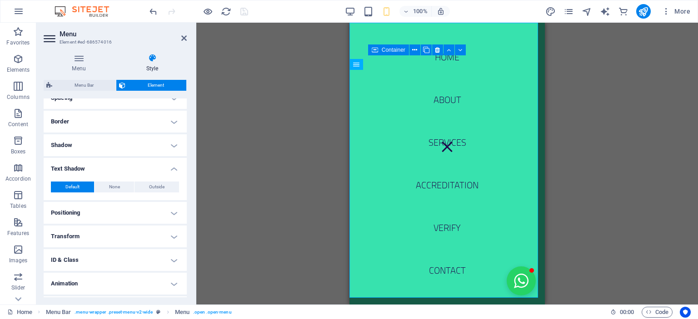
click at [174, 166] on h4 "Text Shadow" at bounding box center [115, 166] width 143 height 16
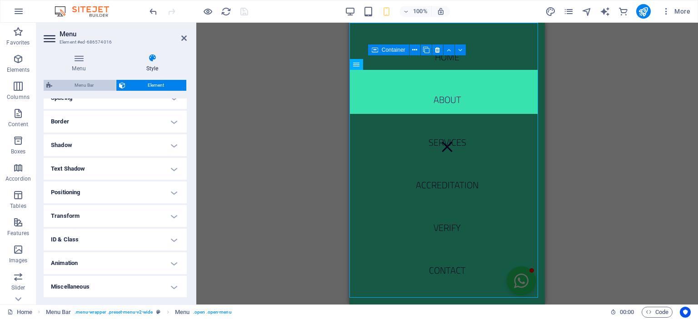
click at [88, 81] on span "Menu Bar" at bounding box center [84, 85] width 58 height 11
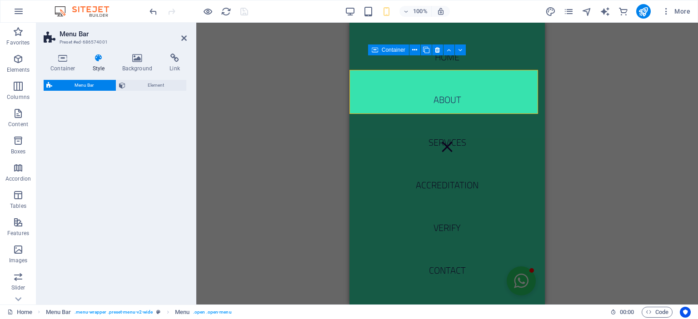
select select "rem"
select select "preset-menu-v2-wide"
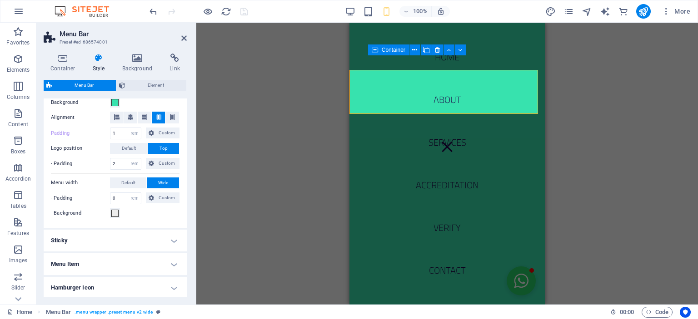
scroll to position [182, 0]
click at [179, 238] on h4 "Sticky" at bounding box center [115, 240] width 143 height 22
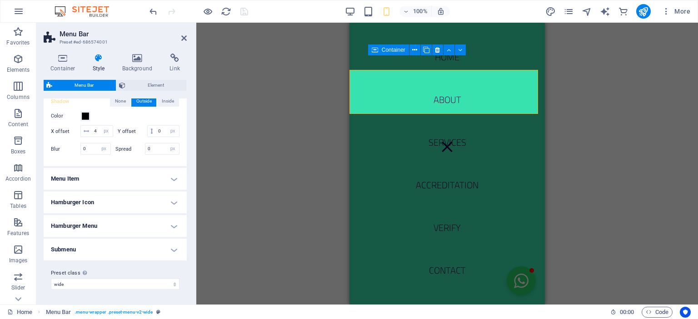
scroll to position [420, 0]
click at [170, 250] on h4 "Submenu" at bounding box center [115, 250] width 143 height 22
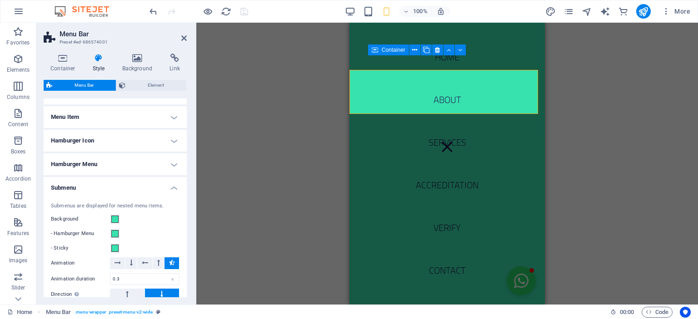
scroll to position [465, 0]
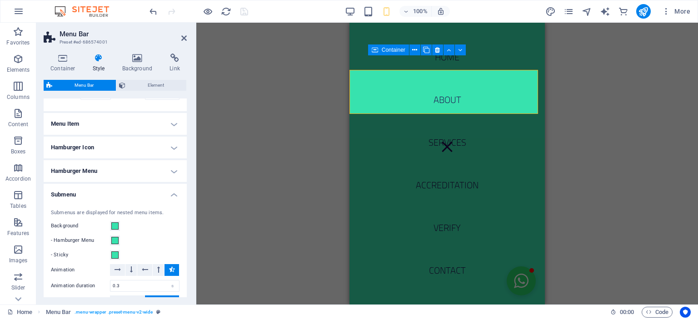
click at [173, 154] on h4 "Hamburger Icon" at bounding box center [115, 148] width 143 height 22
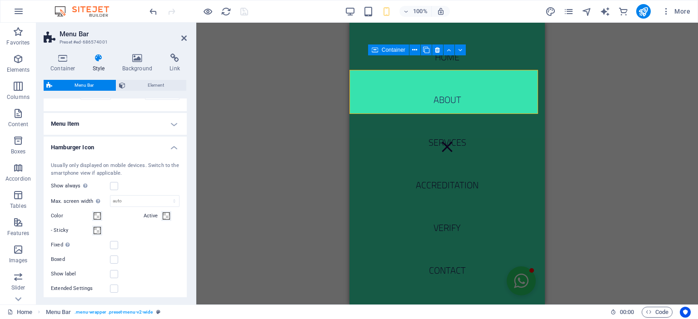
click at [173, 153] on h4 "Hamburger Icon" at bounding box center [115, 145] width 143 height 16
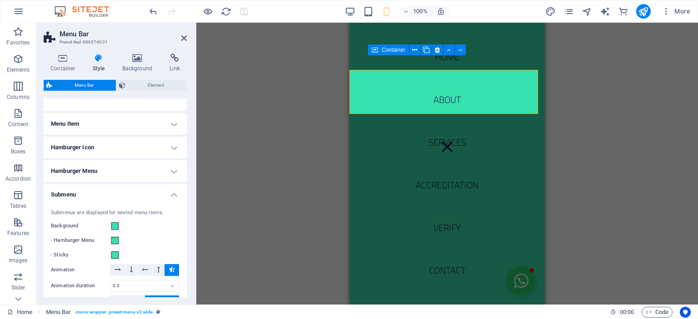
click at [176, 135] on h4 "Menu Item" at bounding box center [115, 124] width 143 height 22
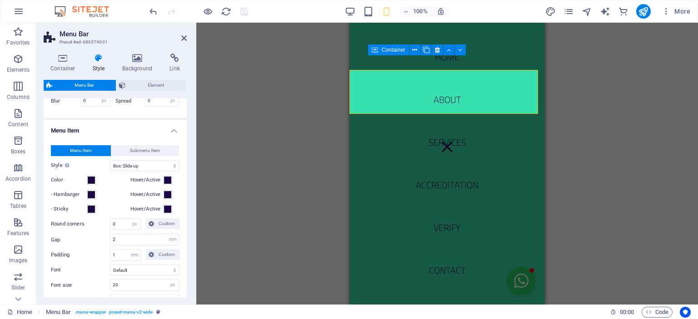
scroll to position [432, 0]
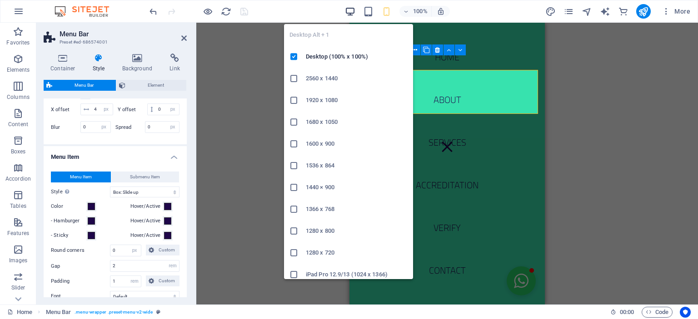
click at [351, 11] on icon "button" at bounding box center [350, 11] width 10 height 10
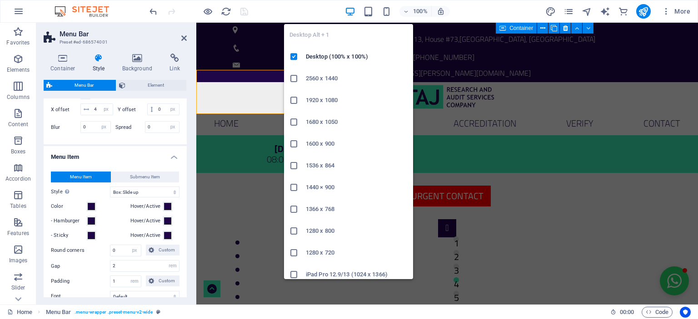
type input "0"
type input "2"
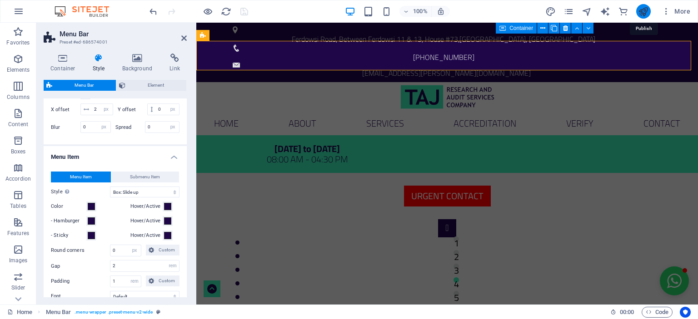
click at [646, 10] on icon "publish" at bounding box center [643, 11] width 10 height 10
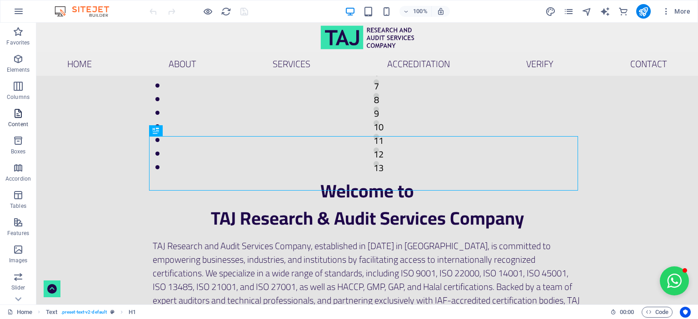
drag, startPoint x: 13, startPoint y: 117, endPoint x: 18, endPoint y: 115, distance: 5.5
click at [13, 117] on icon "button" at bounding box center [18, 113] width 11 height 11
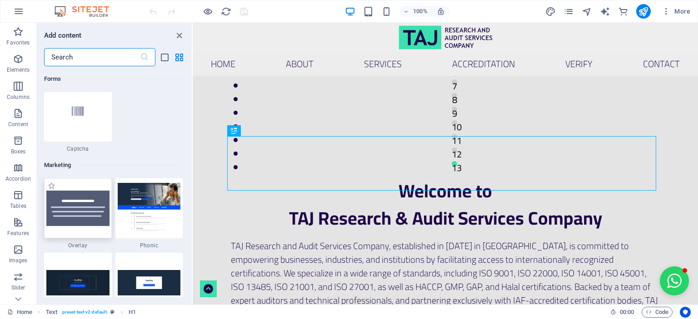
scroll to position [7402, 0]
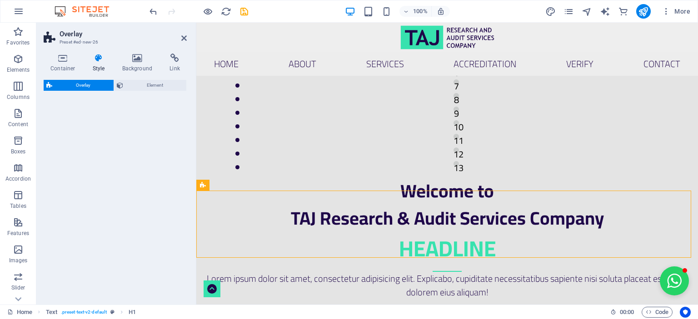
select select "rem"
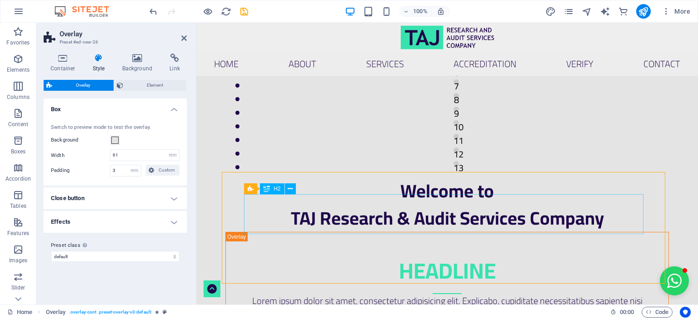
scroll to position [260, 0]
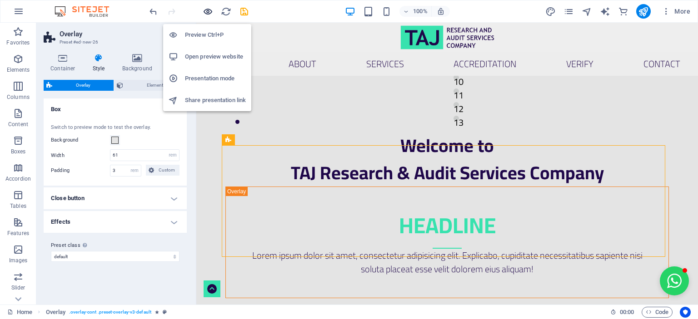
click at [208, 12] on icon "button" at bounding box center [208, 11] width 10 height 10
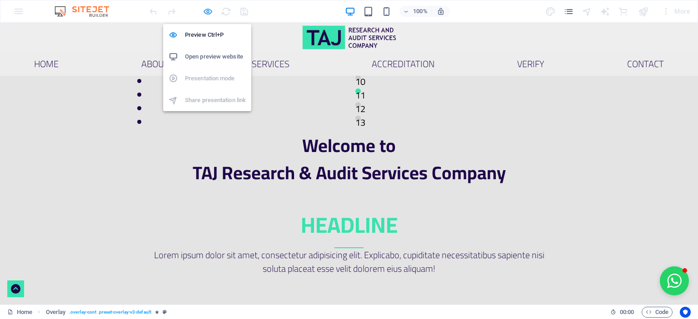
click at [210, 10] on icon "button" at bounding box center [208, 11] width 10 height 10
select select "rem"
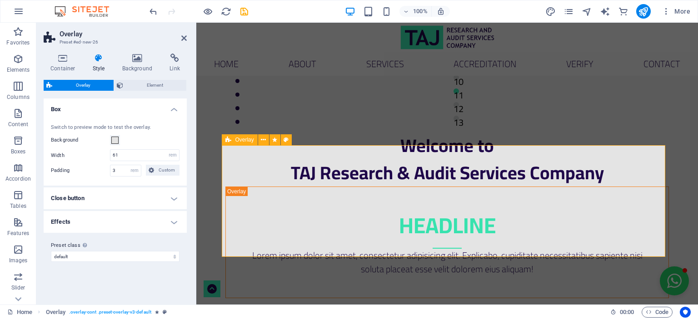
click at [272, 243] on div "Headline Lorem ipsum dolor sit amet, consectetur adipisicing elit. Explicabo, c…" at bounding box center [446, 243] width 443 height 112
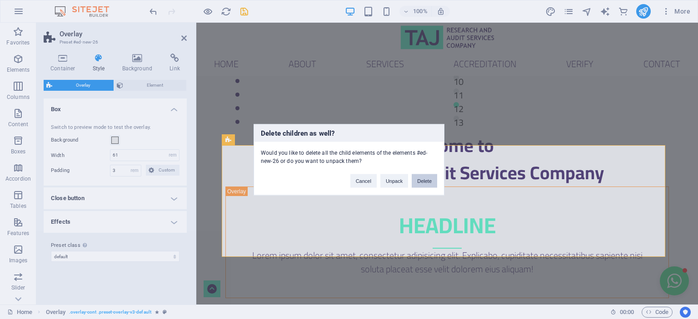
click at [428, 177] on button "Delete" at bounding box center [423, 181] width 25 height 14
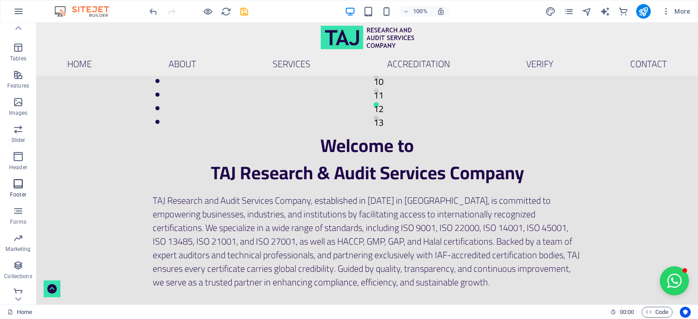
scroll to position [153, 0]
click at [19, 235] on icon "button" at bounding box center [18, 232] width 11 height 11
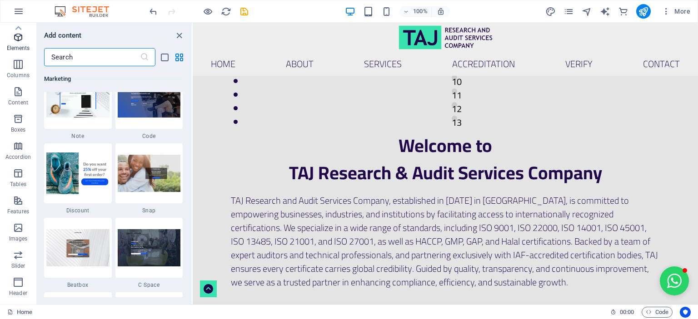
scroll to position [0, 0]
click at [15, 81] on icon "button" at bounding box center [18, 86] width 11 height 11
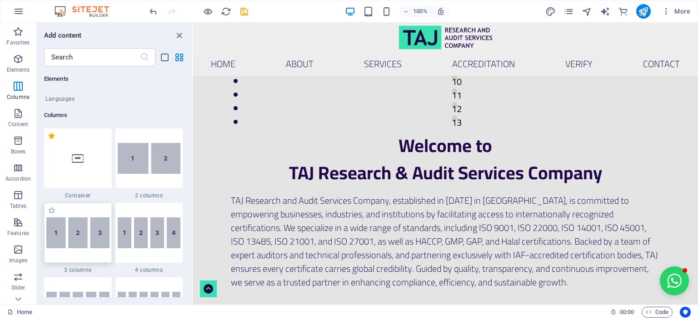
scroll to position [449, 0]
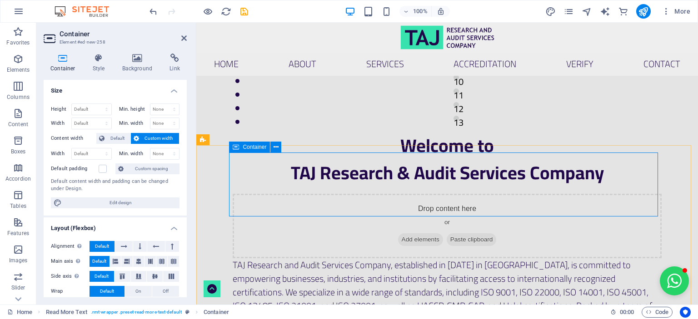
click at [257, 194] on div "Drop content here or Add elements Paste clipboard" at bounding box center [447, 226] width 429 height 64
click at [414, 233] on span "Add elements" at bounding box center [420, 239] width 45 height 13
click at [318, 194] on div "Drop content here or Add elements Paste clipboard" at bounding box center [447, 226] width 429 height 64
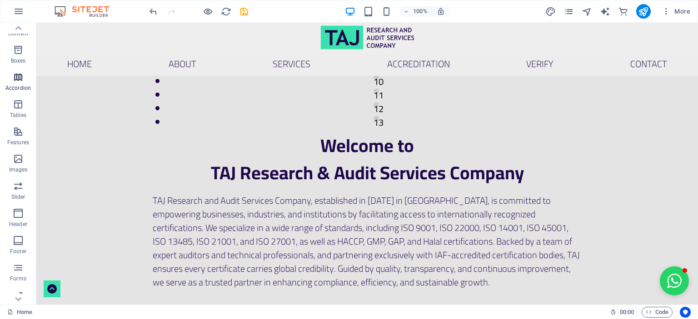
scroll to position [0, 0]
click at [19, 227] on icon "button" at bounding box center [18, 222] width 11 height 11
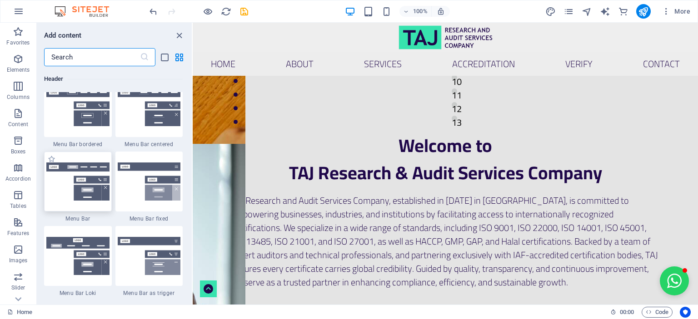
scroll to position [5493, 0]
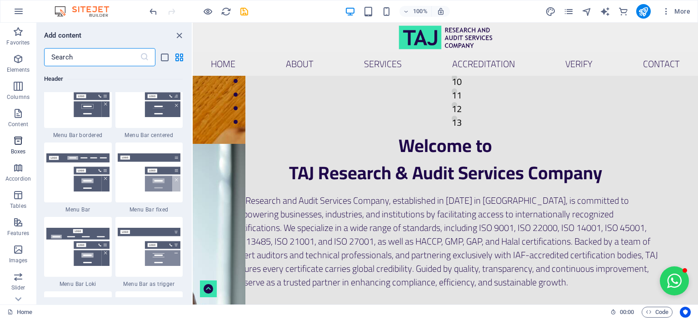
click at [20, 139] on icon "button" at bounding box center [18, 140] width 11 height 11
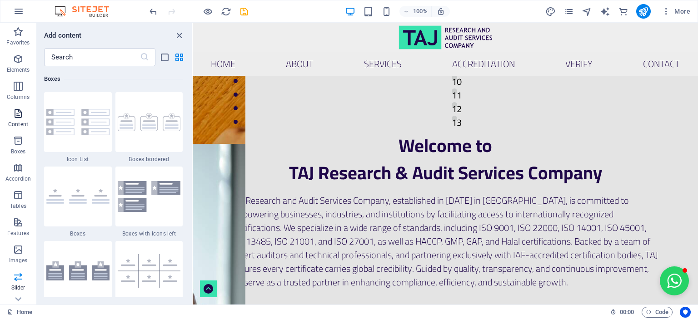
click at [16, 114] on icon "button" at bounding box center [18, 113] width 11 height 11
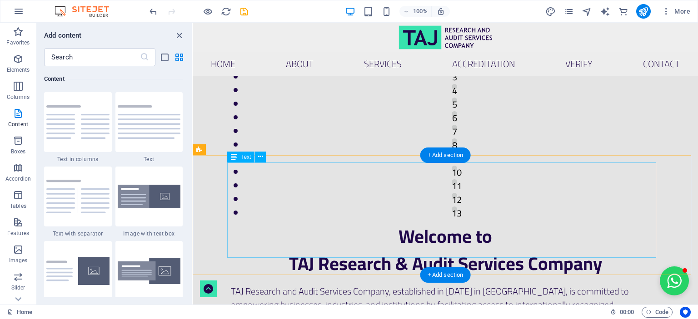
scroll to position [260, 0]
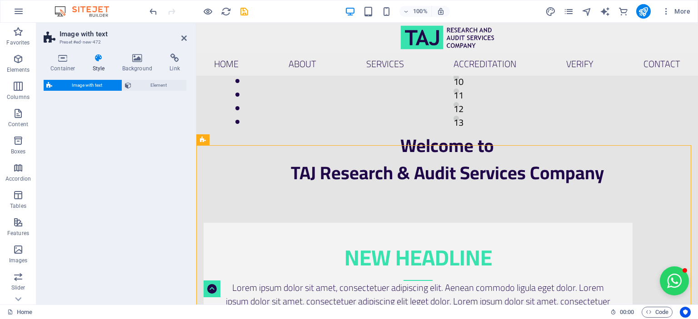
select select "rem"
select select "px"
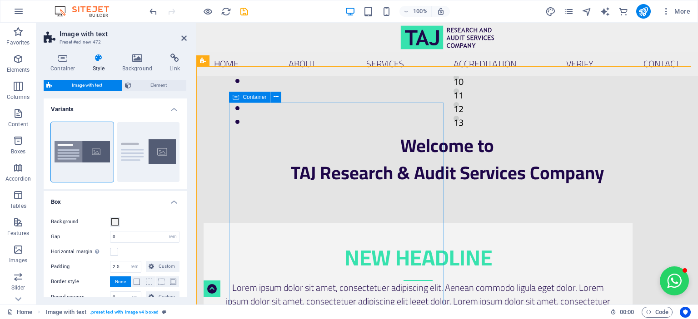
scroll to position [351, 0]
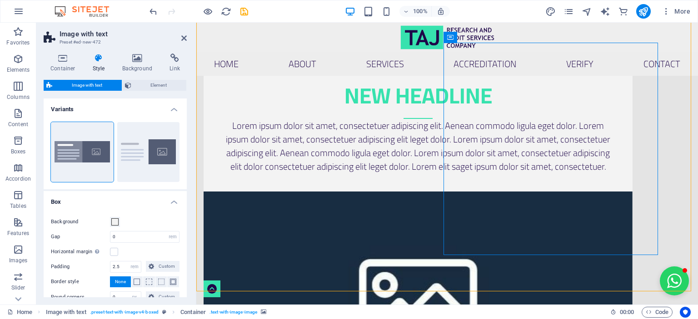
scroll to position [442, 0]
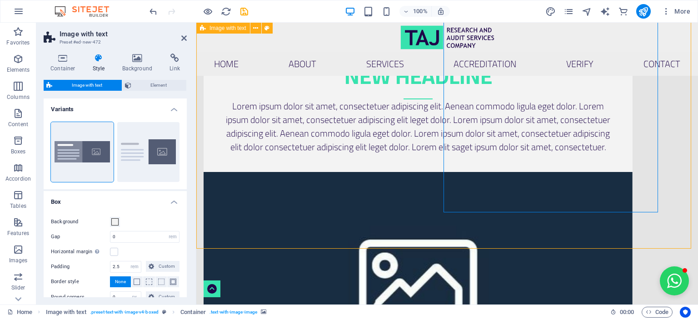
click at [672, 165] on div "New headline Lorem ipsum dolor sit amet, consectetuer adipiscing elit. Aenean c…" at bounding box center [446, 245] width 501 height 480
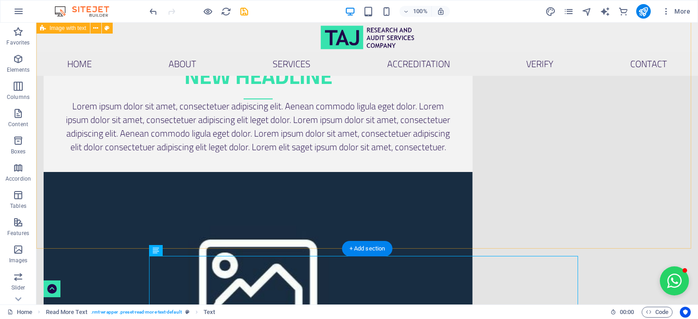
scroll to position [396, 0]
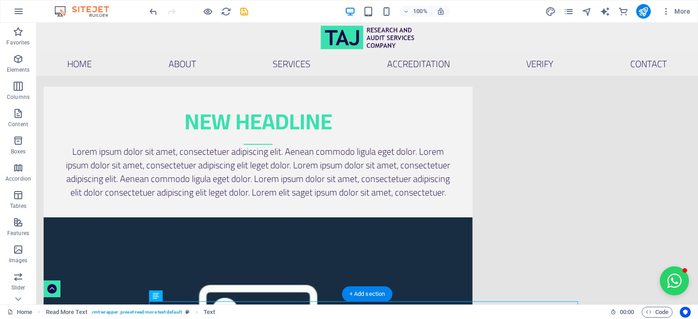
click at [472, 218] on figure at bounding box center [258, 324] width 429 height 213
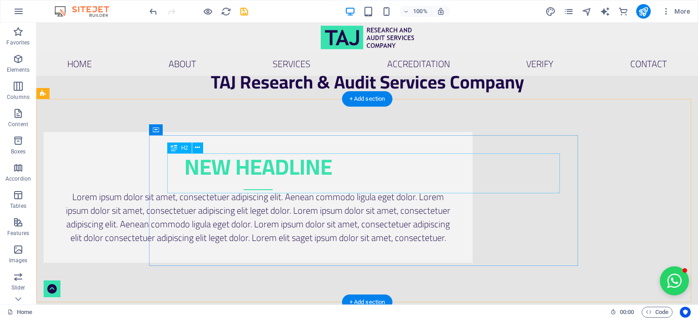
scroll to position [306, 0]
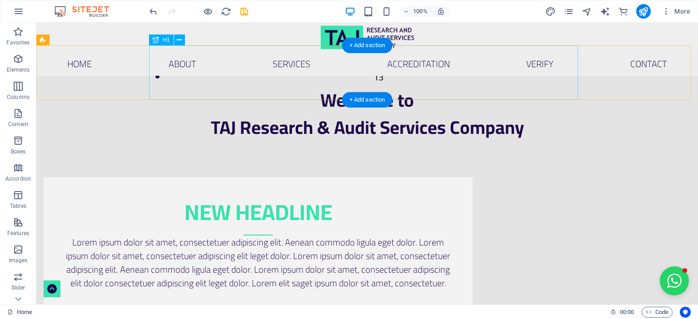
click at [392, 87] on div "Welcome to TAJ Research & Audit Services Company" at bounding box center [367, 114] width 429 height 54
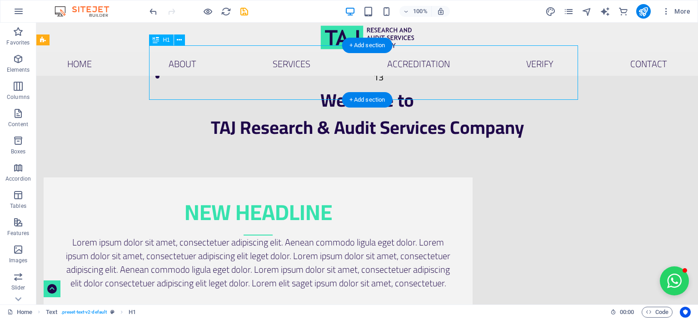
click at [395, 87] on div "Welcome to TAJ Research & Audit Services Company" at bounding box center [367, 114] width 429 height 54
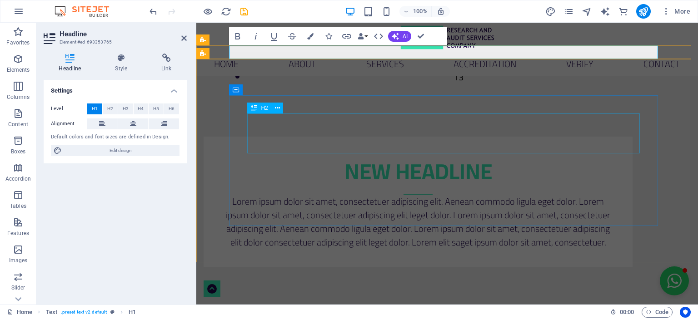
click at [428, 155] on div "New headline" at bounding box center [418, 175] width 392 height 40
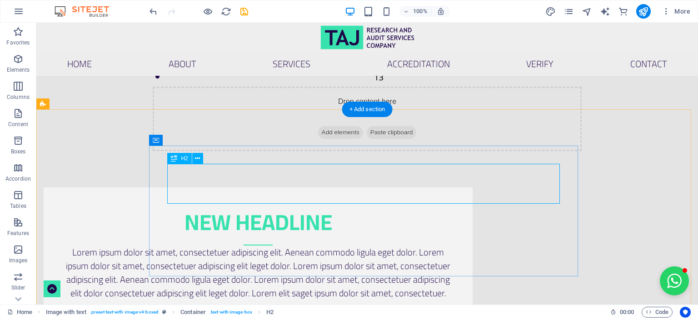
click at [401, 206] on div "New headline" at bounding box center [258, 226] width 392 height 40
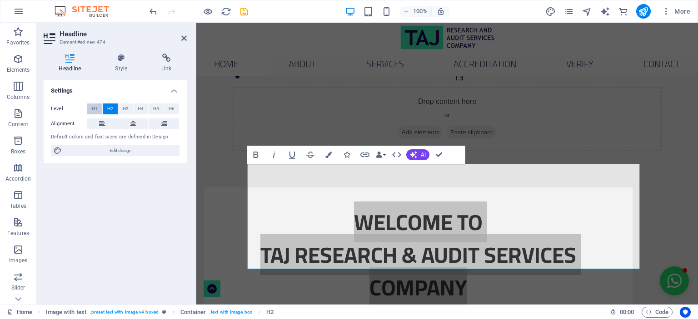
click at [94, 104] on span "H1" at bounding box center [95, 109] width 6 height 11
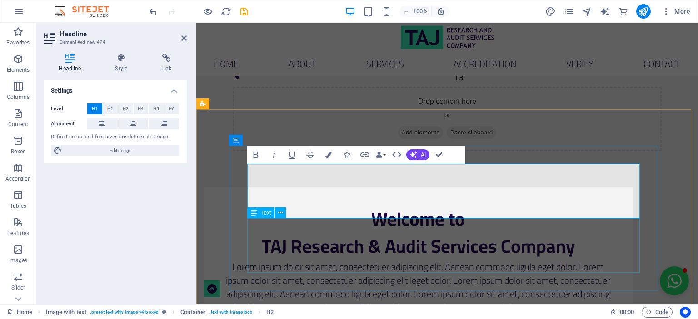
click at [400, 260] on div "Lorem ipsum dolor sit amet, consectetuer adipiscing elit. Aenean commodo ligula…" at bounding box center [418, 287] width 392 height 54
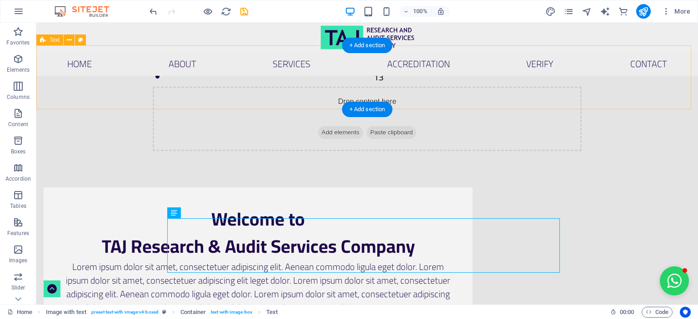
scroll to position [260, 0]
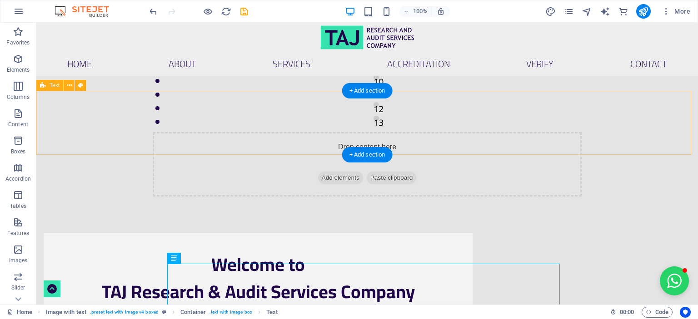
click at [548, 135] on div "Drop content here or Add elements Paste clipboard" at bounding box center [367, 164] width 429 height 64
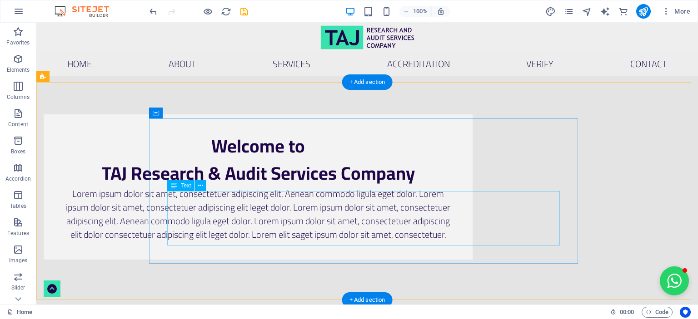
scroll to position [351, 0]
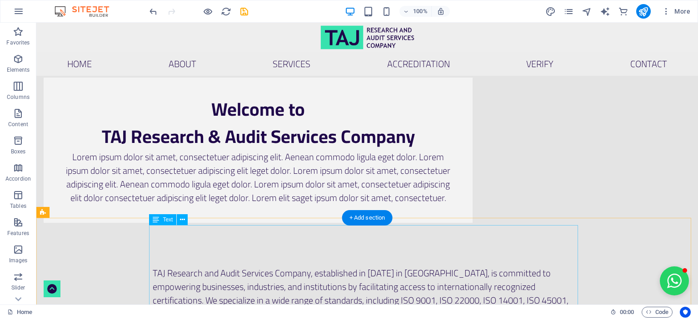
click at [297, 267] on div "TAJ Research and Audit Services Company, established in [DATE] in [GEOGRAPHIC_D…" at bounding box center [367, 314] width 429 height 95
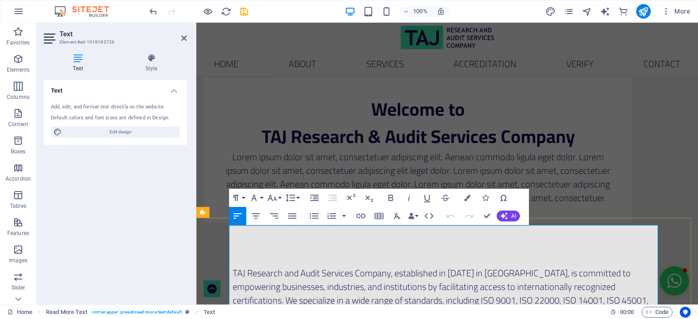
click at [332, 267] on p "TAJ Research and Audit Services Company, established in [DATE] in [GEOGRAPHIC_D…" at bounding box center [447, 314] width 429 height 95
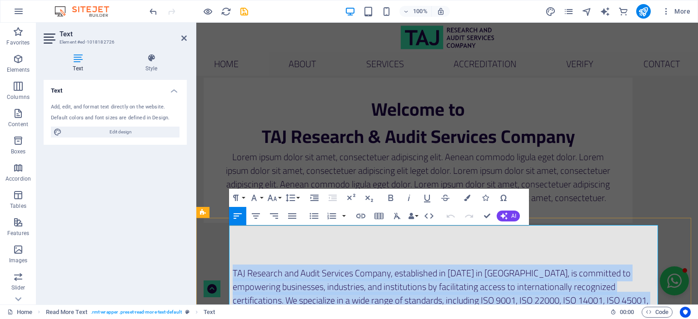
click at [332, 267] on p "TAJ Research and Audit Services Company, established in [DATE] in [GEOGRAPHIC_D…" at bounding box center [447, 314] width 429 height 95
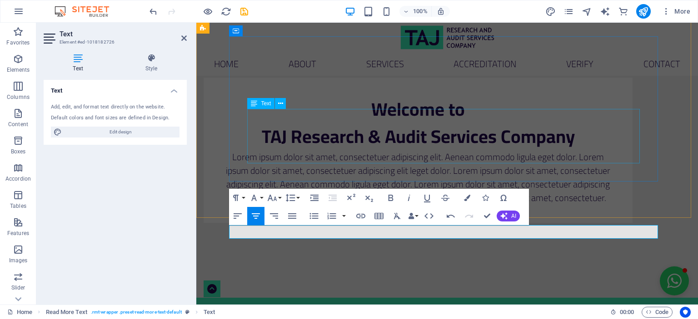
click at [386, 150] on div "Lorem ipsum dolor sit amet, consectetuer adipiscing elit. Aenean commodo ligula…" at bounding box center [418, 177] width 392 height 54
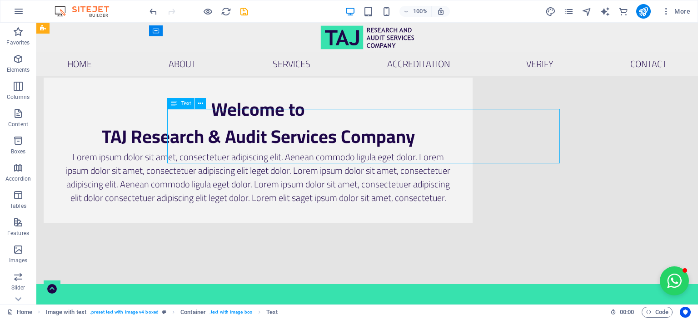
click at [334, 150] on div "Lorem ipsum dolor sit amet, consectetuer adipiscing elit. Aenean commodo ligula…" at bounding box center [258, 177] width 392 height 54
click at [174, 131] on div "Welcome to TAJ Research & Audit Services Company Lorem ipsum dolor sit amet, co…" at bounding box center [366, 150] width 661 height 218
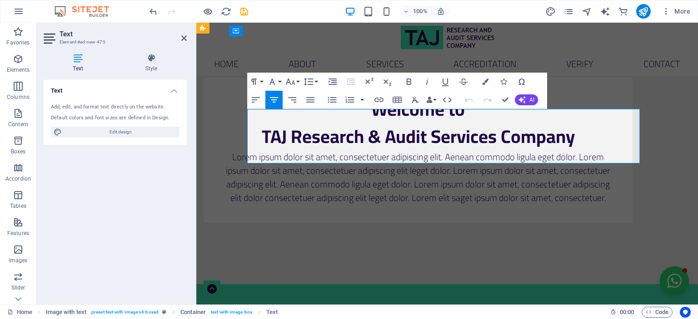
click at [338, 150] on p "Lorem ipsum dolor sit amet, consectetuer adipiscing elit. Aenean commodo ligula…" at bounding box center [418, 177] width 392 height 54
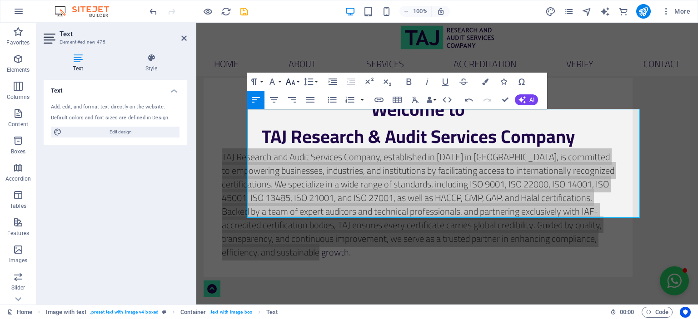
click at [292, 81] on icon "button" at bounding box center [290, 81] width 11 height 11
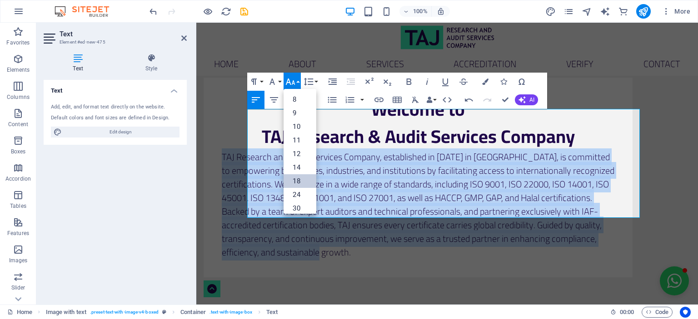
click at [301, 179] on link "18" at bounding box center [299, 181] width 33 height 14
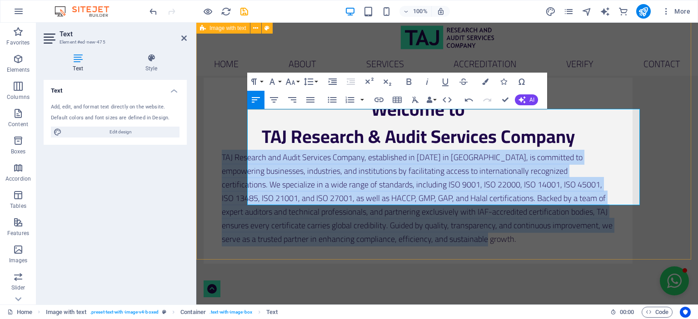
click at [673, 161] on div "Welcome to TAJ Research & Audit Services Company TAJ Research and Audit Service…" at bounding box center [446, 170] width 501 height 259
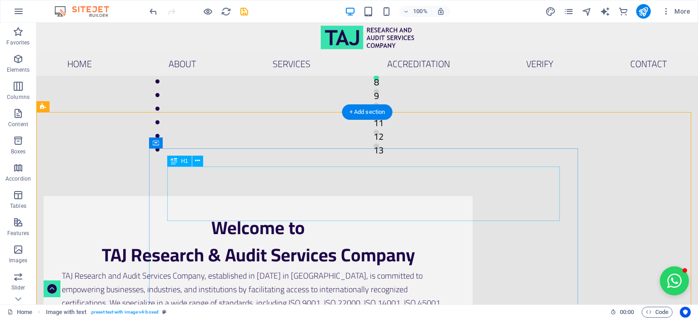
scroll to position [215, 0]
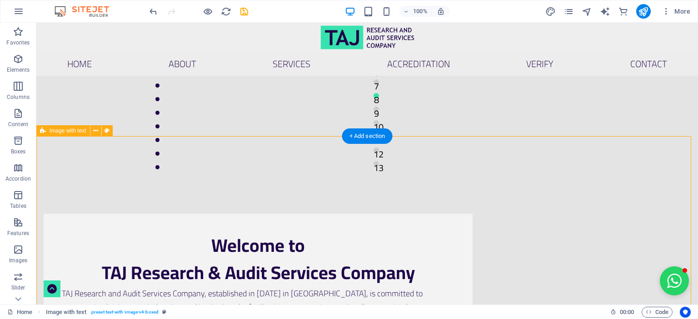
click at [339, 178] on div "Welcome to TAJ Research & Audit Services Company TAJ Research and Audit Service…" at bounding box center [366, 307] width 661 height 259
click at [334, 178] on div "Welcome to TAJ Research & Audit Services Company TAJ Research and Audit Service…" at bounding box center [366, 307] width 661 height 259
select select "rem"
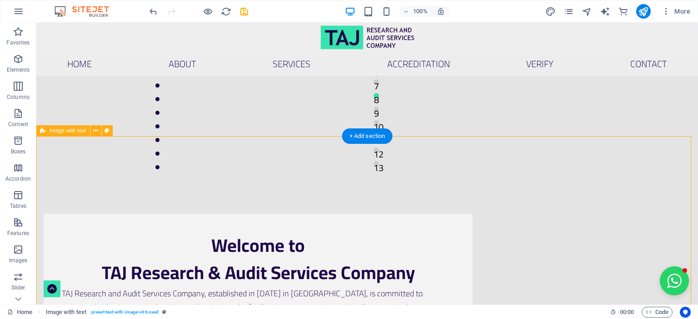
select select "px"
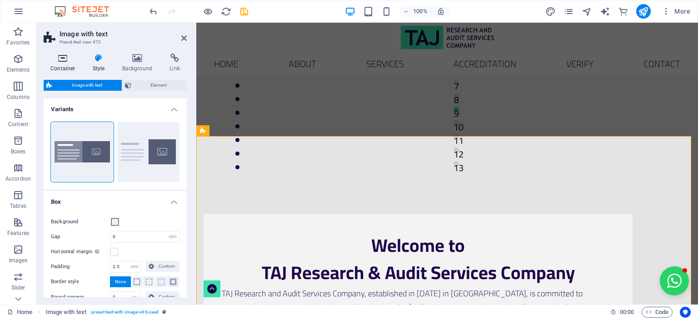
click at [62, 63] on h4 "Container" at bounding box center [65, 63] width 42 height 19
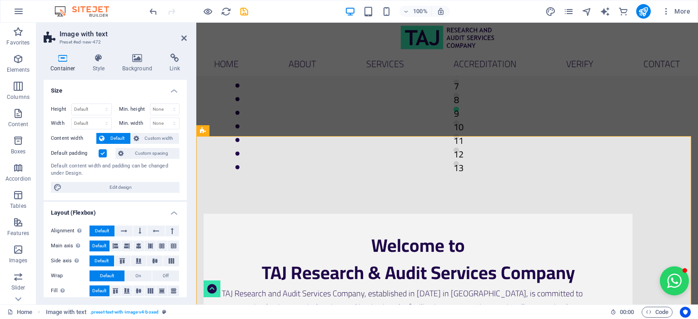
click at [100, 152] on label at bounding box center [103, 153] width 8 height 8
click at [0, 0] on input "Default padding" at bounding box center [0, 0] width 0 height 0
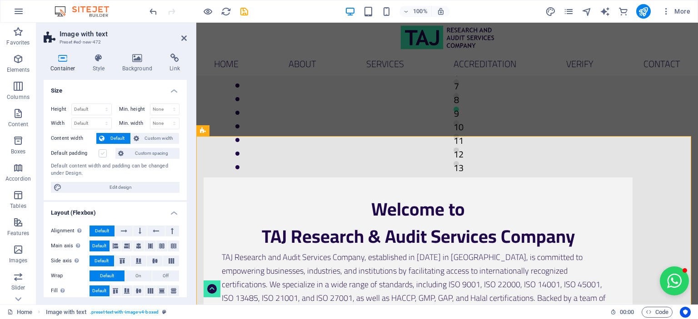
click at [100, 150] on label at bounding box center [103, 153] width 8 height 8
click at [0, 0] on input "Default padding" at bounding box center [0, 0] width 0 height 0
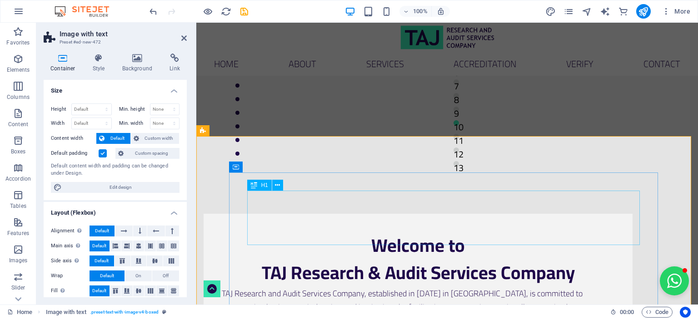
scroll to position [306, 0]
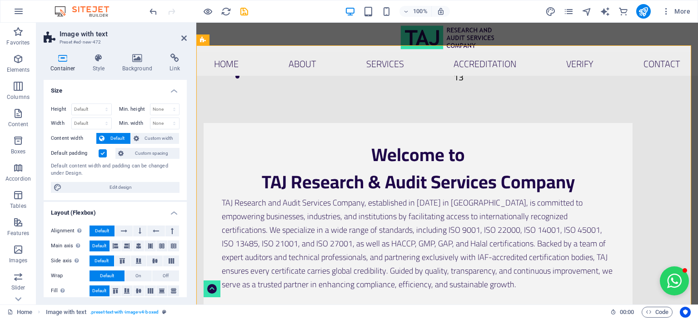
click at [106, 150] on label at bounding box center [103, 153] width 8 height 8
click at [0, 0] on input "Default padding" at bounding box center [0, 0] width 0 height 0
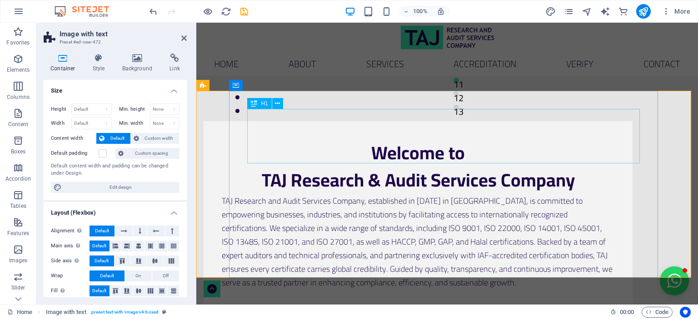
scroll to position [260, 0]
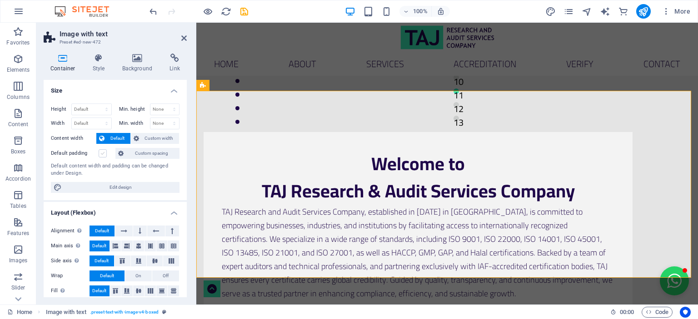
click at [103, 152] on label at bounding box center [103, 153] width 8 height 8
click at [0, 0] on input "Default padding" at bounding box center [0, 0] width 0 height 0
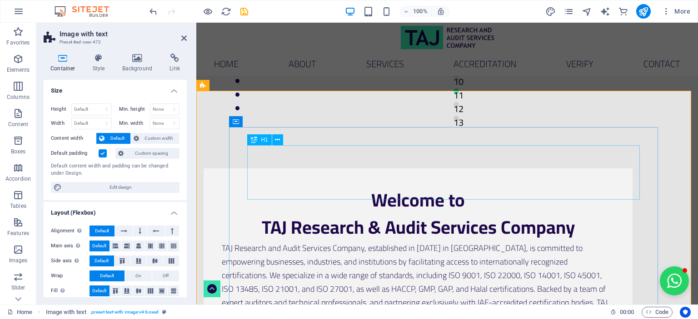
scroll to position [351, 0]
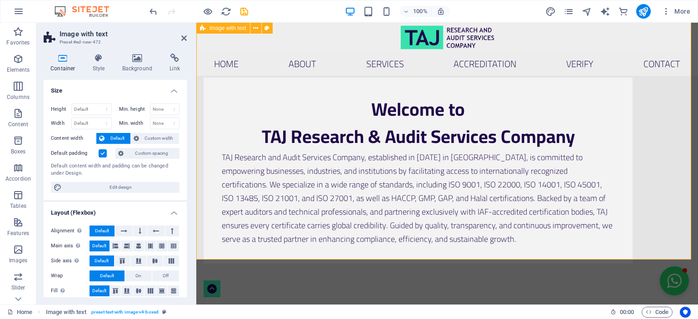
click at [429, 245] on div "Welcome to TAJ Research & Audit Services Company TAJ Research and Audit Service…" at bounding box center [446, 170] width 501 height 259
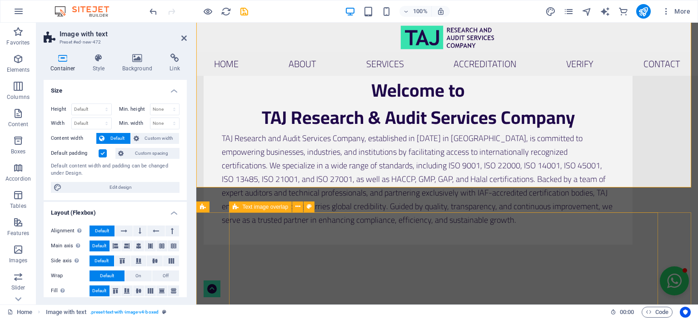
scroll to position [442, 0]
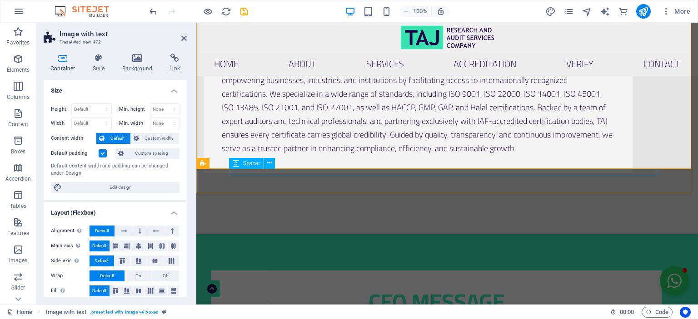
click at [392, 209] on div at bounding box center [447, 212] width 429 height 7
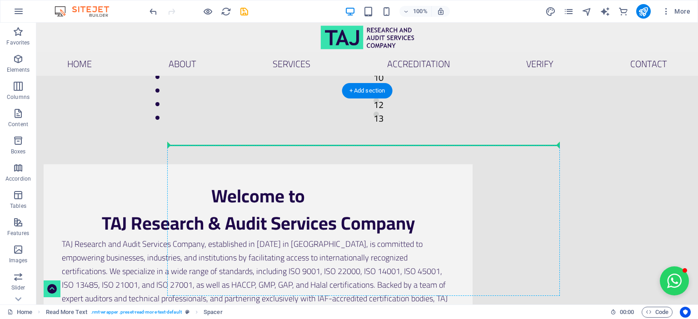
scroll to position [260, 0]
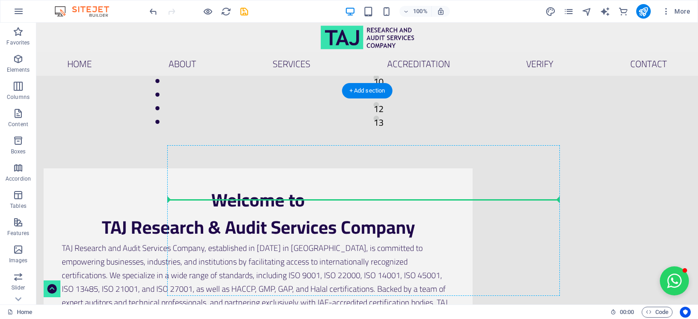
drag, startPoint x: 425, startPoint y: 216, endPoint x: 401, endPoint y: 199, distance: 28.6
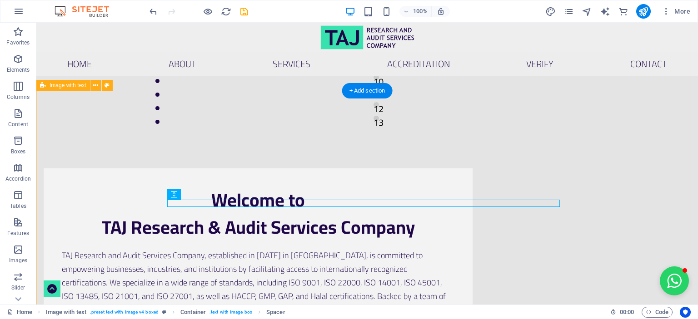
click at [645, 203] on div "Welcome to TAJ Research & Audit Services Company TAJ Research and Audit Service…" at bounding box center [366, 265] width 661 height 266
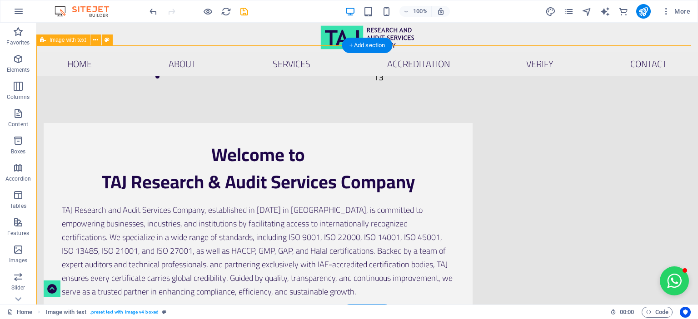
scroll to position [351, 0]
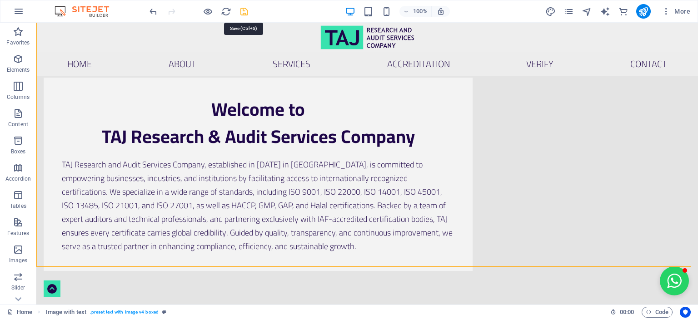
click at [244, 10] on icon "save" at bounding box center [244, 11] width 10 height 10
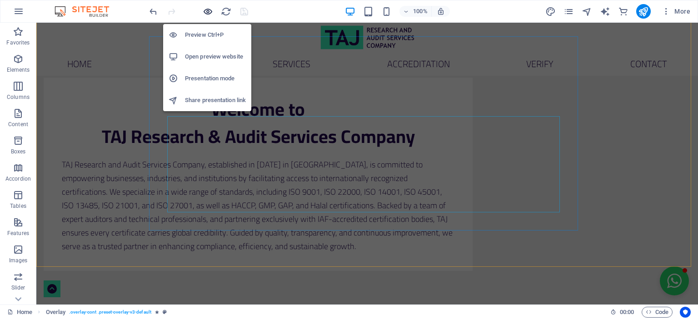
click at [207, 13] on icon "button" at bounding box center [208, 11] width 10 height 10
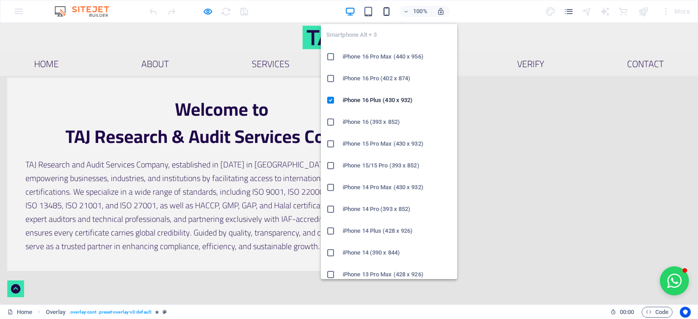
click at [389, 12] on icon "button" at bounding box center [386, 11] width 10 height 10
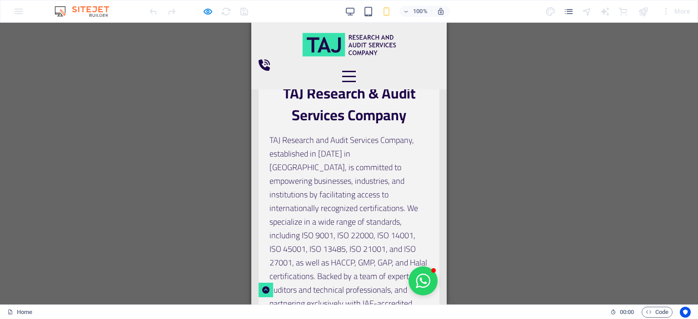
scroll to position [229, 0]
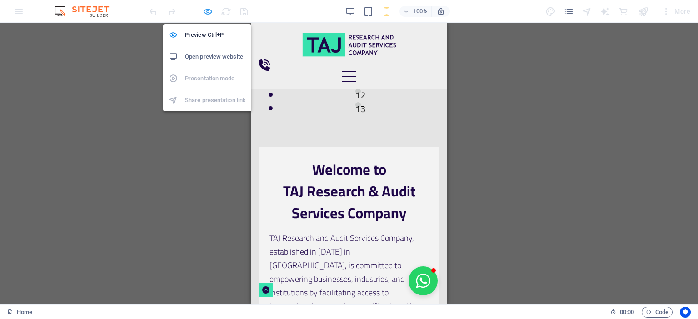
click at [207, 11] on icon "button" at bounding box center [208, 11] width 10 height 10
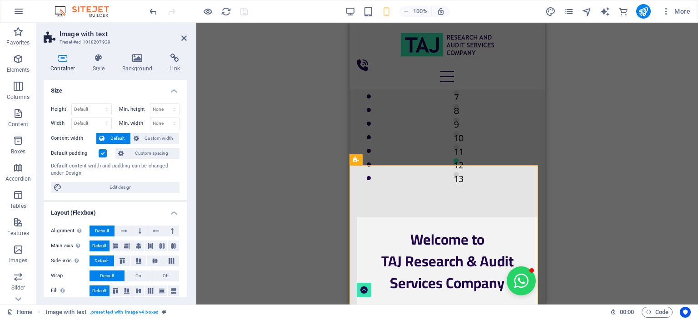
click at [102, 154] on label at bounding box center [103, 153] width 8 height 8
click at [0, 0] on input "Default padding" at bounding box center [0, 0] width 0 height 0
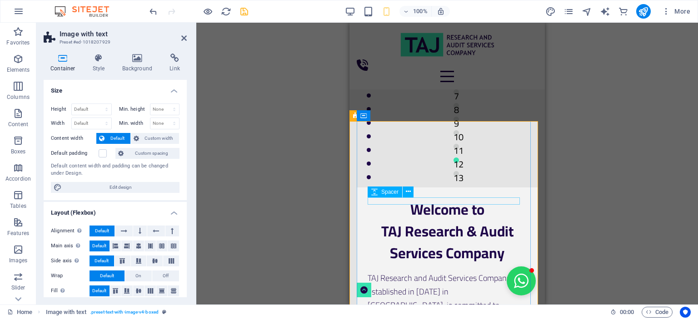
scroll to position [275, 0]
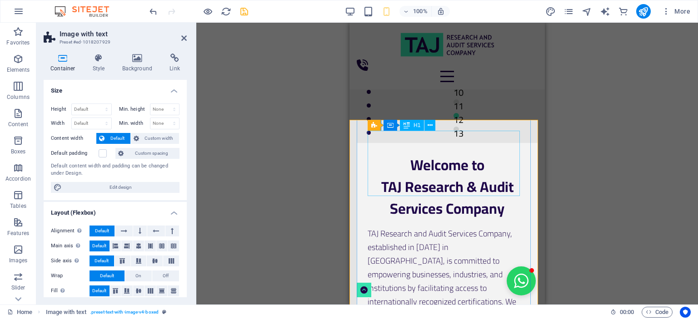
click at [454, 172] on div "Welcome to TAJ Research & Audit Services Company" at bounding box center [446, 186] width 159 height 65
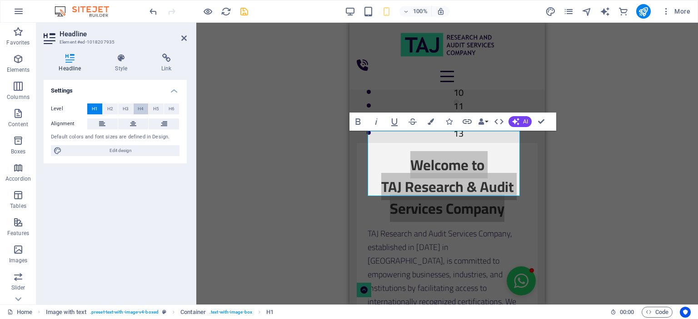
click at [138, 109] on span "H4" at bounding box center [141, 109] width 6 height 11
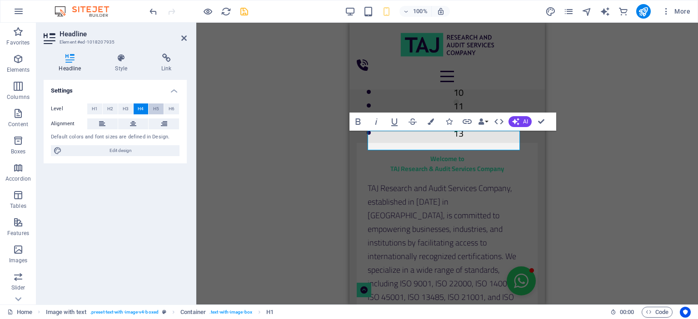
click at [157, 110] on span "H5" at bounding box center [156, 109] width 6 height 11
click at [129, 108] on button "H3" at bounding box center [125, 109] width 15 height 11
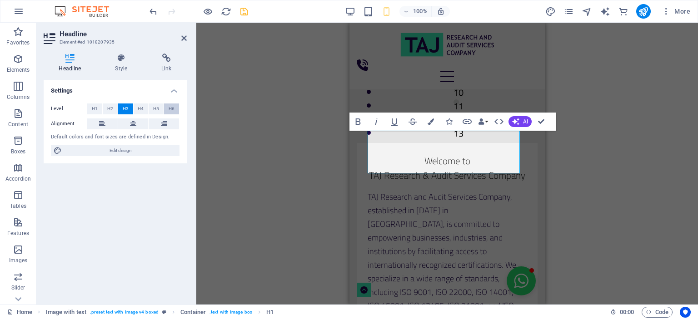
click at [169, 108] on span "H6" at bounding box center [171, 109] width 6 height 11
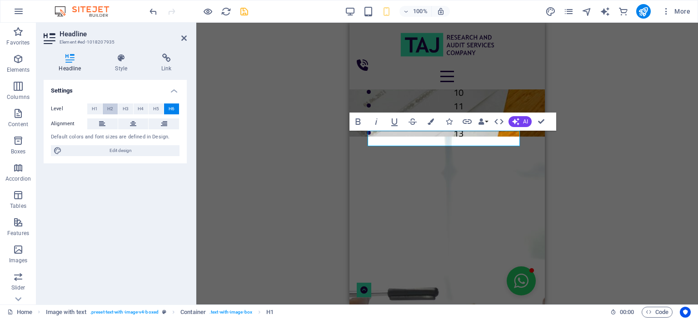
click at [111, 110] on span "H2" at bounding box center [110, 109] width 6 height 11
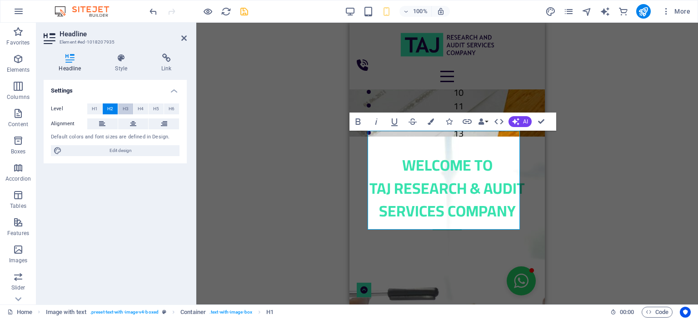
click at [129, 108] on button "H3" at bounding box center [125, 109] width 15 height 11
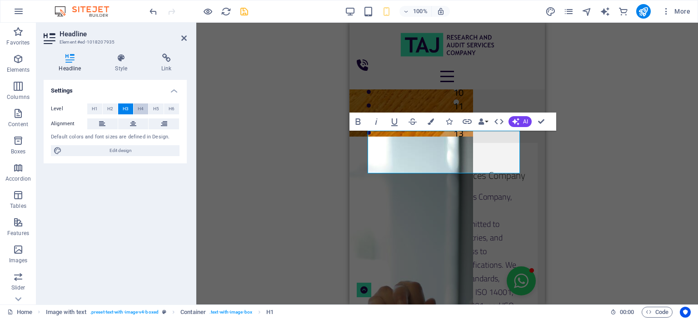
click at [143, 109] on span "H4" at bounding box center [141, 109] width 6 height 11
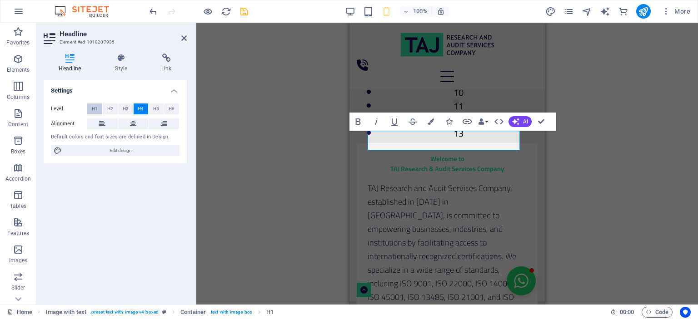
click at [95, 109] on span "H1" at bounding box center [95, 109] width 6 height 11
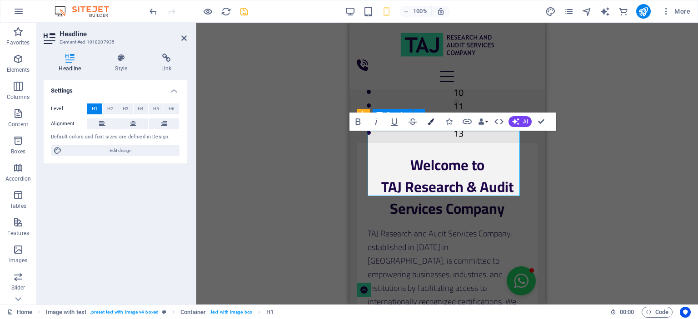
click at [432, 121] on icon "button" at bounding box center [430, 122] width 6 height 6
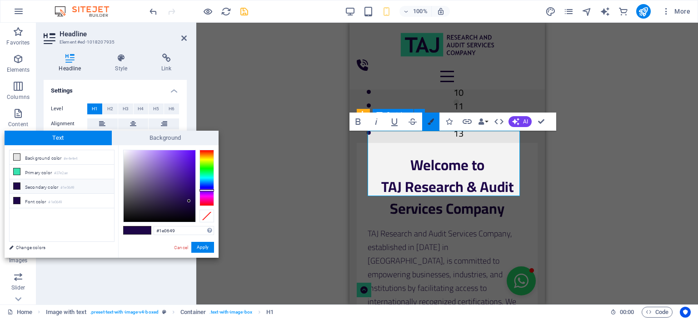
click at [432, 121] on icon "button" at bounding box center [430, 122] width 6 height 6
click at [446, 163] on h1 "Welcome to TAJ Research & Audit Services Company" at bounding box center [446, 186] width 159 height 65
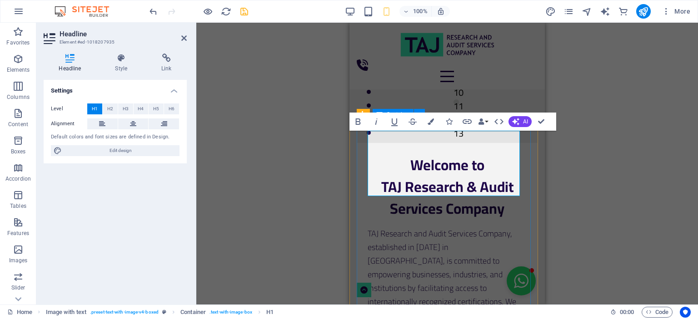
click at [441, 163] on h1 "Welcome to TAJ Research & Audit Services Company" at bounding box center [446, 186] width 159 height 65
click at [115, 109] on button "H2" at bounding box center [110, 109] width 15 height 11
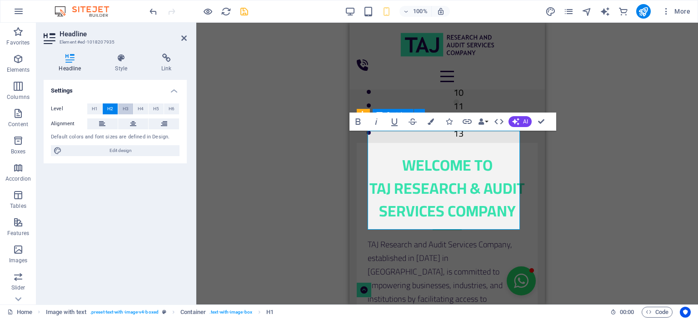
click at [128, 110] on span "H3" at bounding box center [126, 109] width 6 height 11
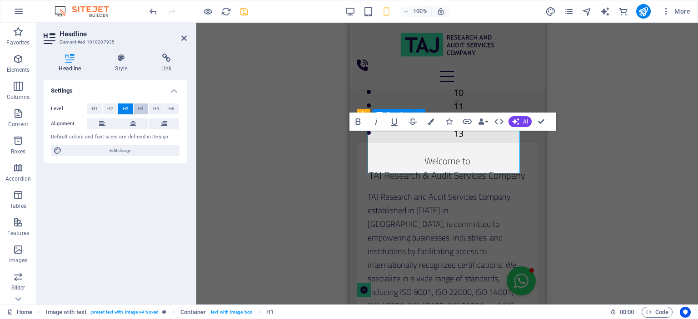
click at [141, 108] on span "H4" at bounding box center [141, 109] width 6 height 11
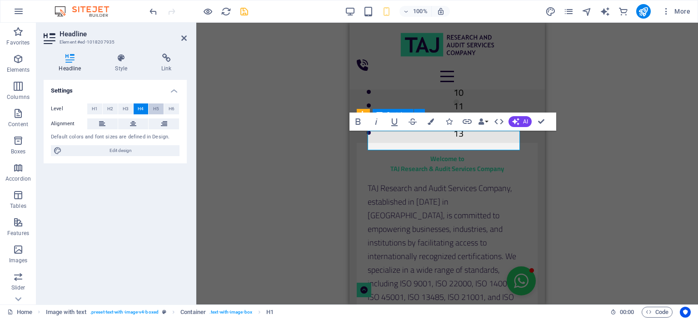
click at [157, 110] on span "H5" at bounding box center [156, 109] width 6 height 11
click at [177, 110] on button "H6" at bounding box center [171, 109] width 15 height 11
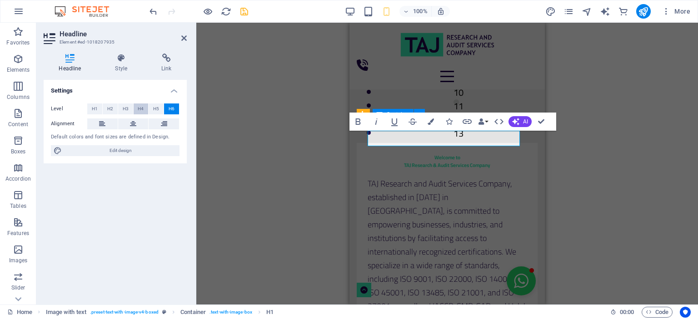
click at [145, 109] on button "H4" at bounding box center [141, 109] width 15 height 11
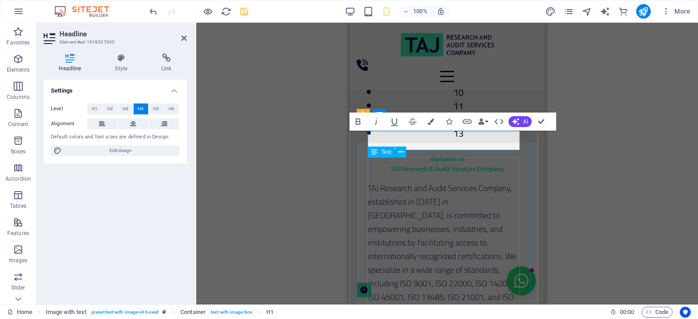
click at [407, 223] on div "TAJ Research and Audit Services Company, established in [DATE] in [GEOGRAPHIC_D…" at bounding box center [446, 310] width 159 height 259
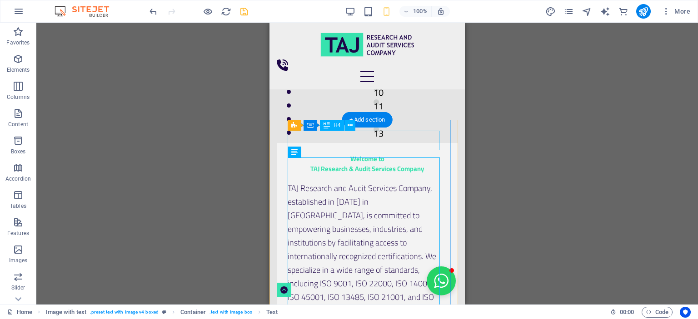
click at [380, 154] on div "Welcome to TAJ Research & Audit Services Company" at bounding box center [366, 164] width 159 height 20
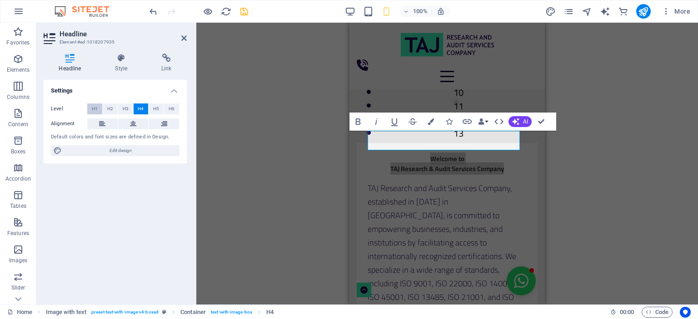
click at [99, 107] on button "H1" at bounding box center [94, 109] width 15 height 11
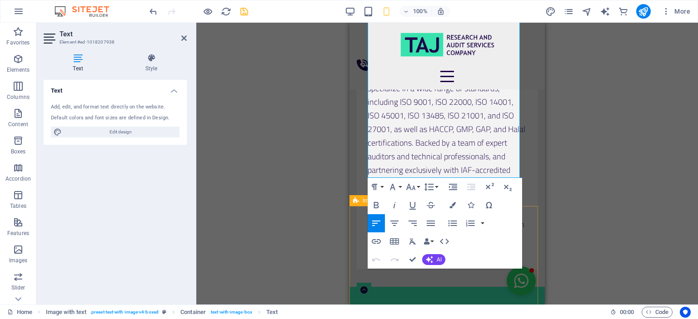
scroll to position [547, 0]
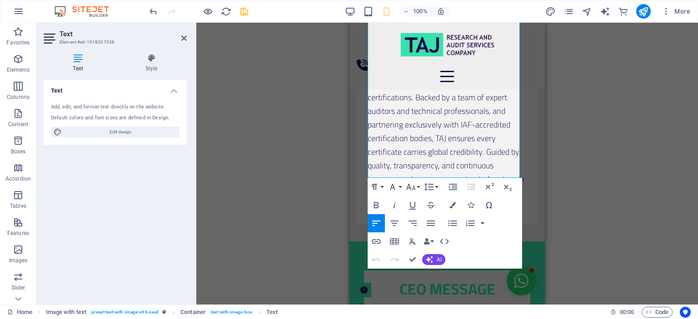
click at [605, 164] on div "Drag here to replace the existing content. Press “Ctrl” if you want to create a…" at bounding box center [446, 164] width 501 height 282
click at [530, 168] on div "Welcome to TAJ Research & Audit Services Company TAJ Research and Audit Service…" at bounding box center [446, 47] width 195 height 353
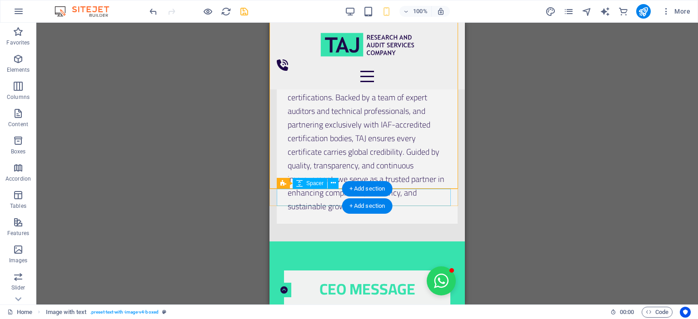
click at [421, 224] on div at bounding box center [367, 232] width 181 height 17
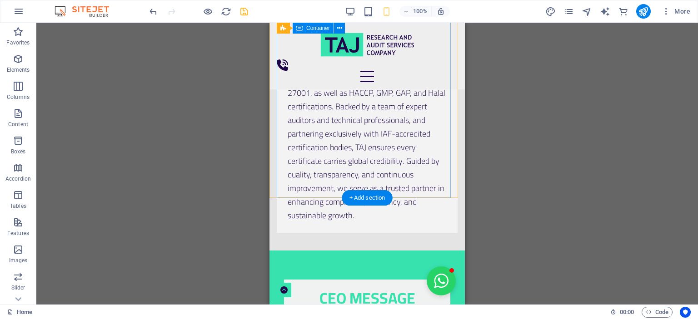
scroll to position [593, 0]
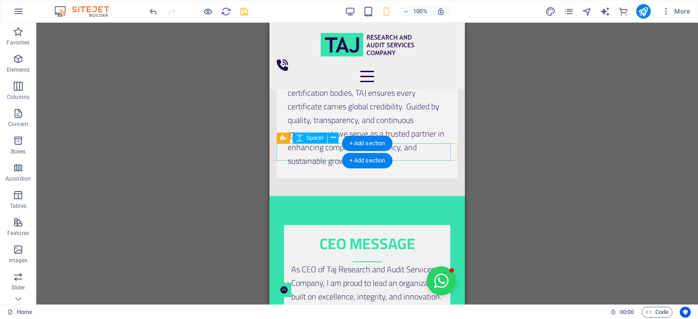
click at [421, 178] on div at bounding box center [367, 186] width 181 height 17
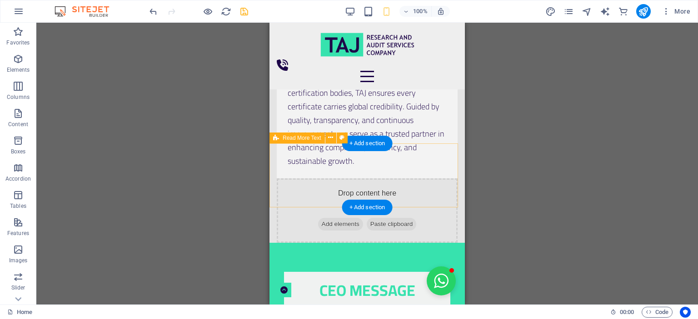
click at [429, 178] on div "Drop content here or Add elements Paste clipboard" at bounding box center [367, 210] width 181 height 64
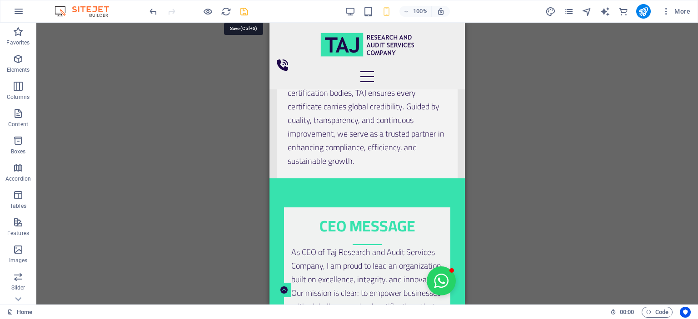
click at [241, 12] on icon "save" at bounding box center [244, 11] width 10 height 10
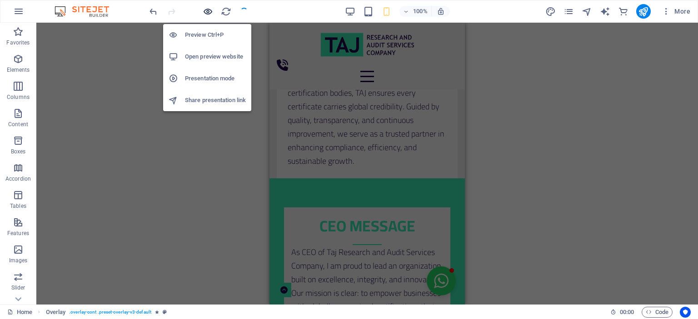
click at [209, 10] on icon "button" at bounding box center [208, 11] width 10 height 10
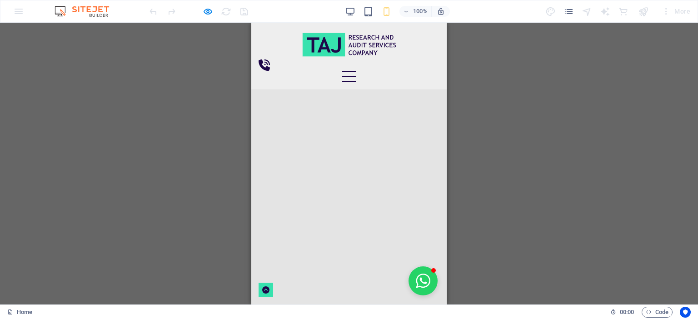
scroll to position [3316, 0]
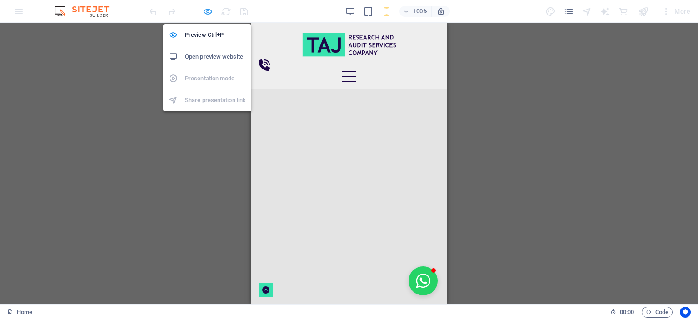
drag, startPoint x: 210, startPoint y: 9, endPoint x: 205, endPoint y: 12, distance: 5.9
click at [210, 9] on icon "button" at bounding box center [208, 11] width 10 height 10
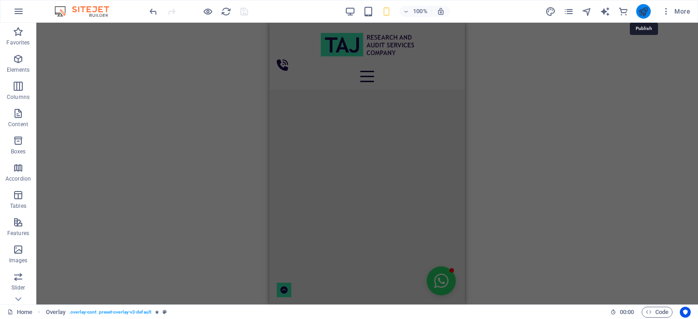
click at [643, 10] on icon "publish" at bounding box center [643, 11] width 10 height 10
